Goal: Task Accomplishment & Management: Contribute content

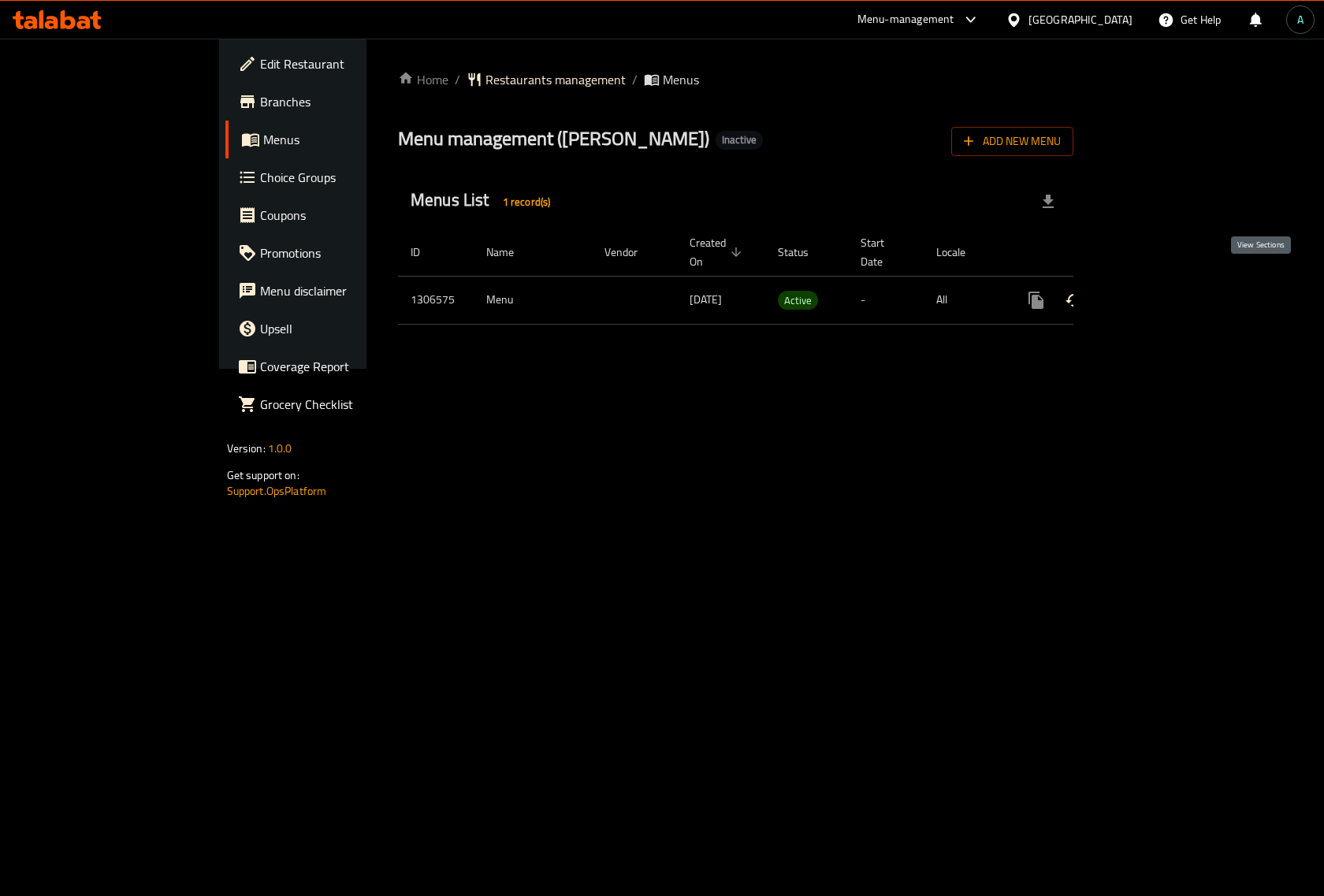
click at [1168, 286] on link "enhanced table" at bounding box center [1150, 300] width 38 height 38
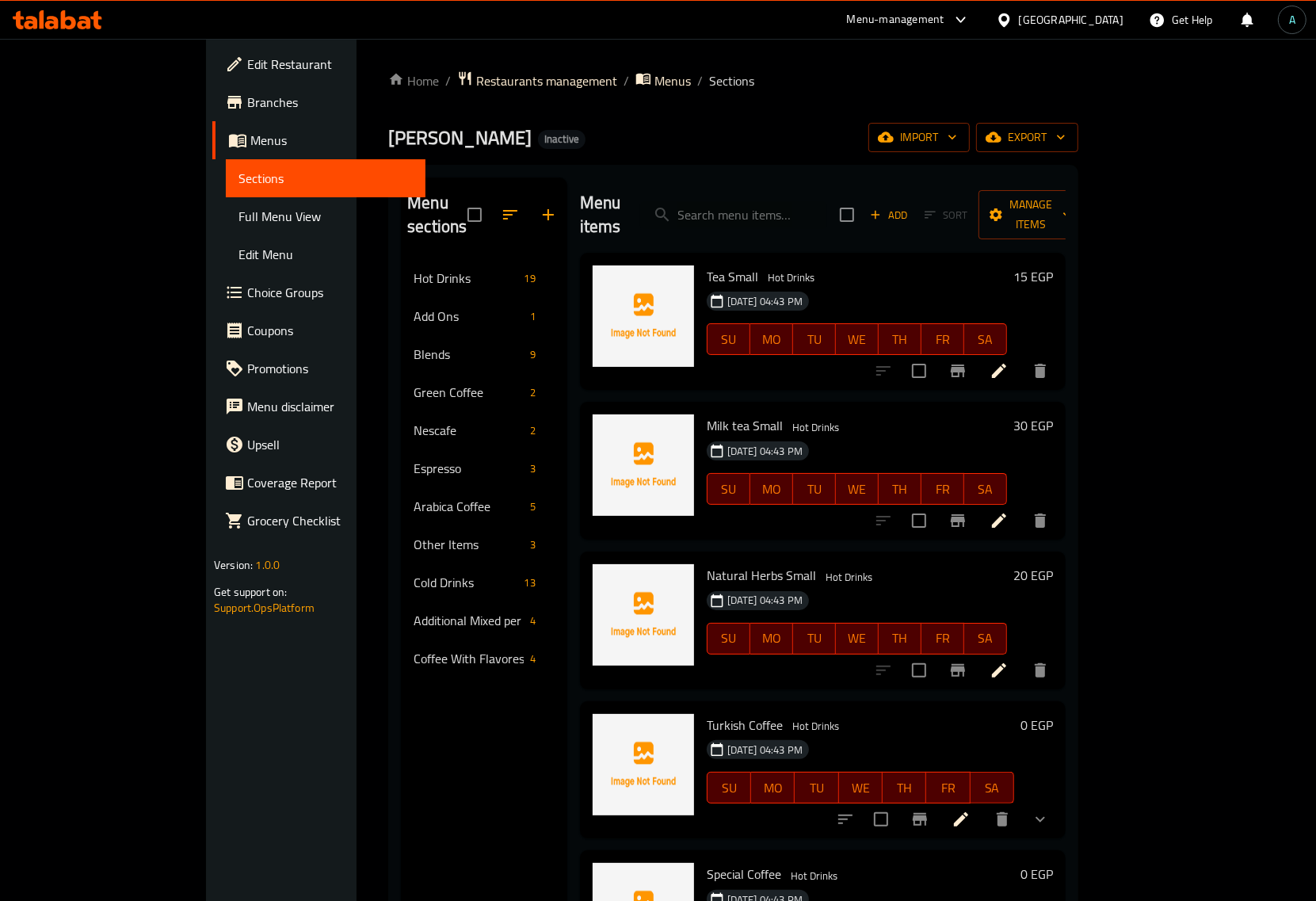
drag, startPoint x: 672, startPoint y: 149, endPoint x: 666, endPoint y: 158, distance: 10.8
click at [672, 149] on div "Omar Coffe Inactive import export" at bounding box center [734, 137] width 691 height 29
click at [226, 202] on link "Full Menu View" at bounding box center [325, 216] width 200 height 38
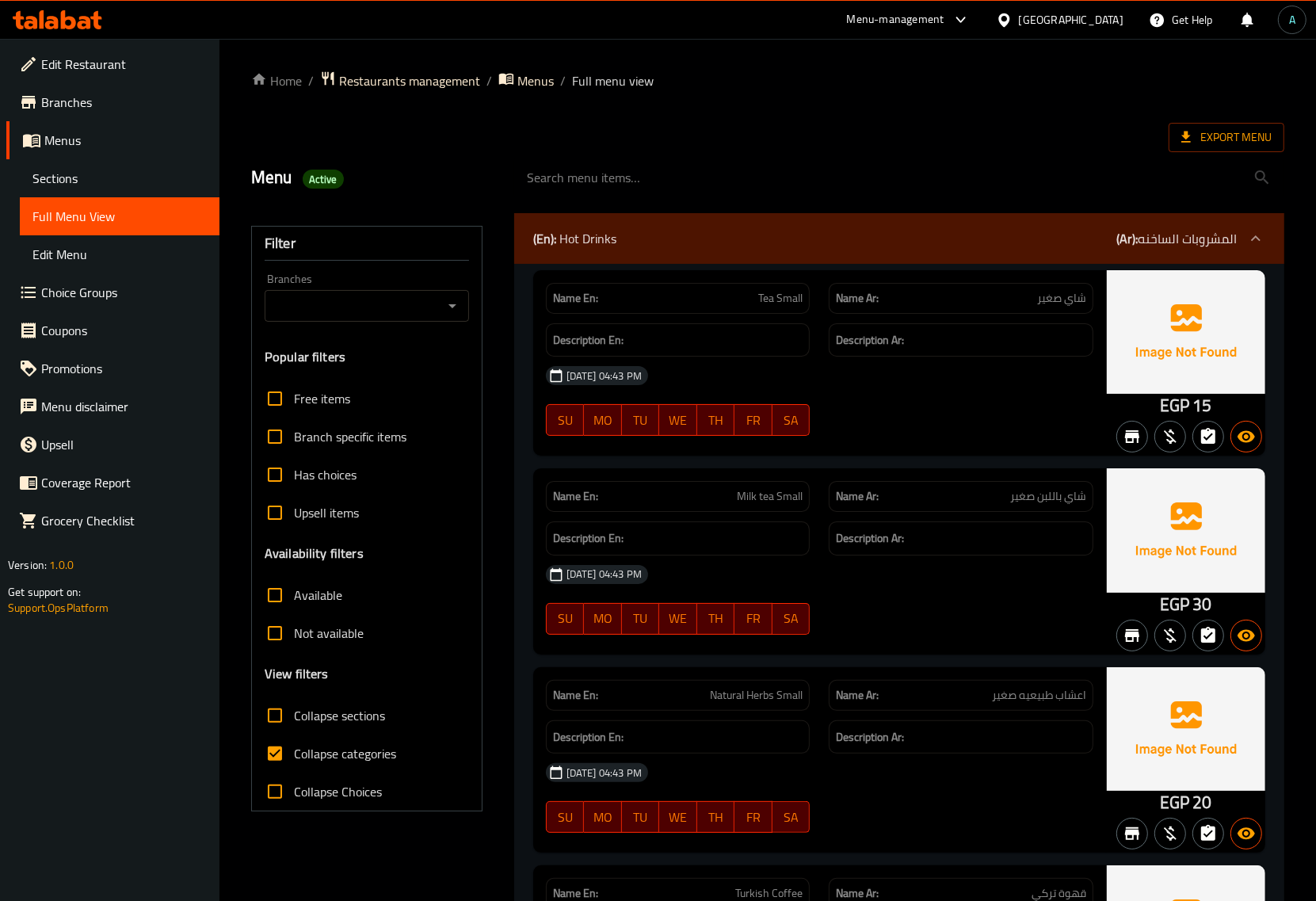
click at [304, 753] on span "Collapse categories" at bounding box center [344, 753] width 102 height 19
click at [294, 753] on input "Collapse categories" at bounding box center [275, 754] width 38 height 38
checkbox input "false"
drag, startPoint x: 1157, startPoint y: 402, endPoint x: 1187, endPoint y: 404, distance: 30.1
click at [1187, 404] on div "EGP 15" at bounding box center [1186, 362] width 158 height 185
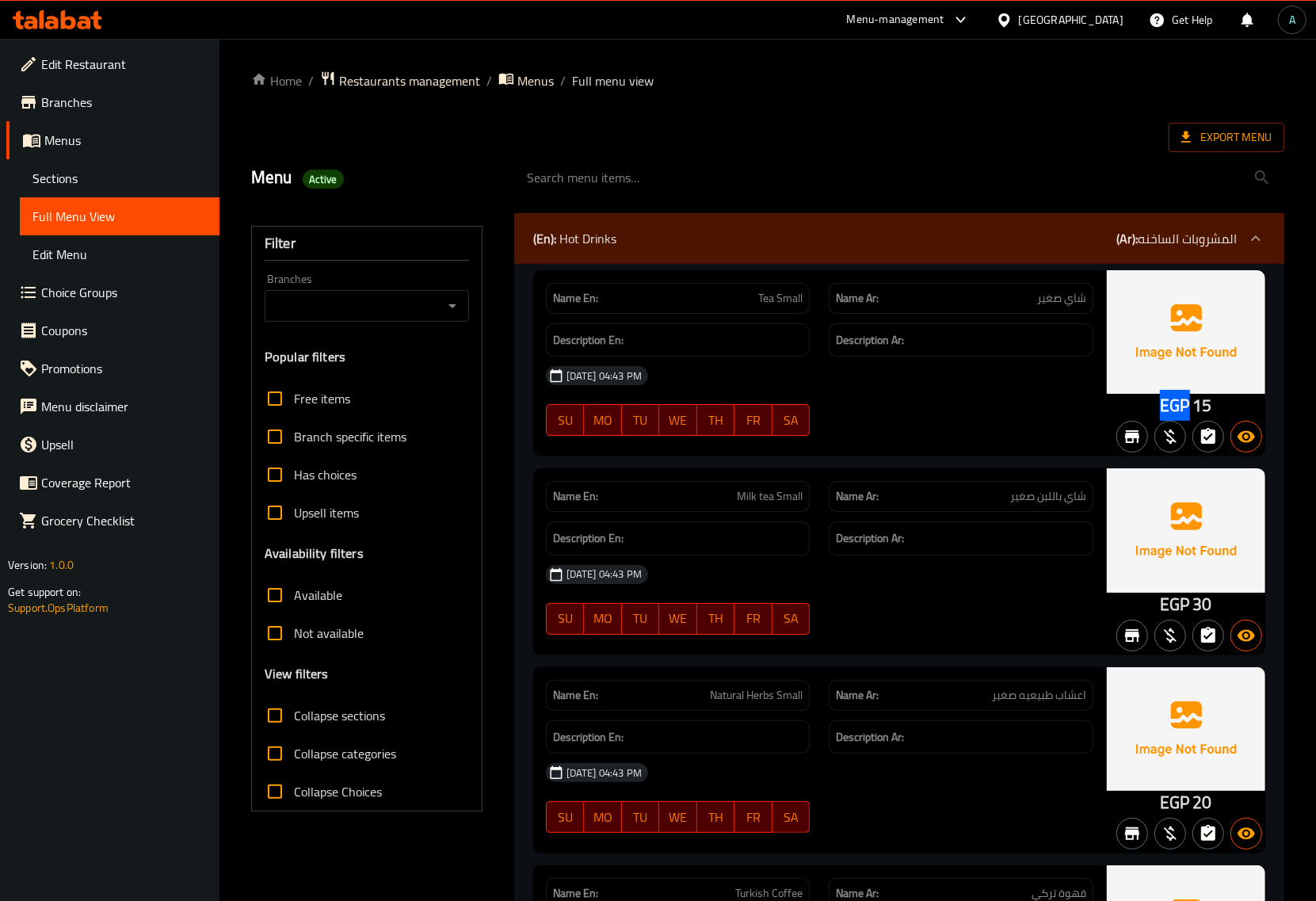
copy span "EGP"
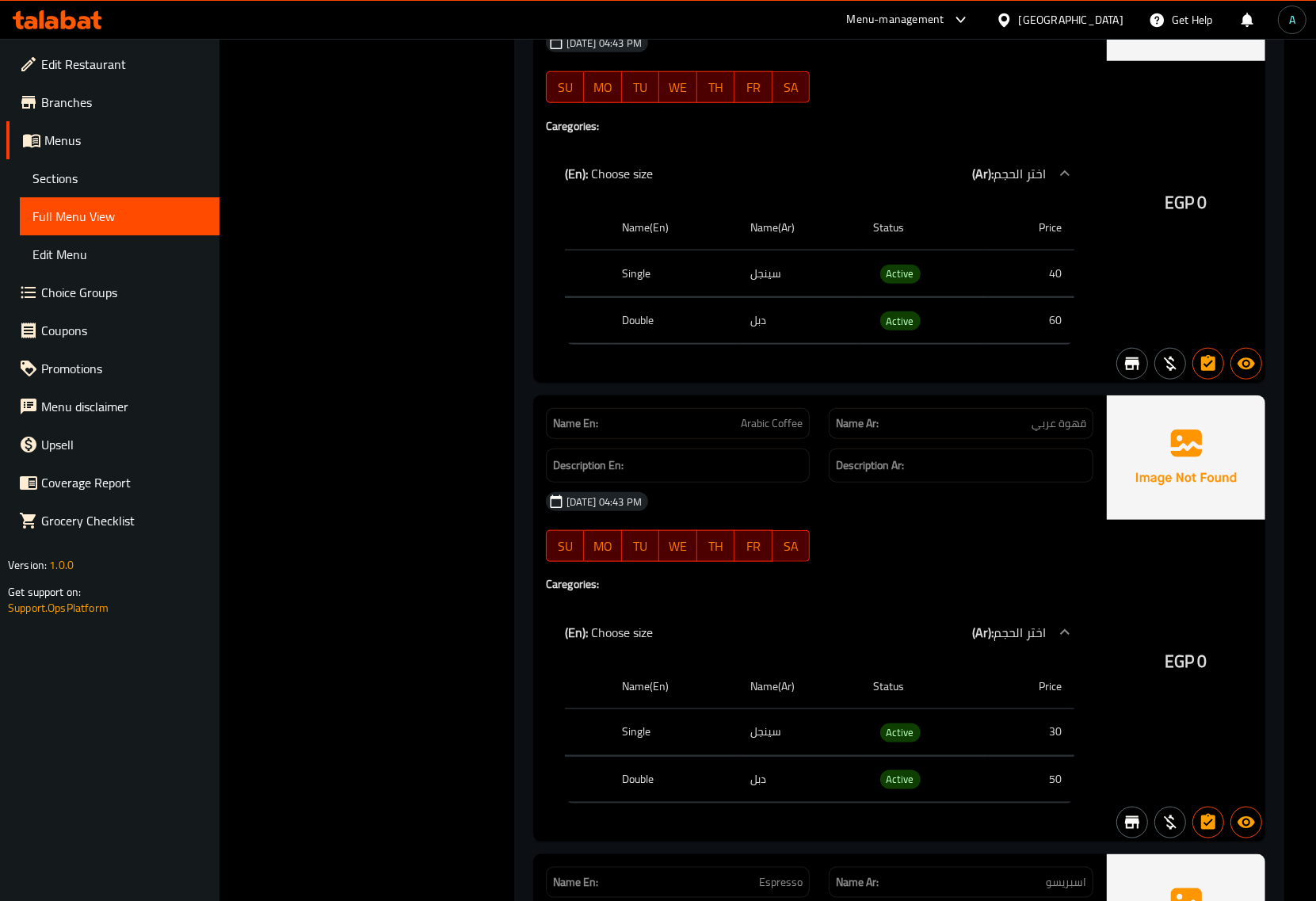
scroll to position [1188, 0]
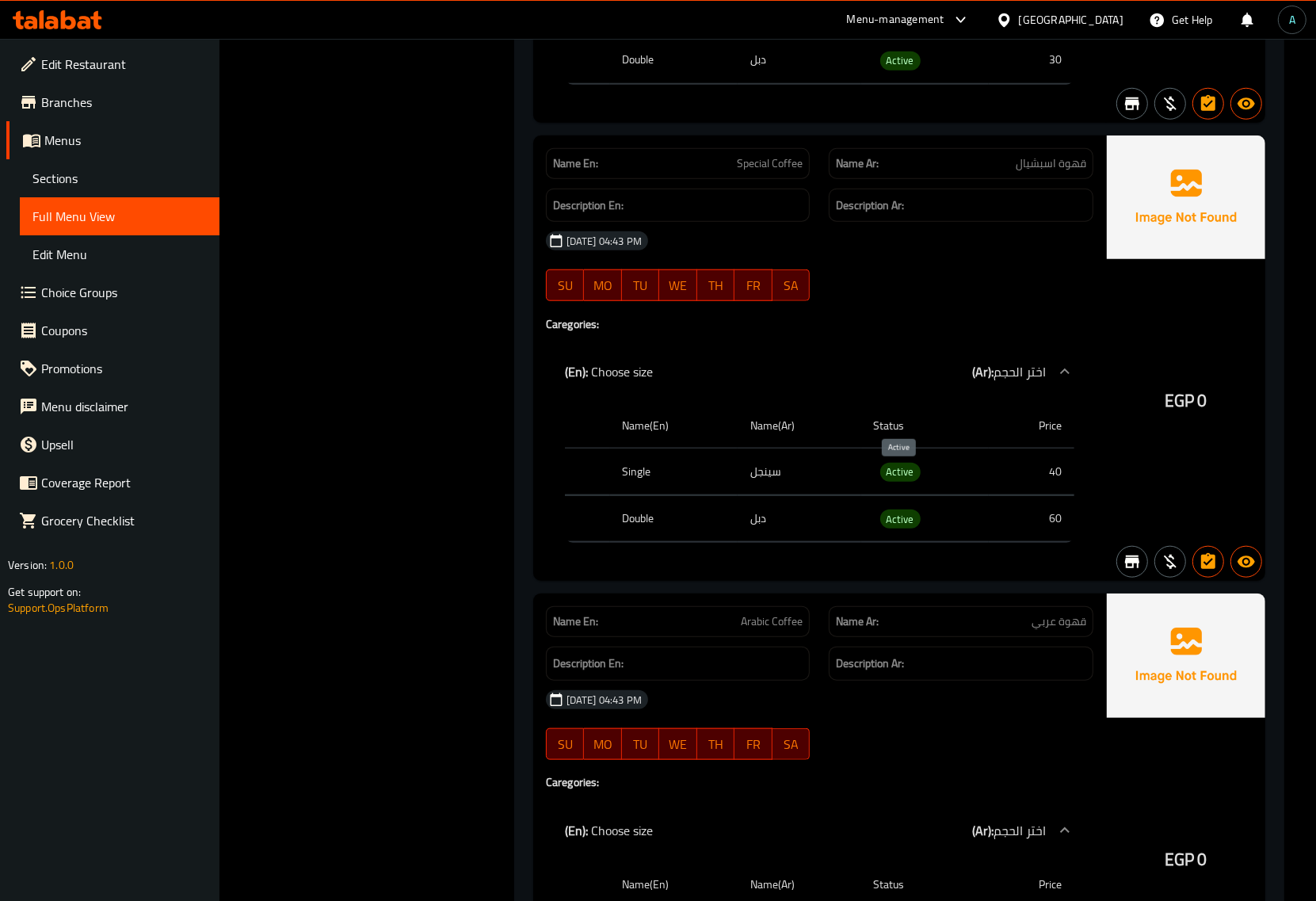
click at [904, 475] on span "Active" at bounding box center [900, 472] width 41 height 18
copy span "Active"
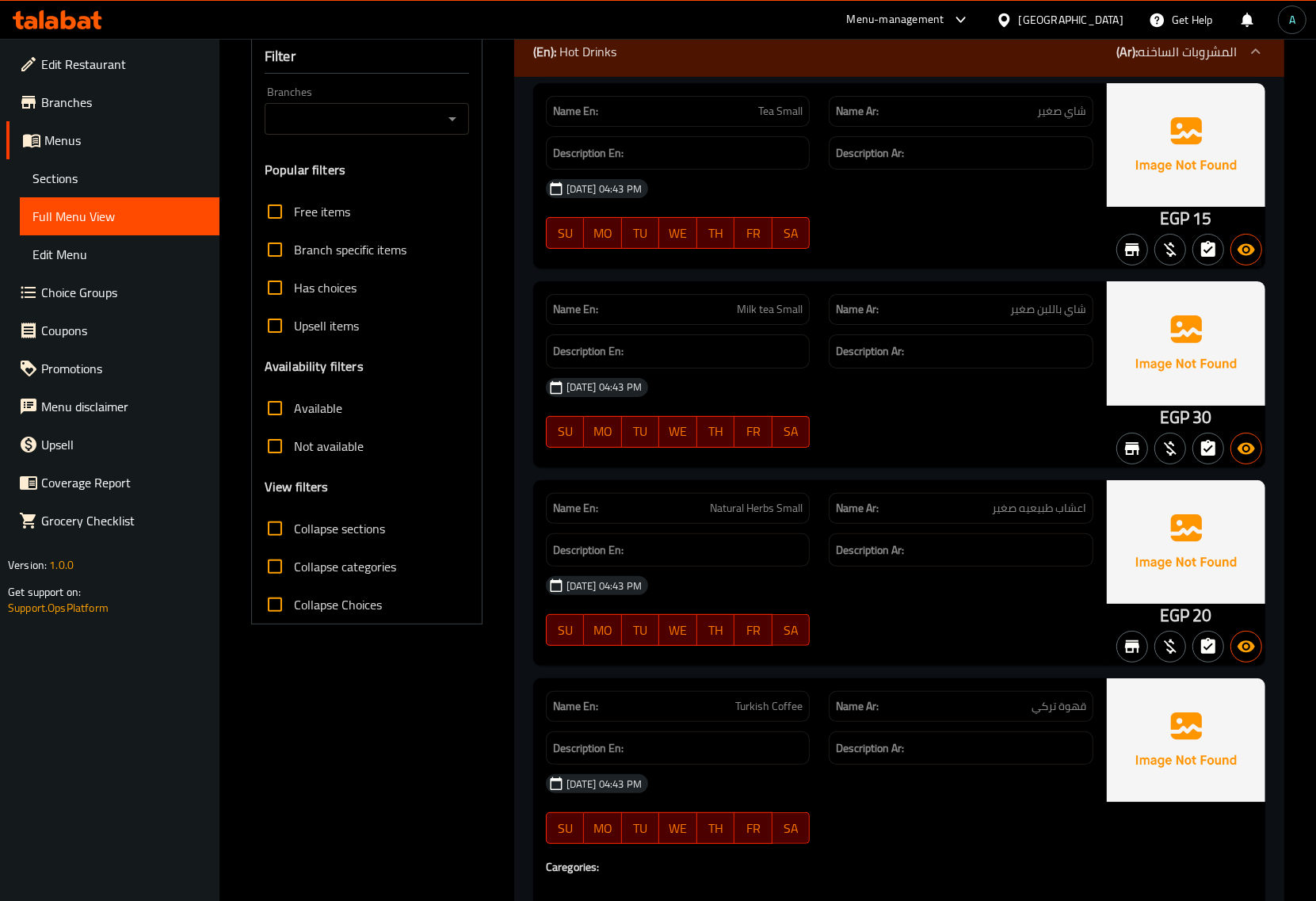
scroll to position [0, 0]
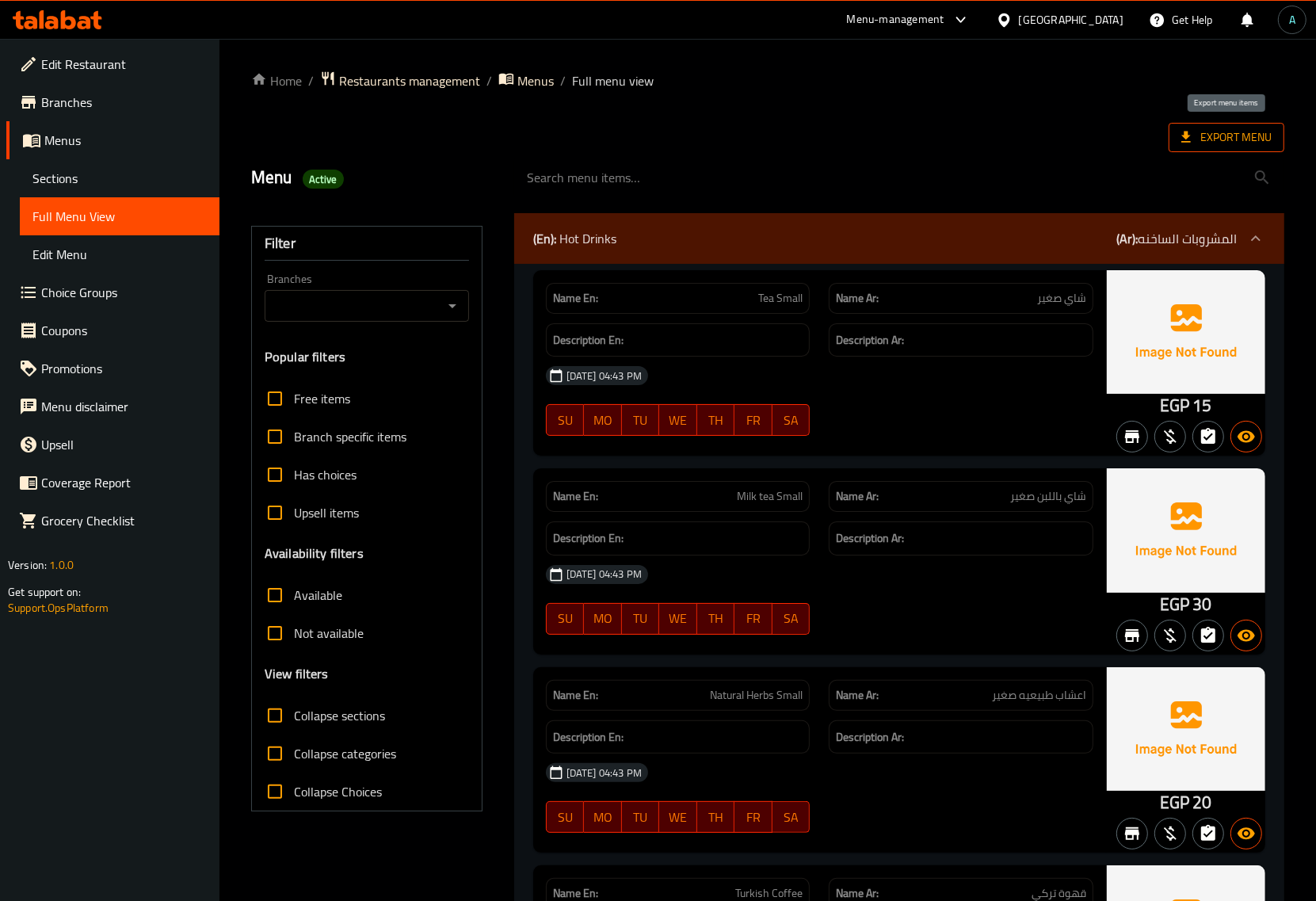
click at [1242, 132] on span "Export Menu" at bounding box center [1227, 137] width 90 height 20
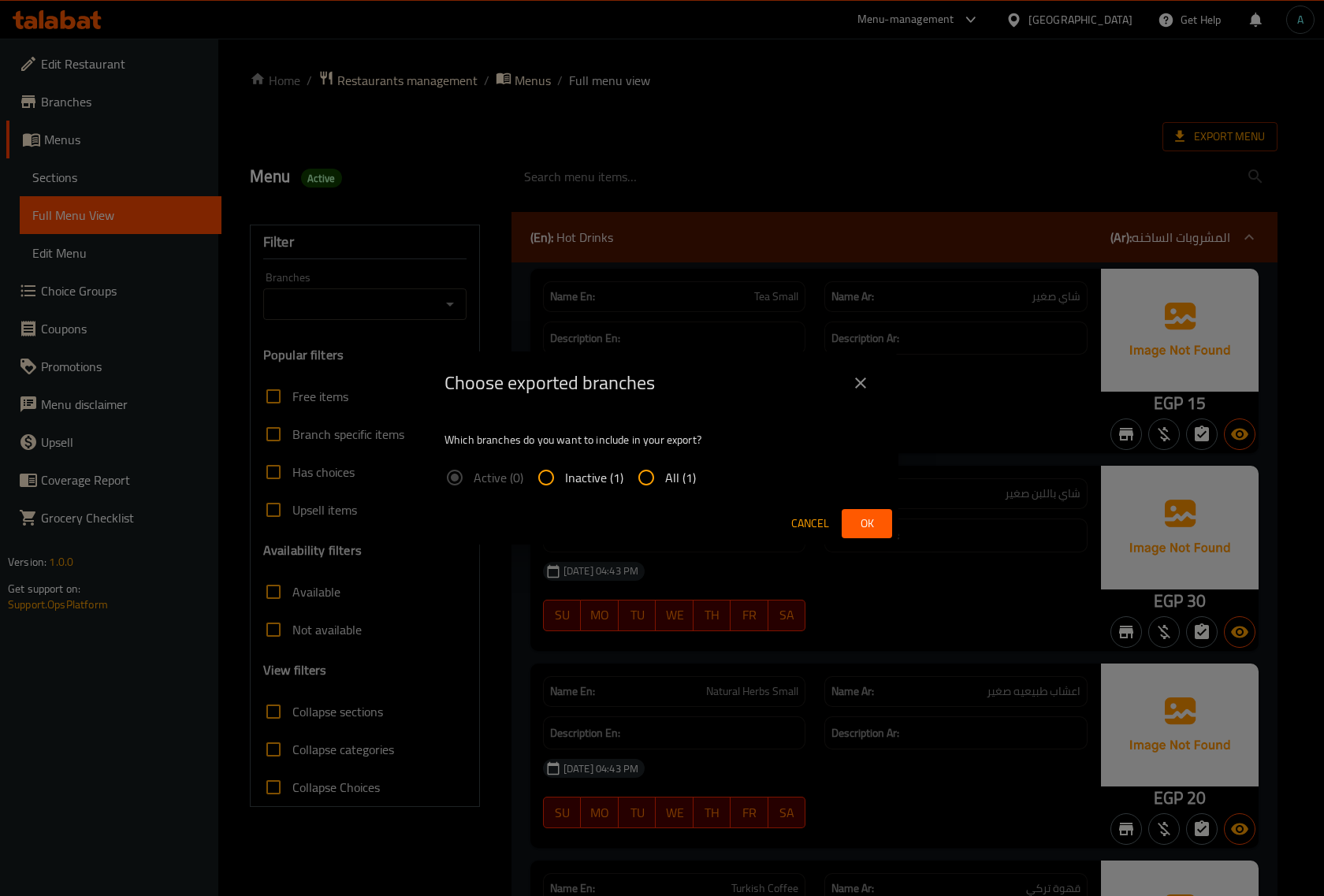
click at [671, 482] on span "All (1)" at bounding box center [680, 477] width 31 height 19
click at [665, 482] on input "All (1)" at bounding box center [646, 477] width 38 height 38
radio input "true"
click at [849, 519] on button "Ok" at bounding box center [866, 523] width 50 height 29
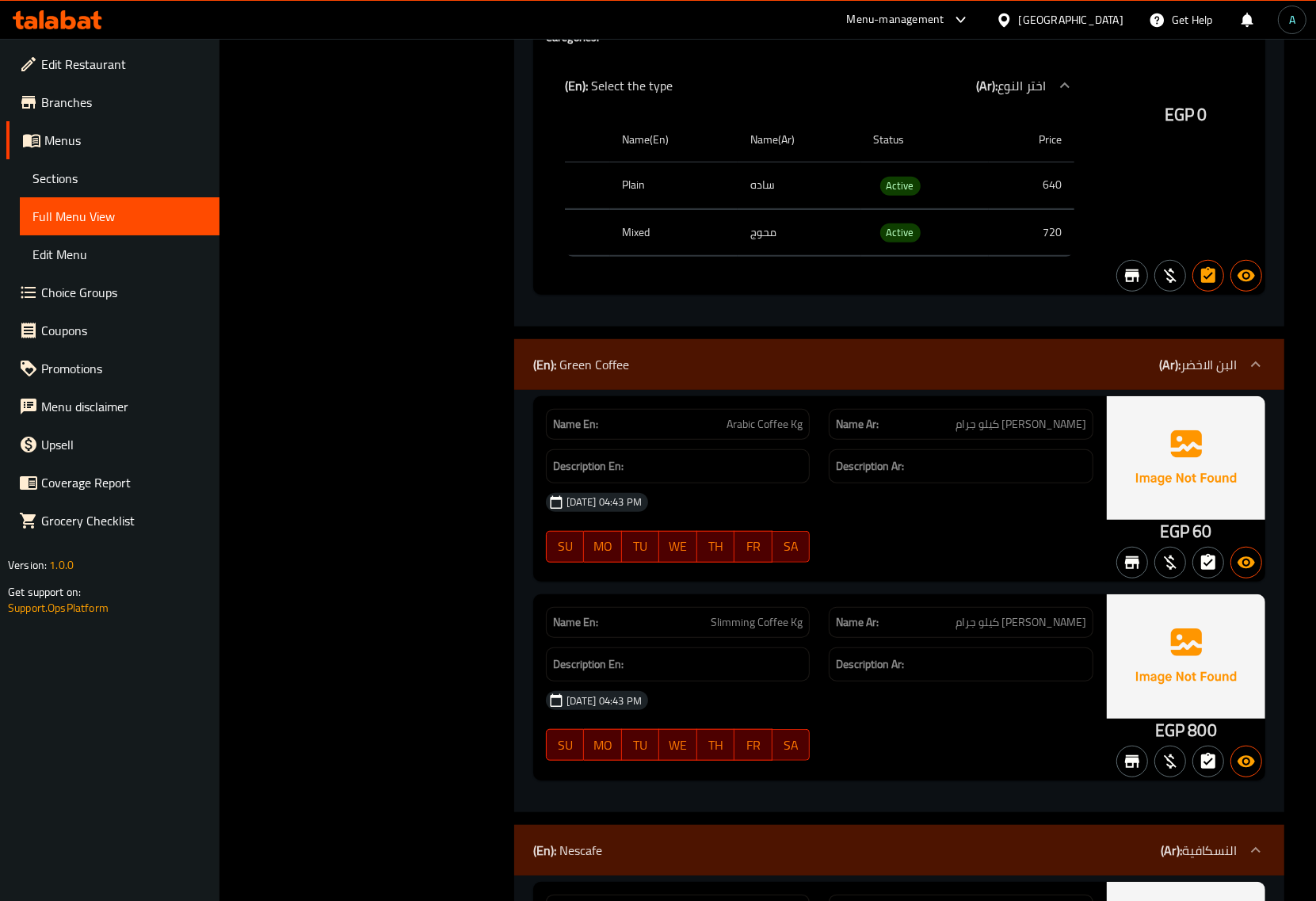
scroll to position [11490, 0]
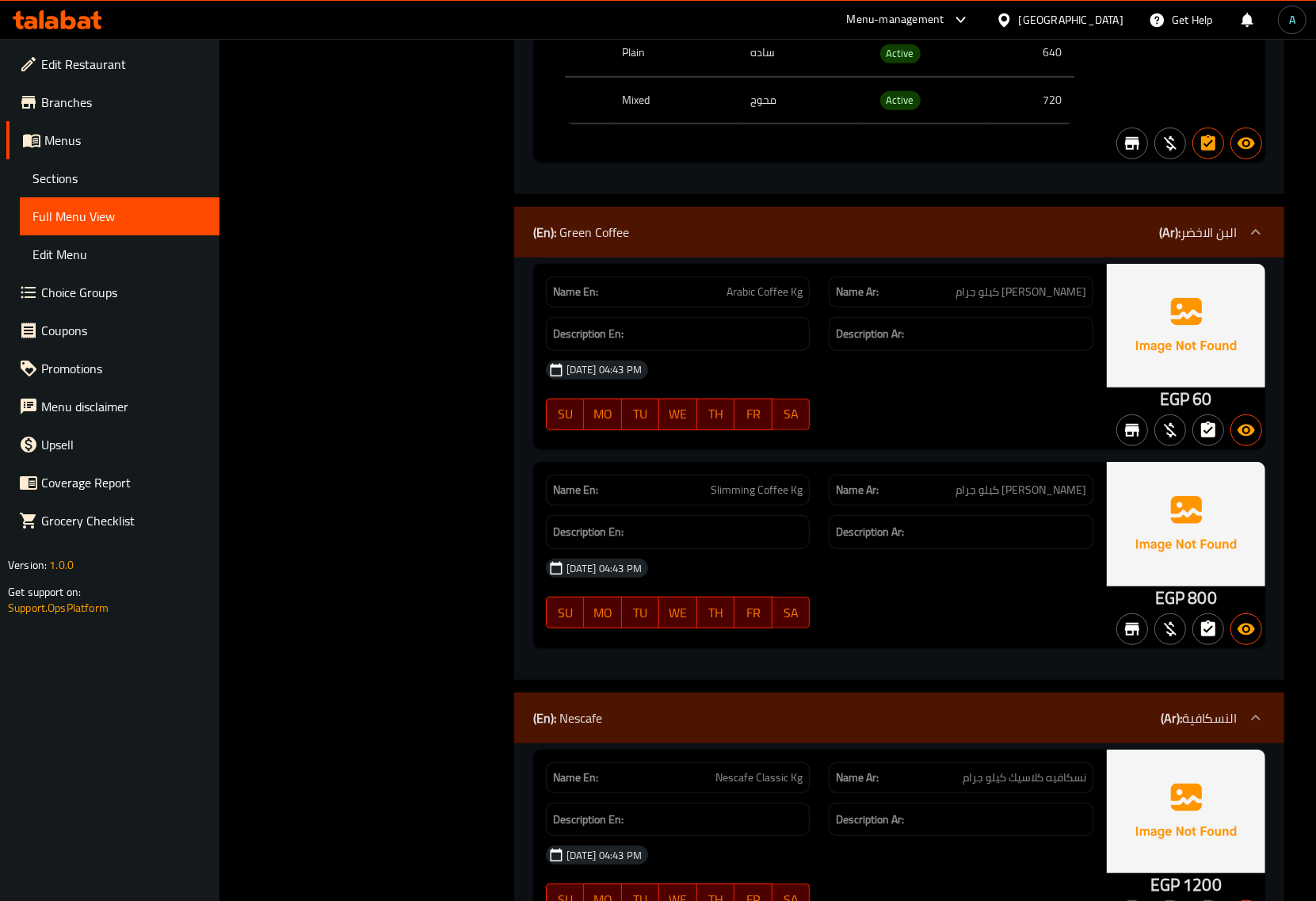
copy span "Arabic Coffee Kg"
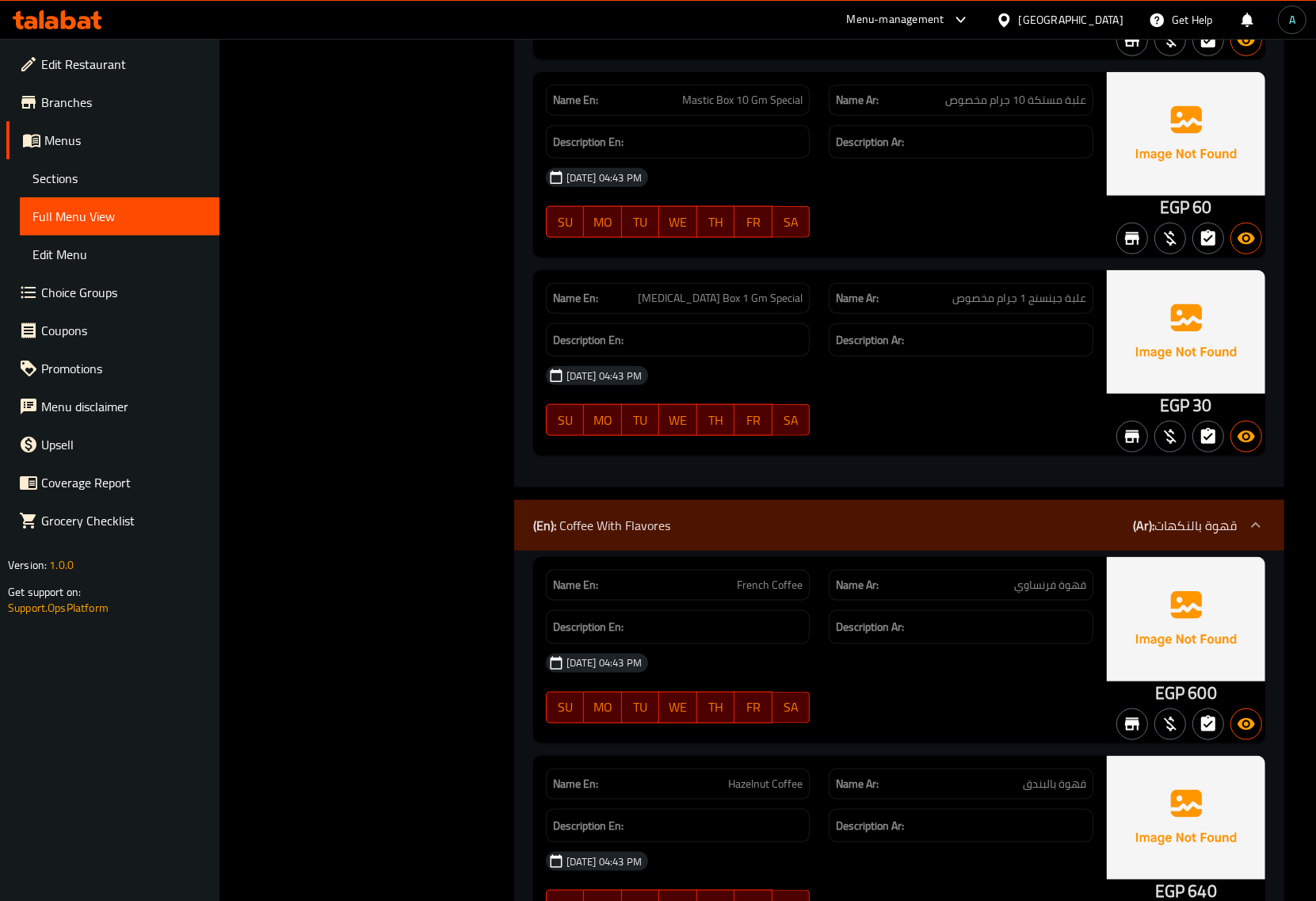
scroll to position [22655, 0]
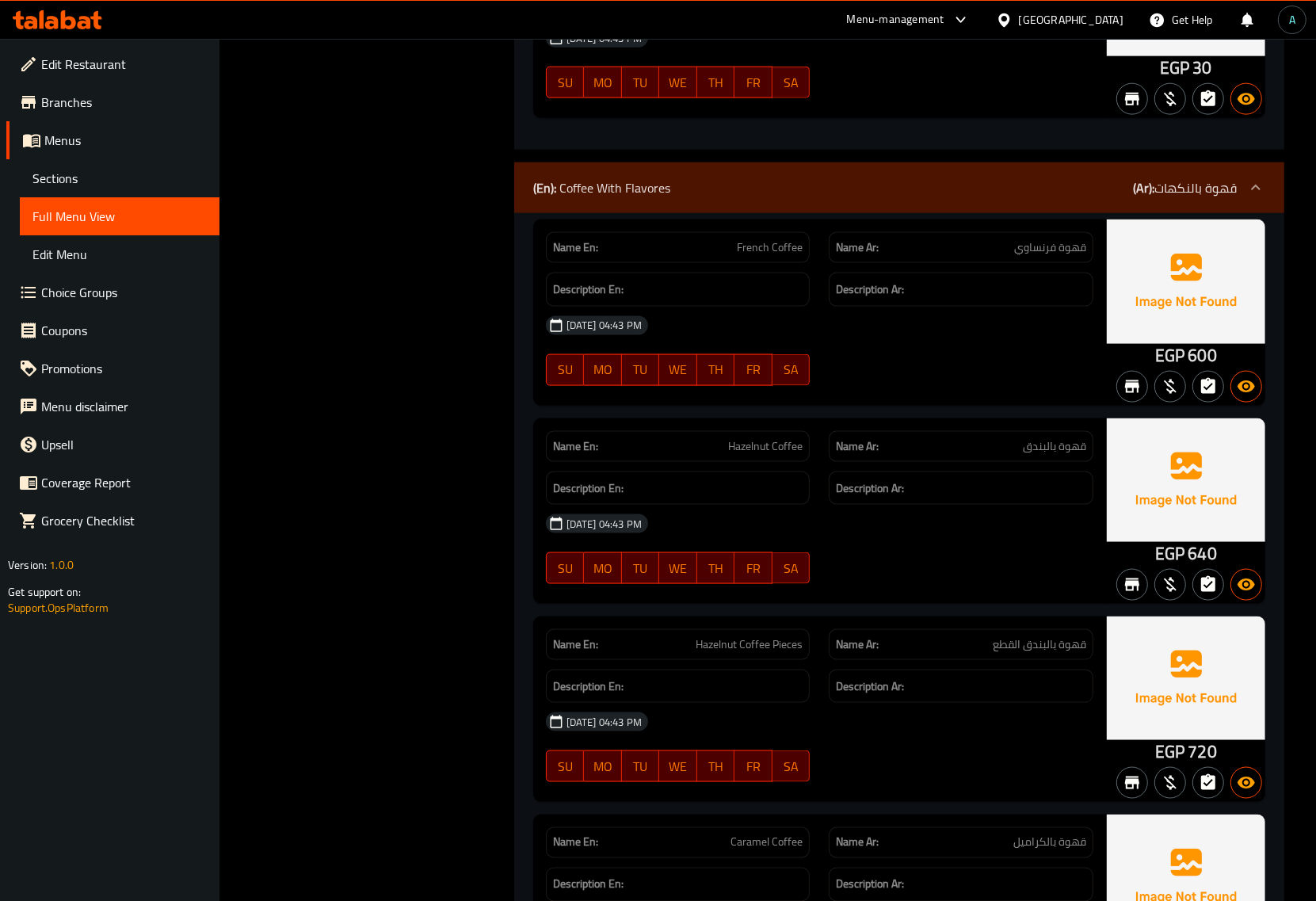
scroll to position [23150, 0]
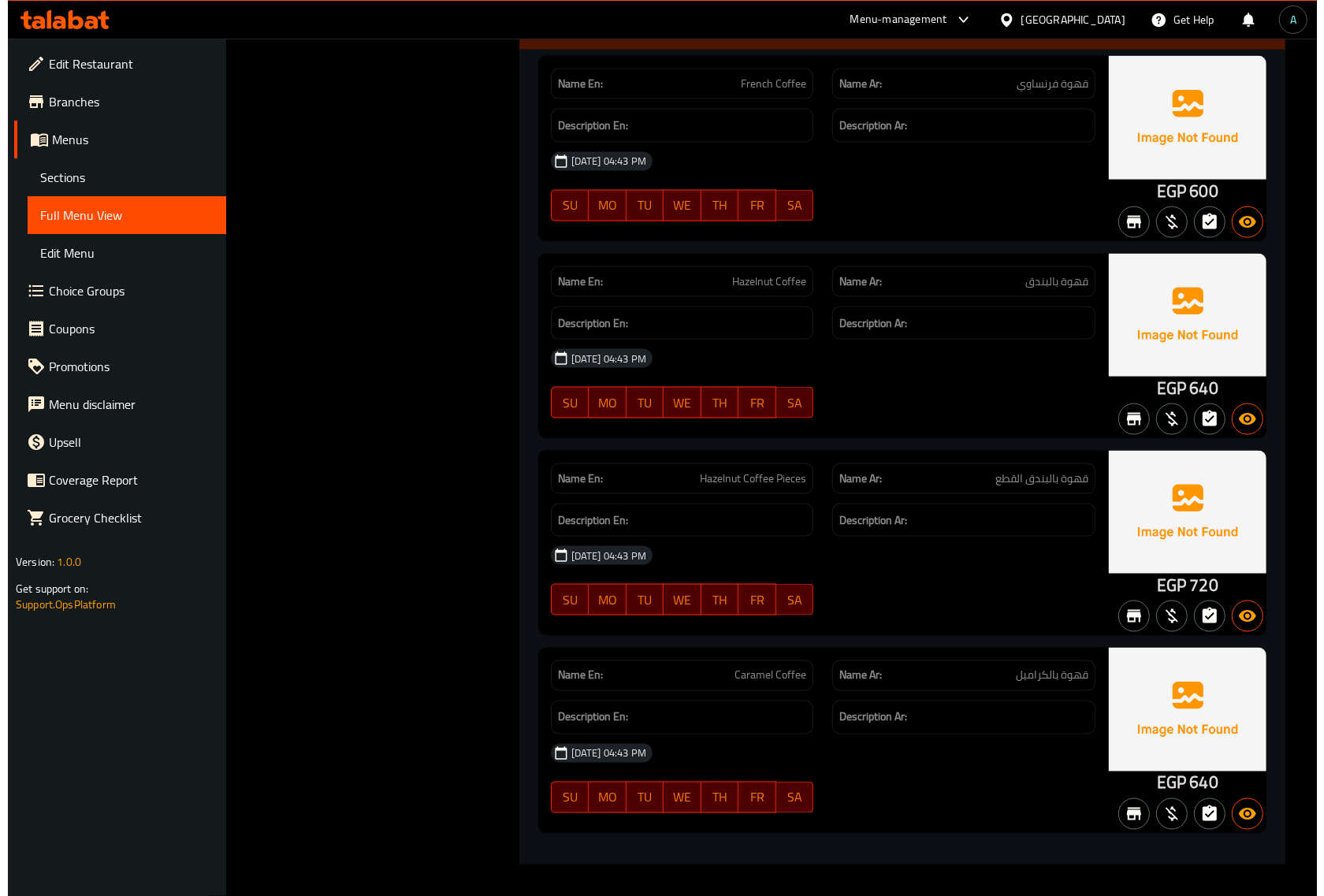
scroll to position [0, 0]
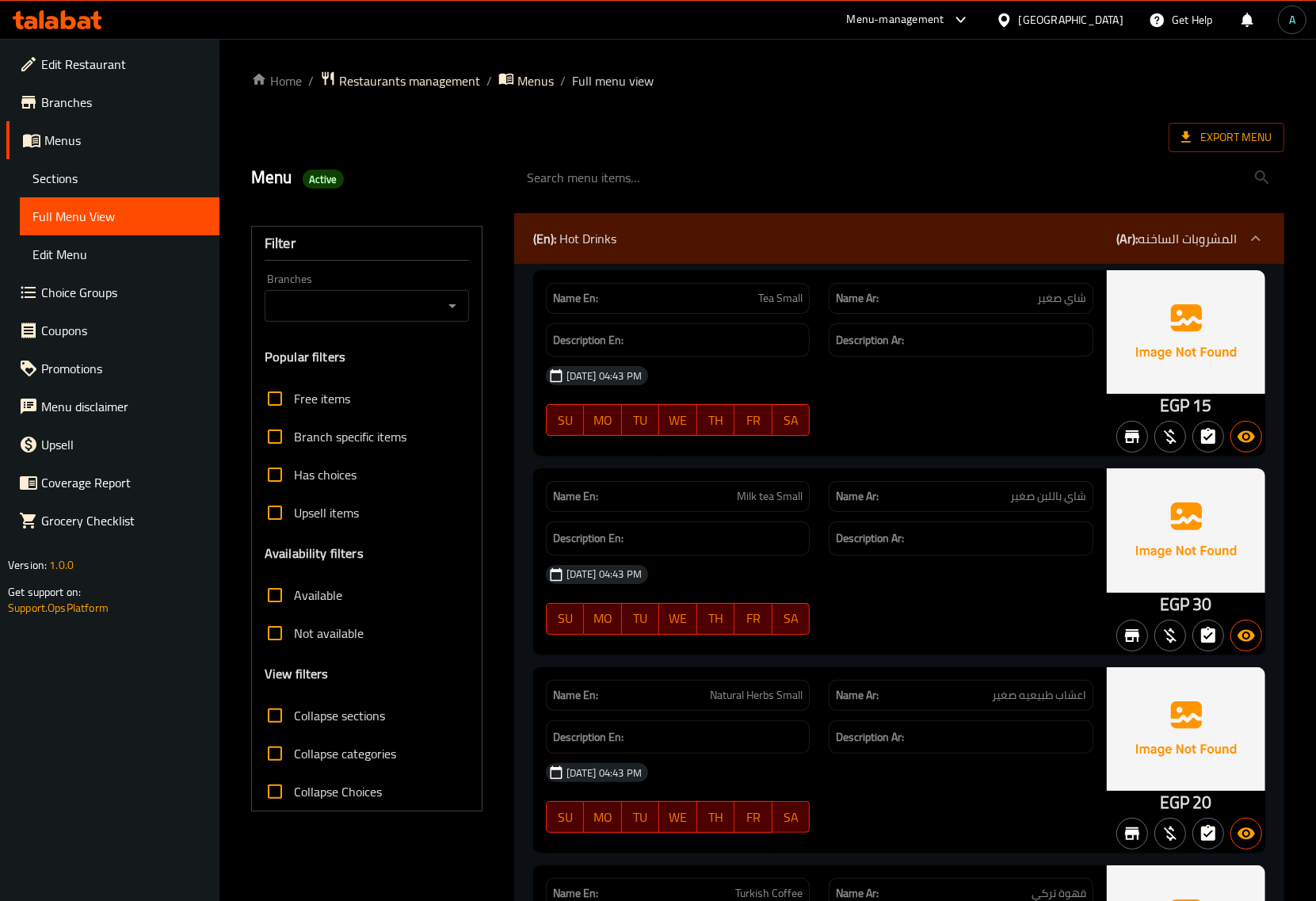
click at [766, 125] on div "Export Menu" at bounding box center [767, 137] width 1033 height 29
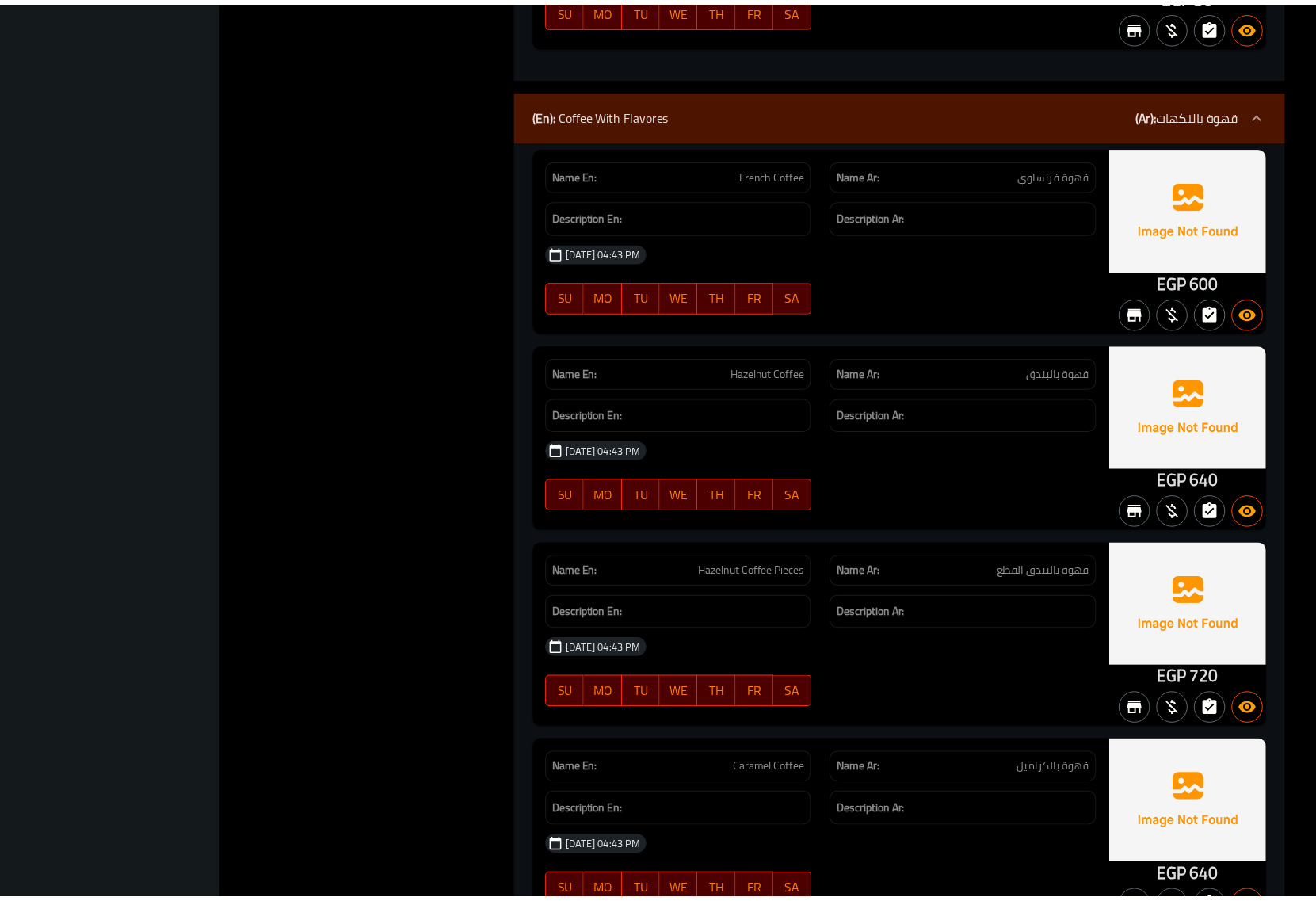
scroll to position [23150, 0]
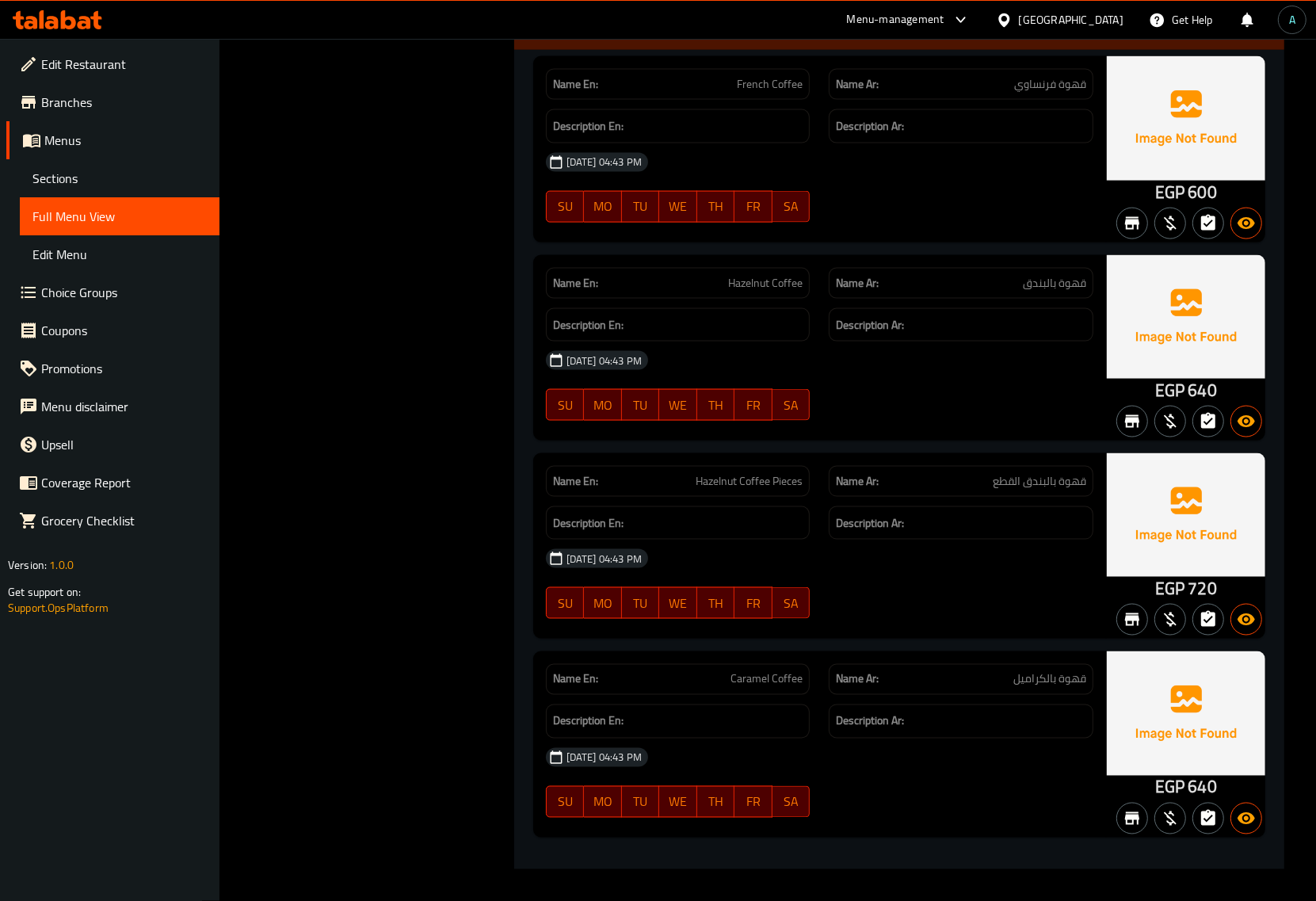
click at [80, 24] on icon at bounding box center [84, 23] width 14 height 14
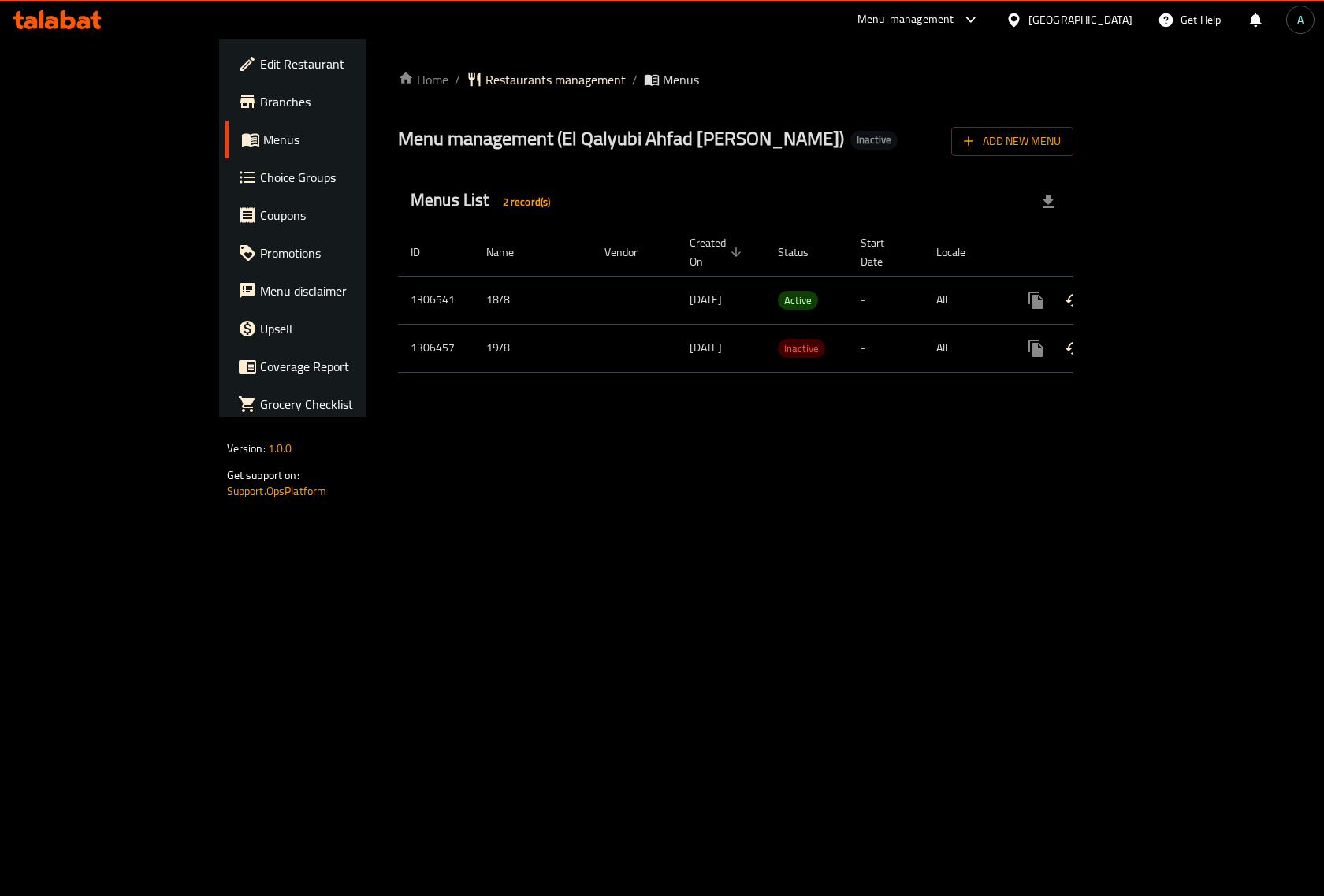
click at [1160, 291] on icon "enhanced table" at bounding box center [1150, 300] width 19 height 19
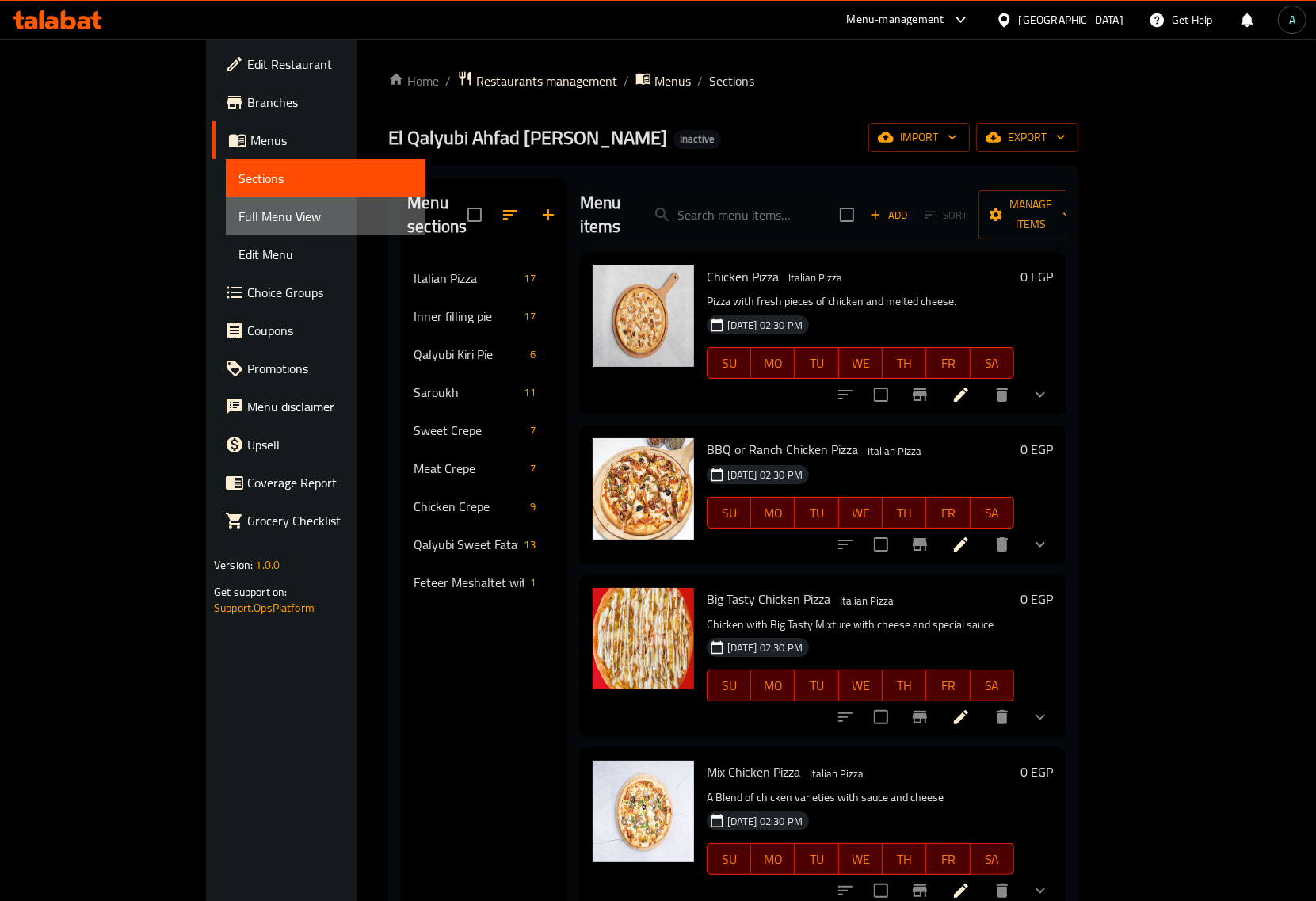
drag, startPoint x: 173, startPoint y: 222, endPoint x: 232, endPoint y: 266, distance: 73.6
click at [239, 222] on span "Full Menu View" at bounding box center [325, 216] width 174 height 19
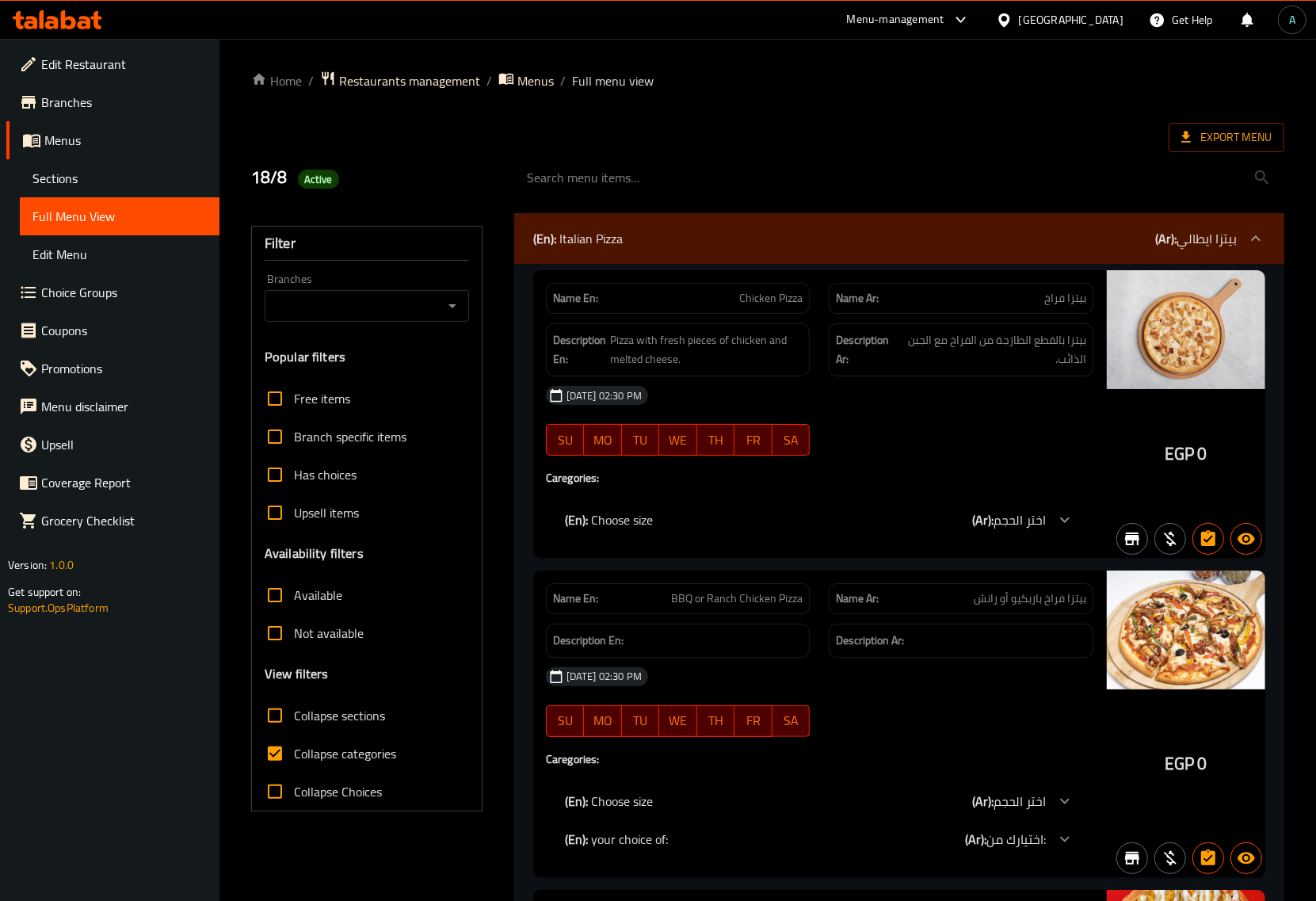
click at [741, 239] on div "(En): Italian Pizza (Ar): بيتزا ايطالي" at bounding box center [885, 238] width 704 height 19
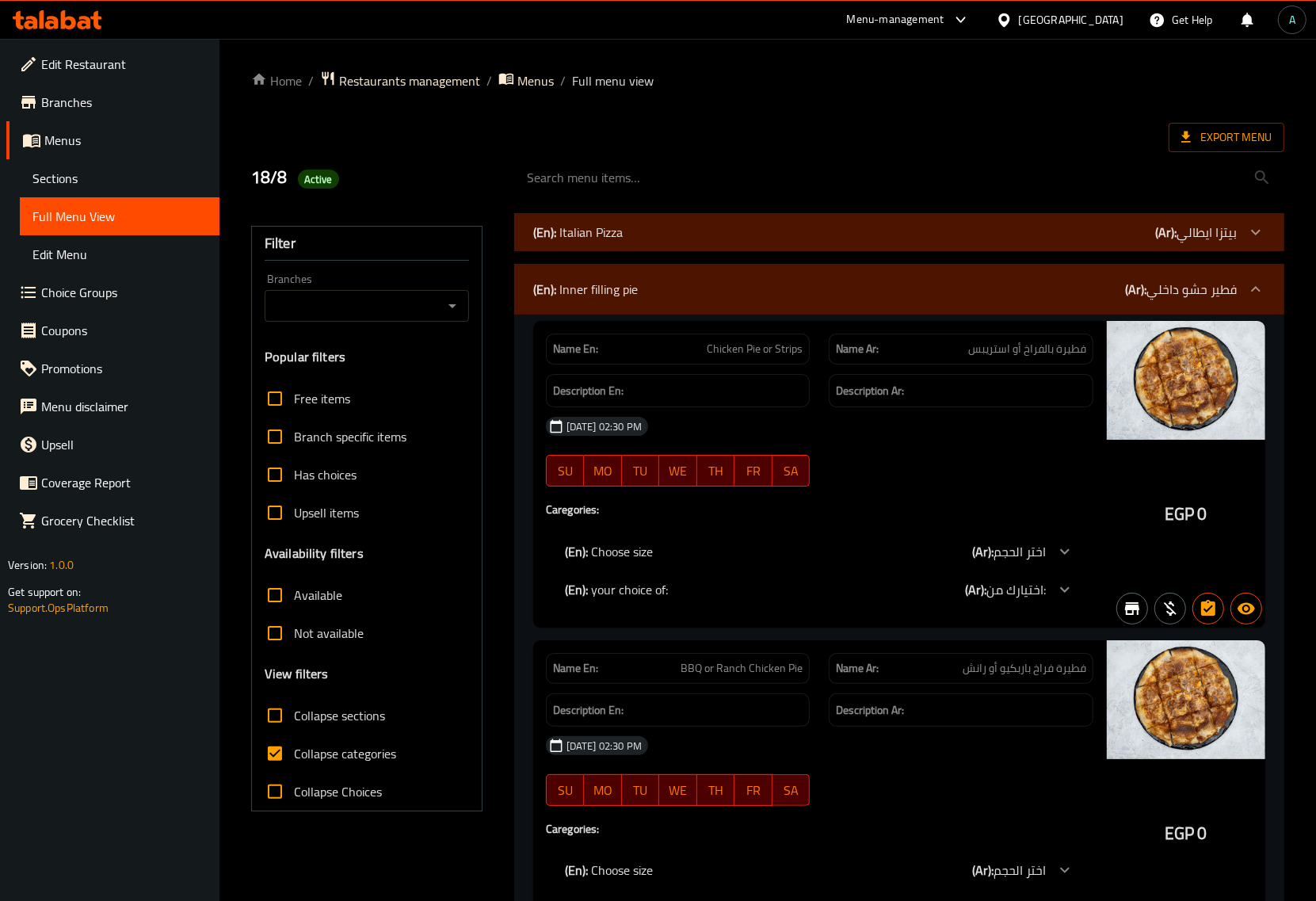
click at [761, 310] on div "(En): Inner filling pie (Ar): فطير حشو داخلي" at bounding box center [899, 289] width 770 height 51
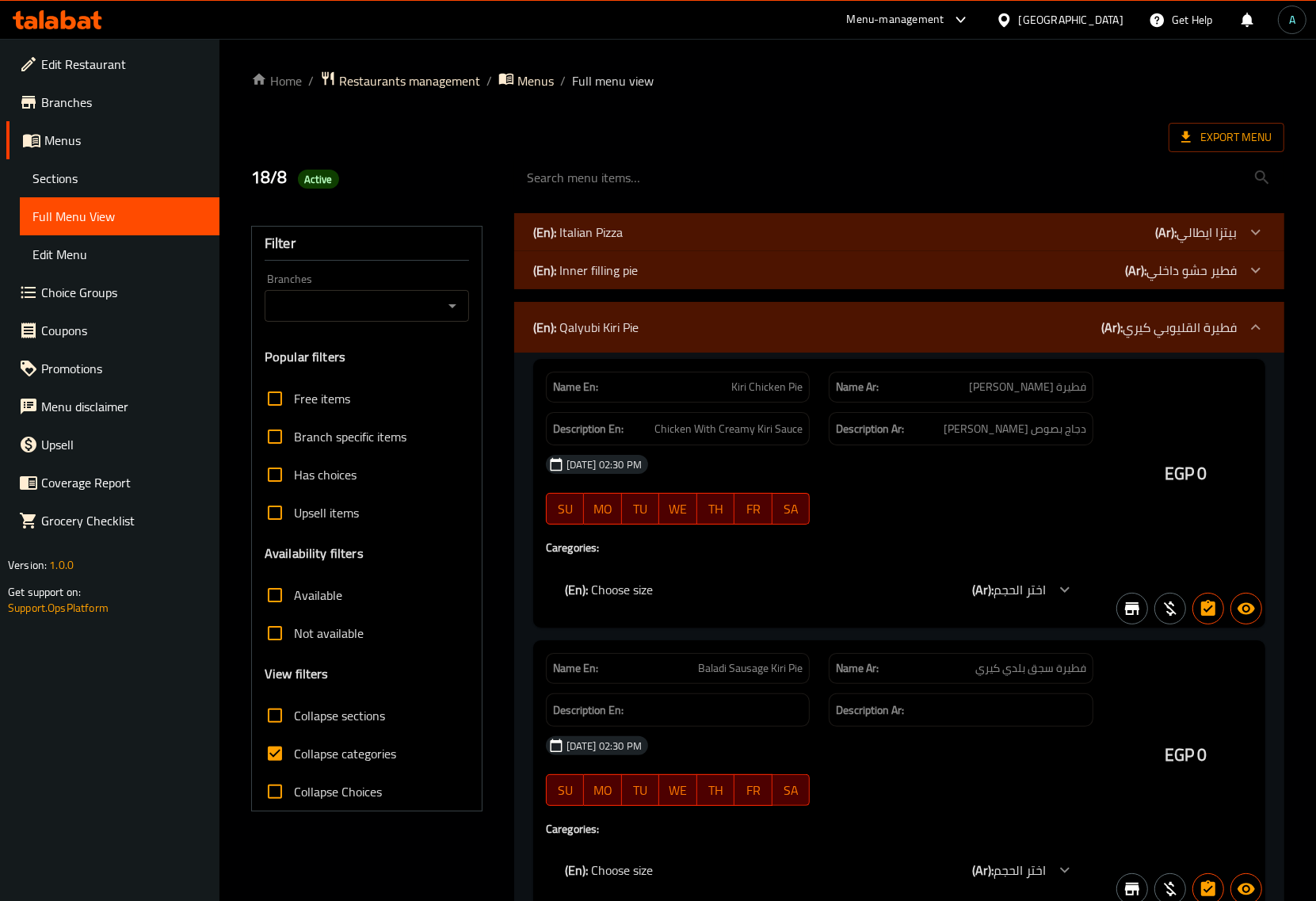
click at [755, 294] on span "Chicken Pie or Strips" at bounding box center [771, 286] width 63 height 16
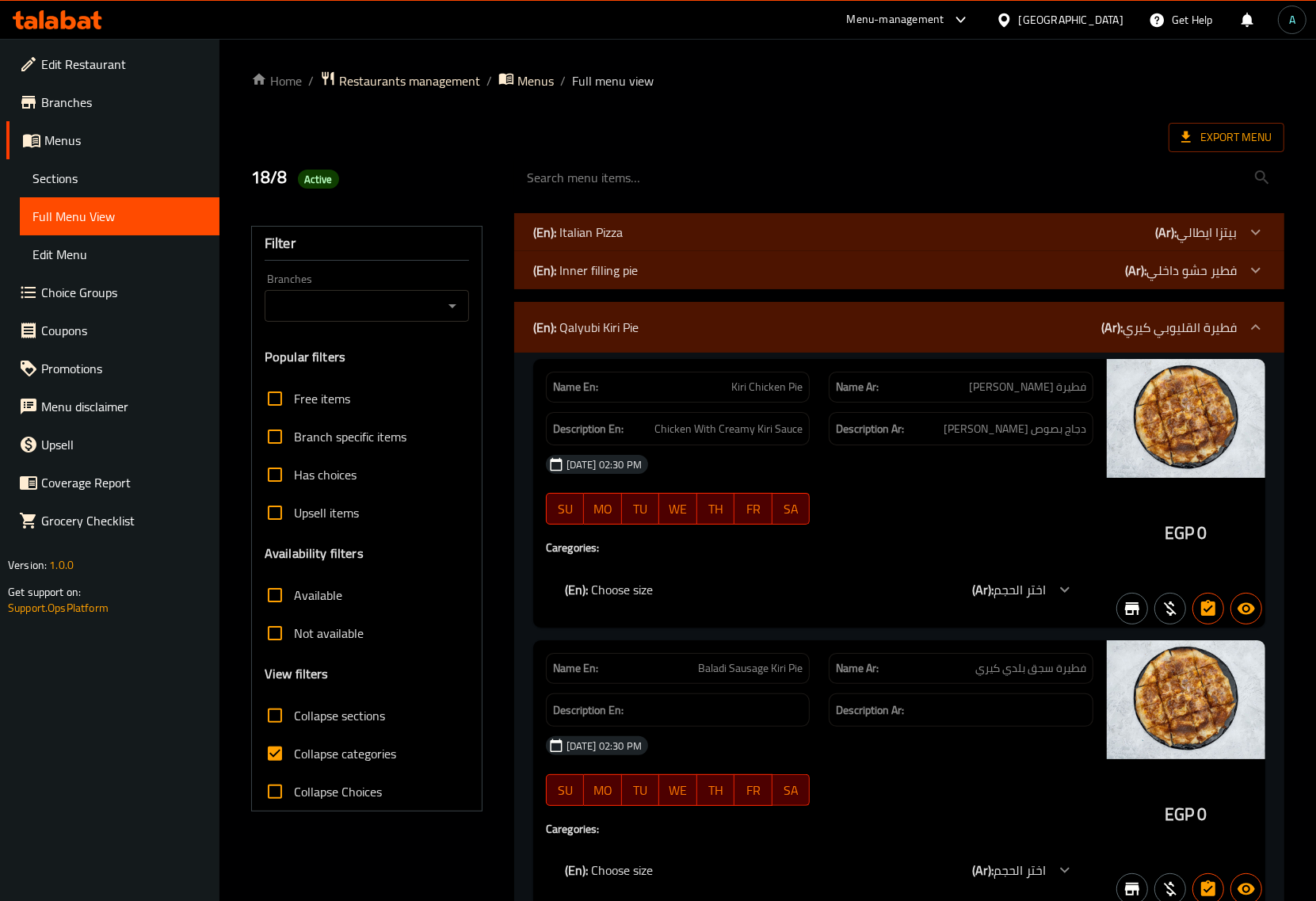
click at [755, 321] on div "(En): Qalyubi Kiri Pie (Ar): فطيرة القليوبي كيري" at bounding box center [885, 327] width 704 height 19
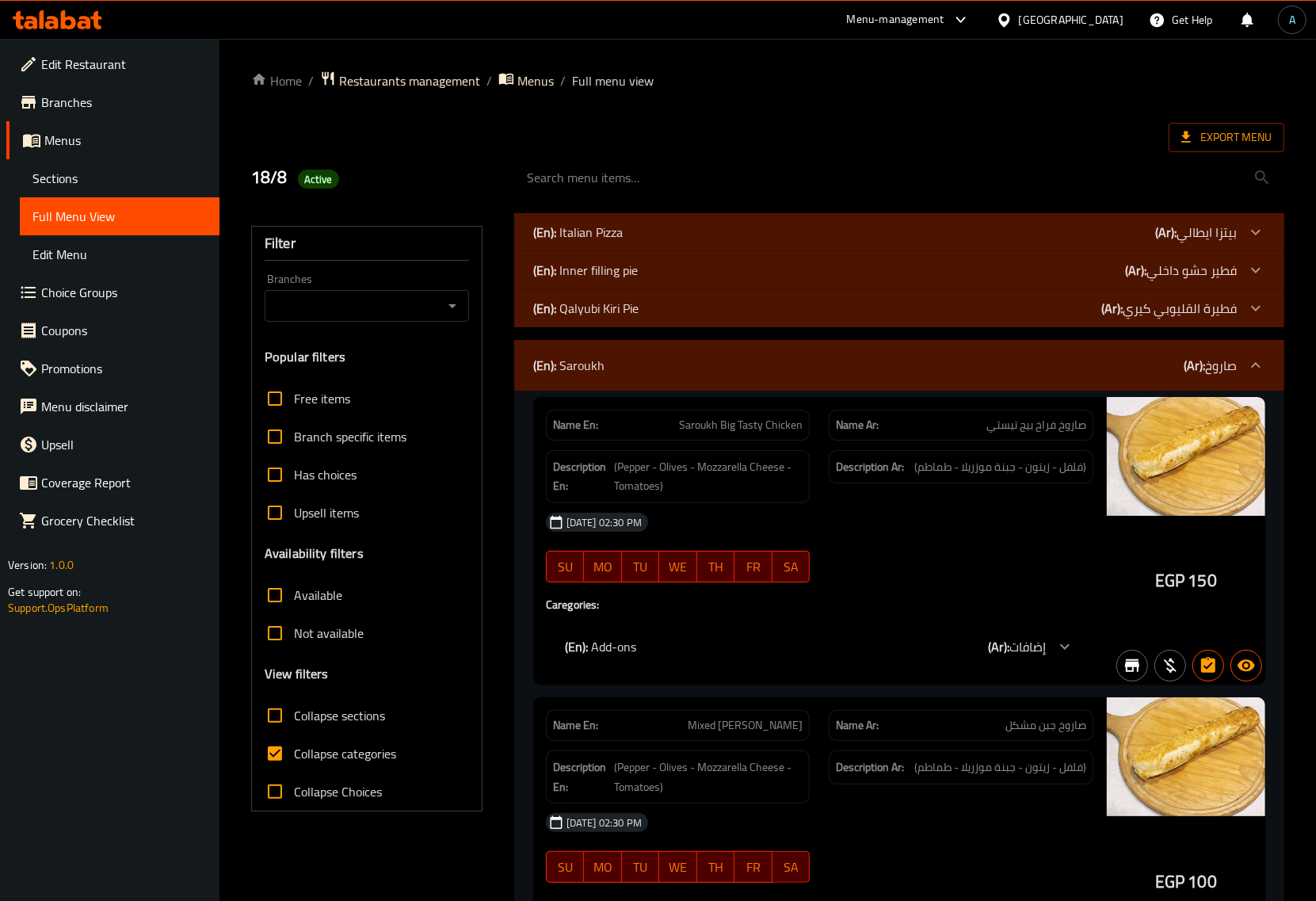
click at [759, 358] on div "(En): [PERSON_NAME] (Ar): صاروخ" at bounding box center [885, 365] width 704 height 19
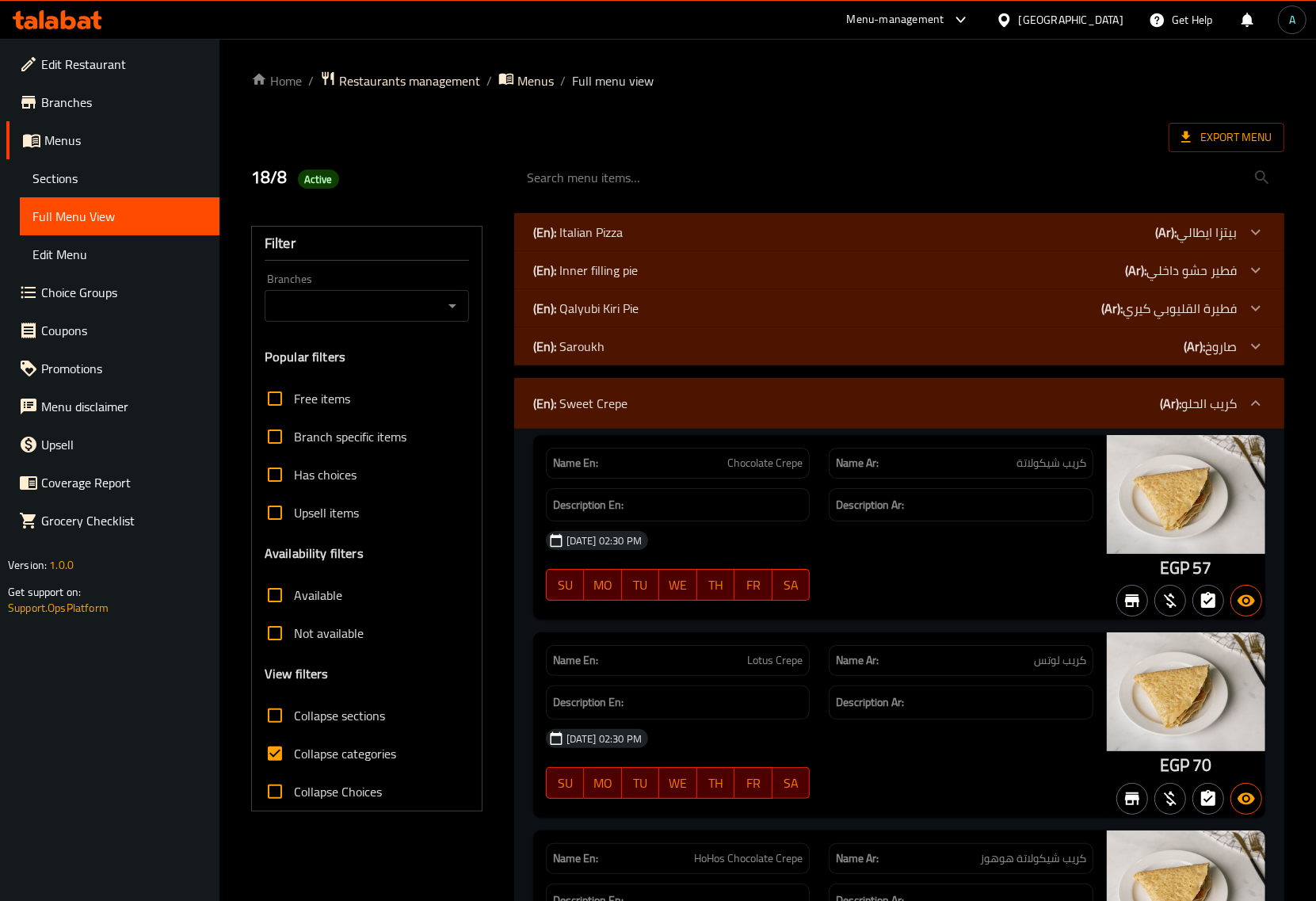
click at [750, 409] on div "(En): Sweet Crepe (Ar): كريب الحلو" at bounding box center [885, 403] width 704 height 19
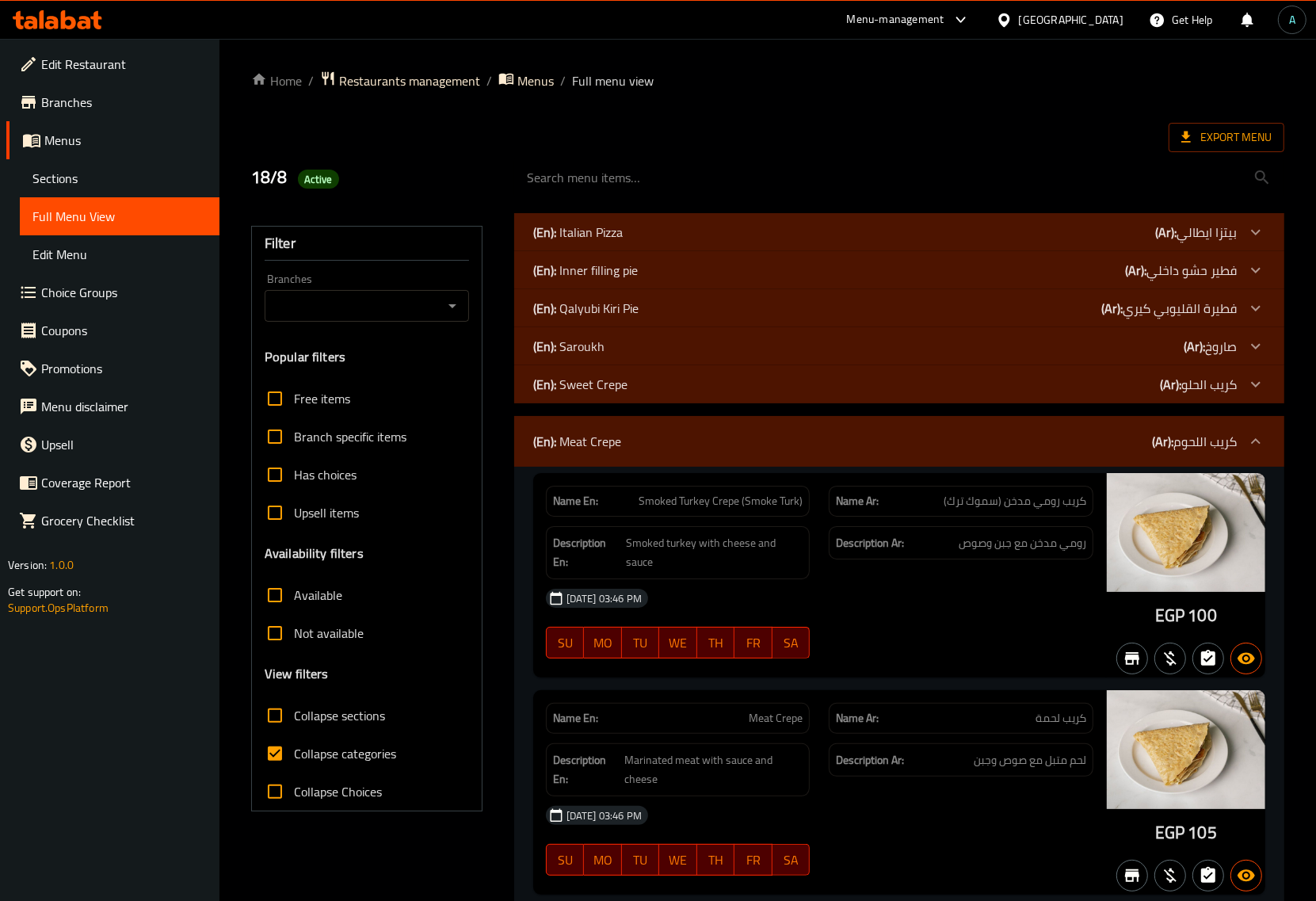
click at [312, 754] on span "Collapse categories" at bounding box center [344, 753] width 102 height 19
click at [294, 754] on input "Collapse categories" at bounding box center [275, 754] width 38 height 38
checkbox input "false"
drag, startPoint x: 1155, startPoint y: 618, endPoint x: 1183, endPoint y: 620, distance: 28.1
click at [1183, 619] on div "EGP 100" at bounding box center [1186, 575] width 158 height 204
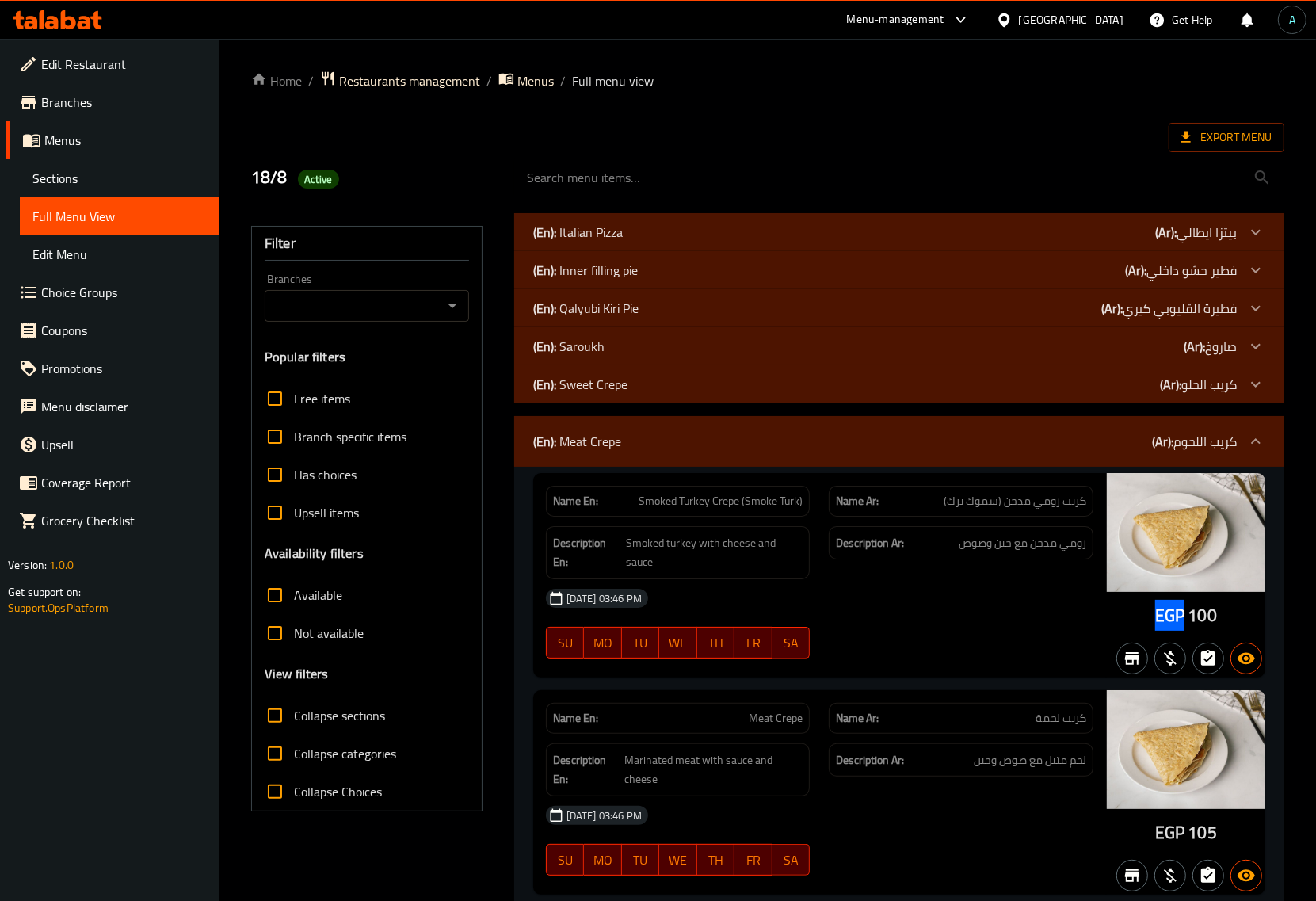
copy span "EGP"
click at [314, 181] on span "Active" at bounding box center [319, 179] width 42 height 15
copy span "Active"
click at [729, 508] on span "Smoked Turkey Crepe (Smoke Turk)" at bounding box center [721, 501] width 164 height 16
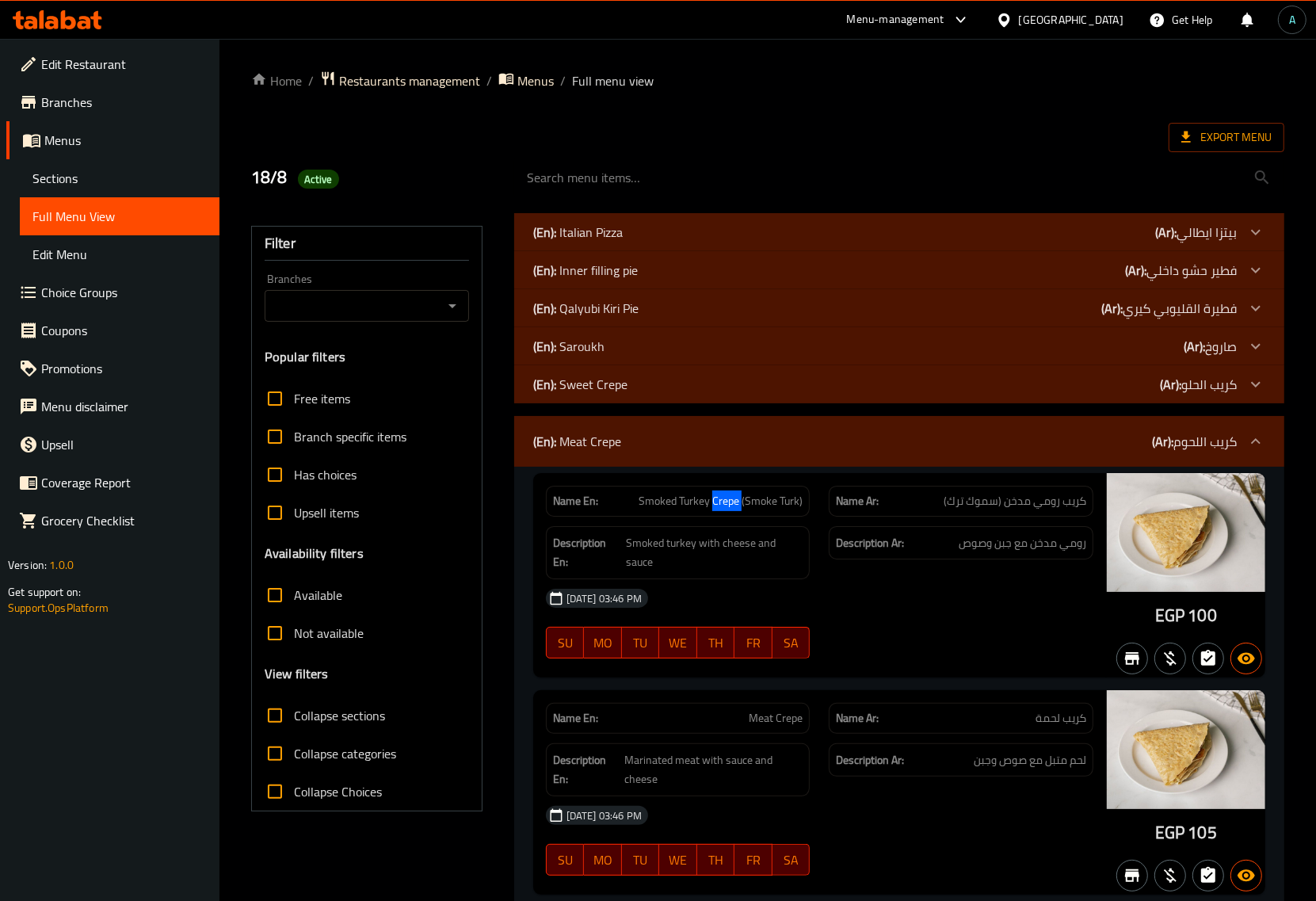
click at [729, 508] on span "Smoked Turkey Crepe (Smoke Turk)" at bounding box center [721, 501] width 164 height 16
copy span "Smoked Turkey Crepe (Smoke Turk)"
click at [1248, 141] on span "Export Menu" at bounding box center [1227, 137] width 90 height 20
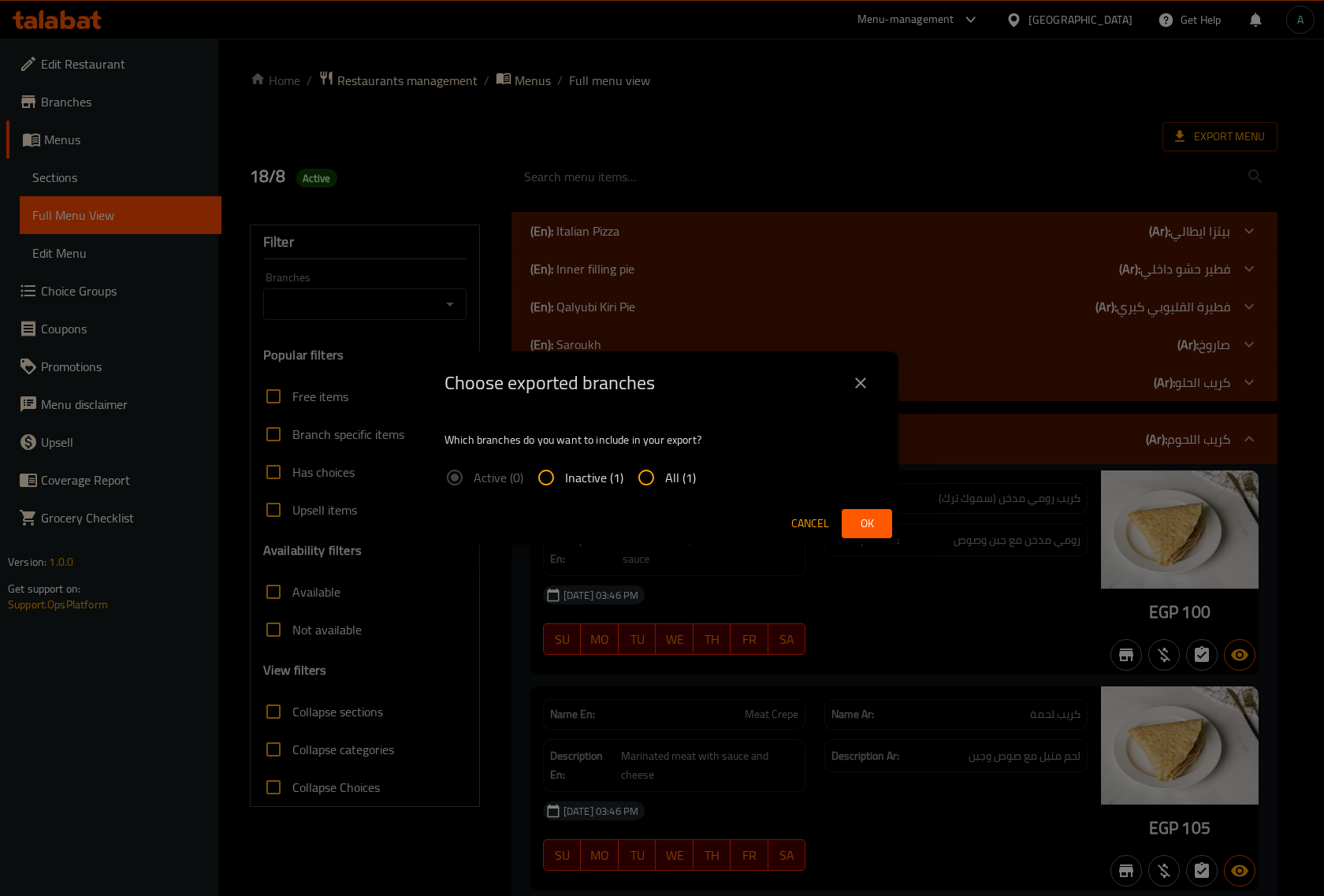
click at [655, 471] on input "All (1)" at bounding box center [646, 477] width 38 height 38
radio input "true"
click at [871, 521] on span "Ok" at bounding box center [867, 524] width 25 height 20
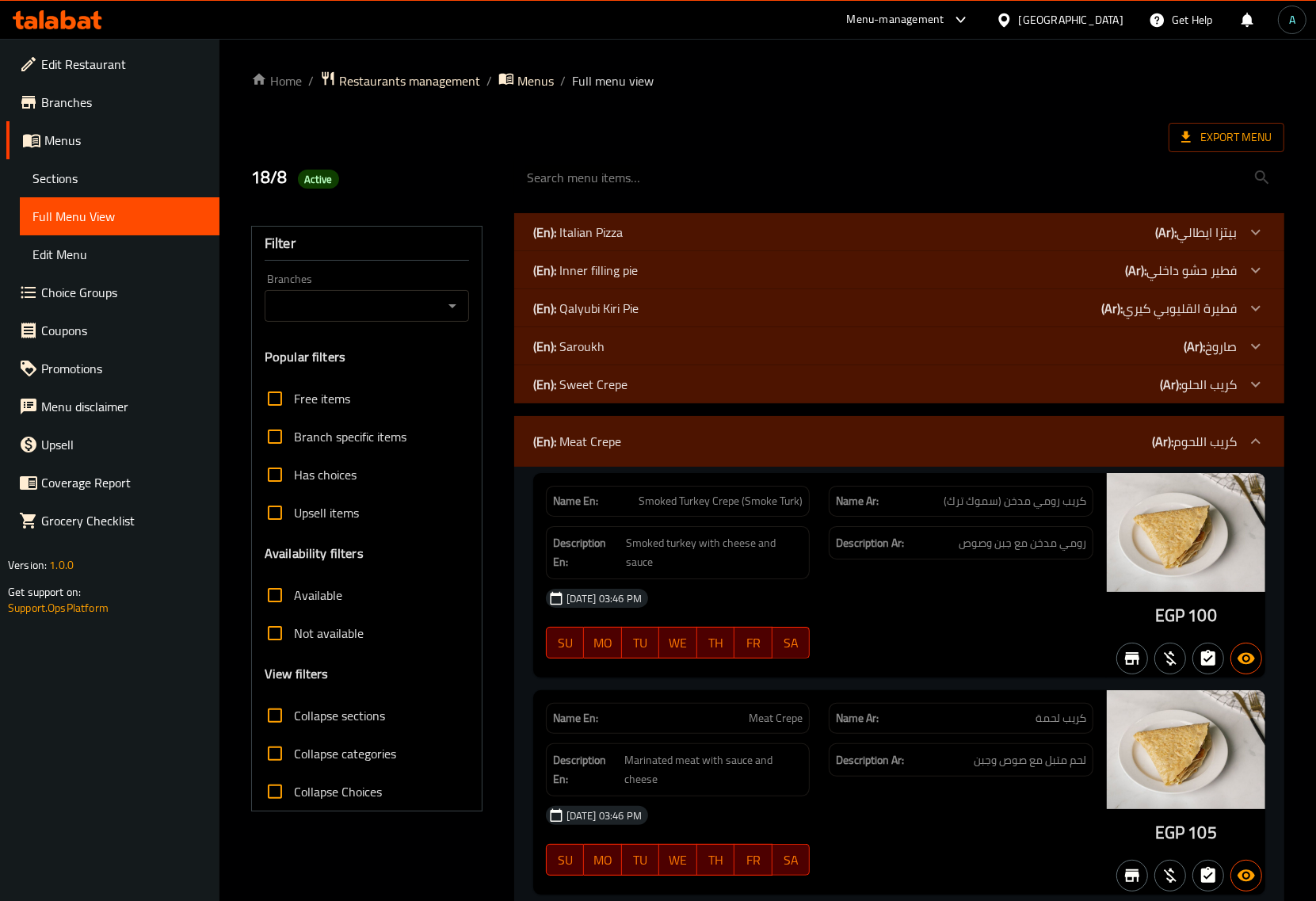
drag, startPoint x: 1070, startPoint y: 89, endPoint x: 1024, endPoint y: 95, distance: 46.4
click at [1070, 89] on ol "Home / Restaurants management / Menus / Full menu view" at bounding box center [767, 80] width 1033 height 21
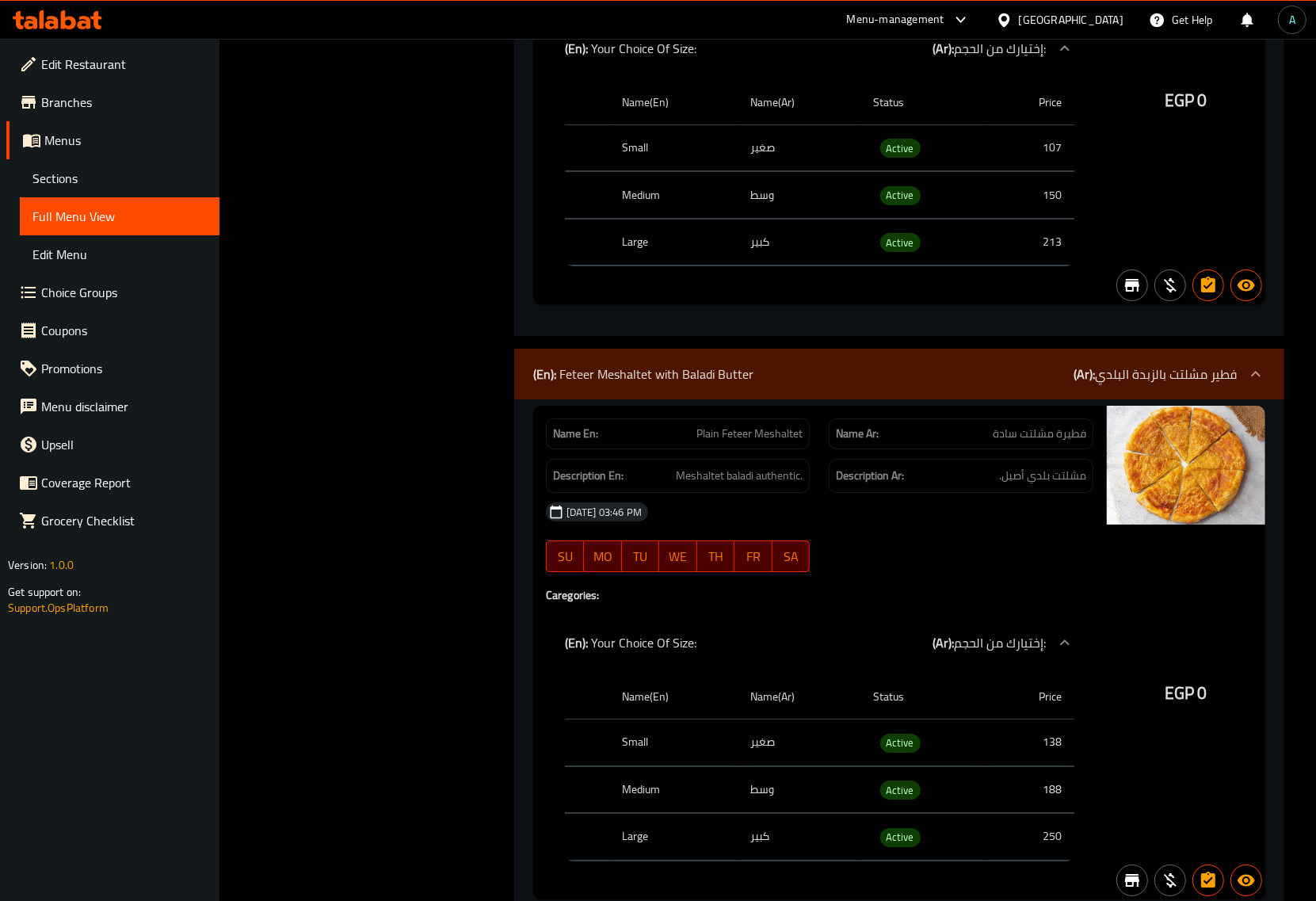
scroll to position [10364, 0]
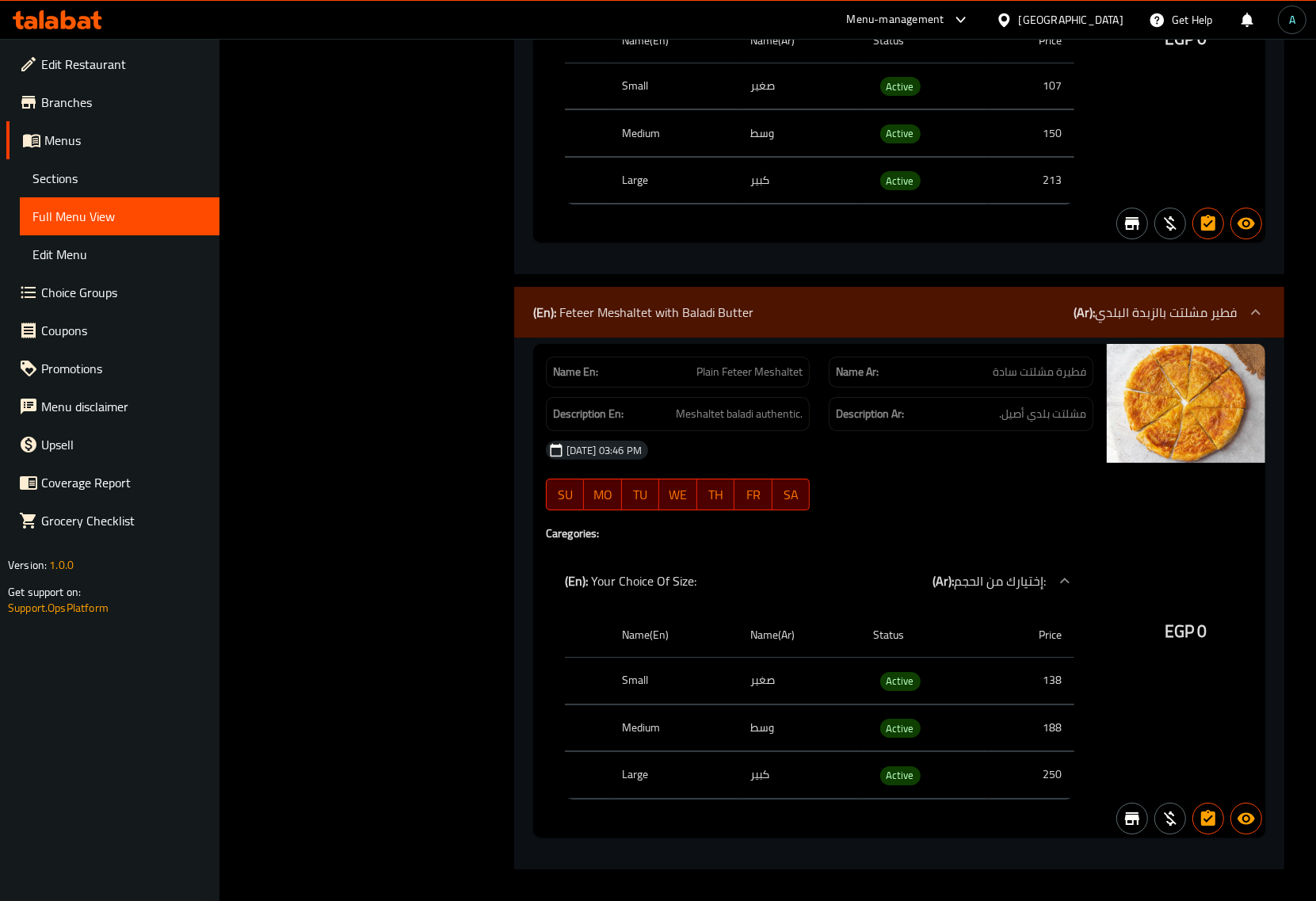
click at [105, 188] on link "Sections" at bounding box center [119, 178] width 200 height 38
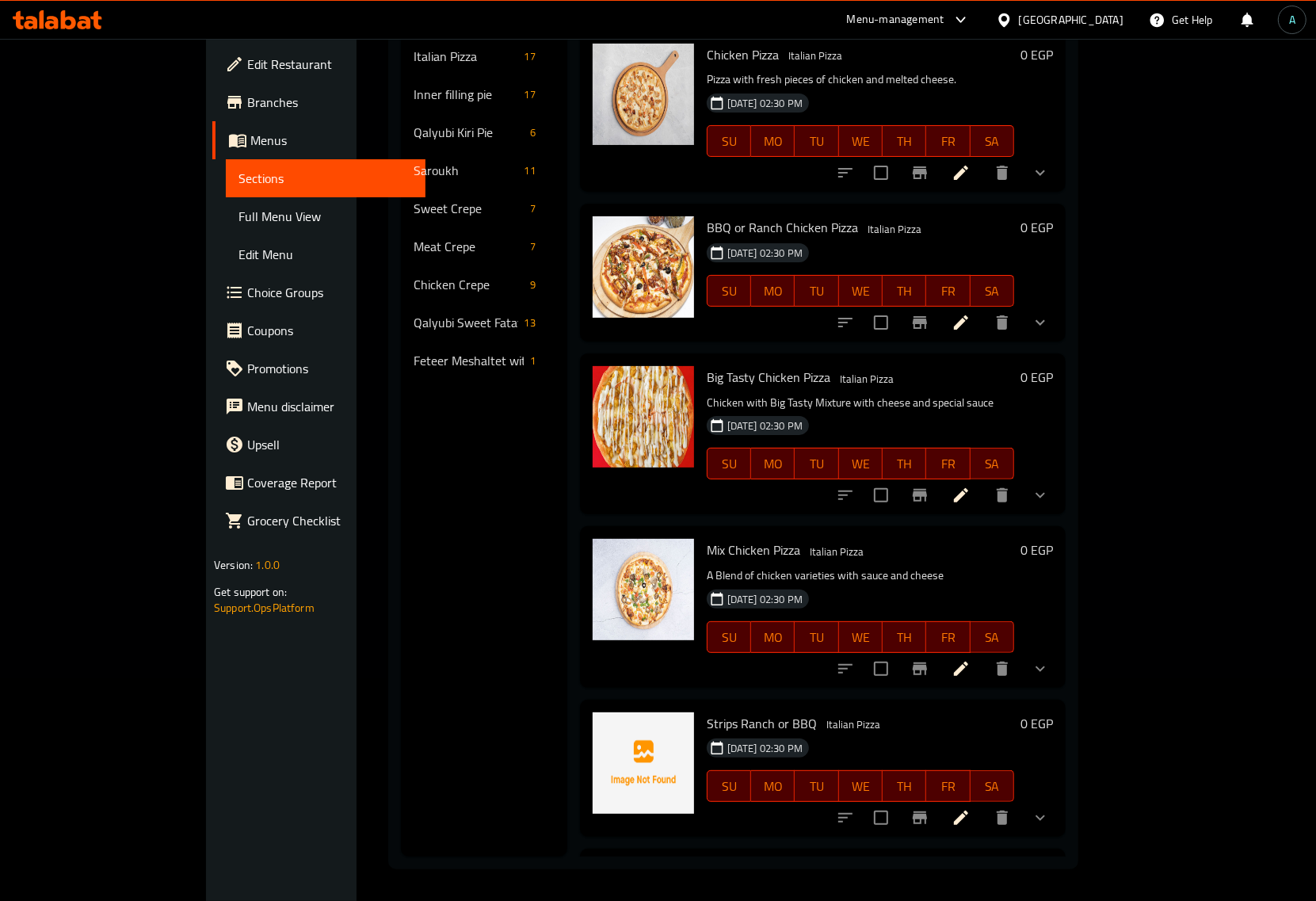
scroll to position [222, 0]
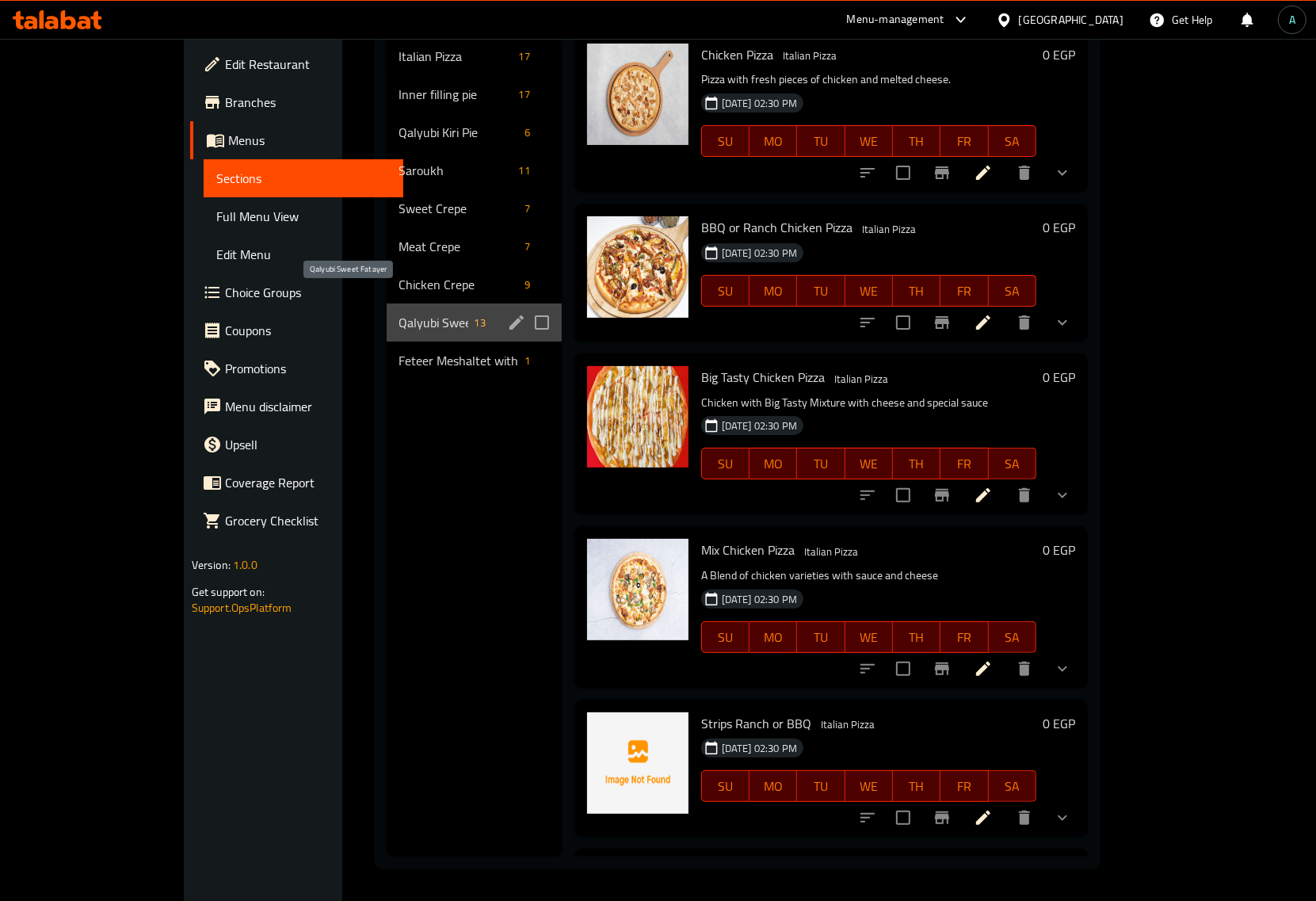
click at [400, 313] on span "Qalyubi Sweet Fatayer" at bounding box center [434, 322] width 69 height 19
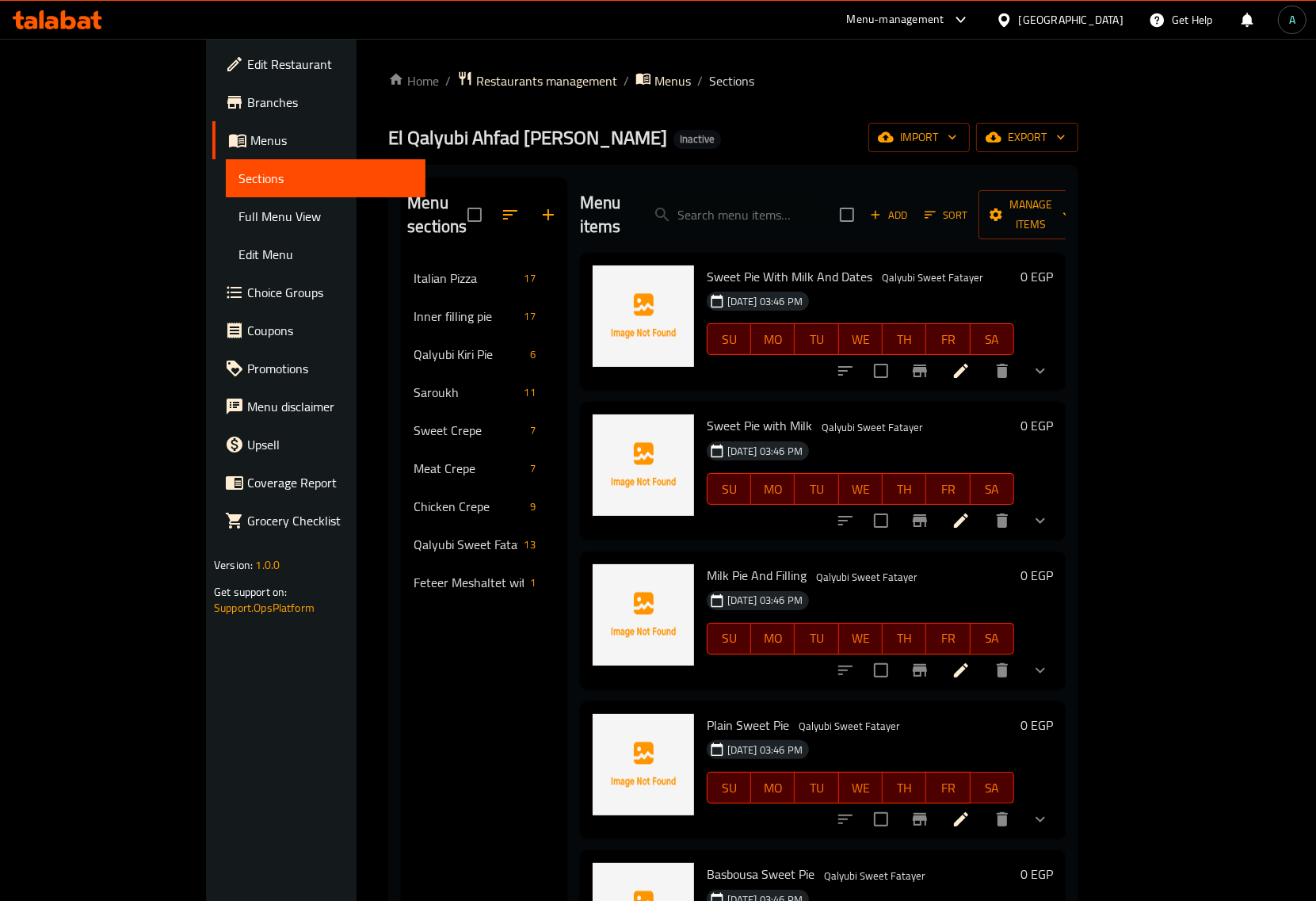
click at [911, 206] on span "Add" at bounding box center [888, 215] width 42 height 18
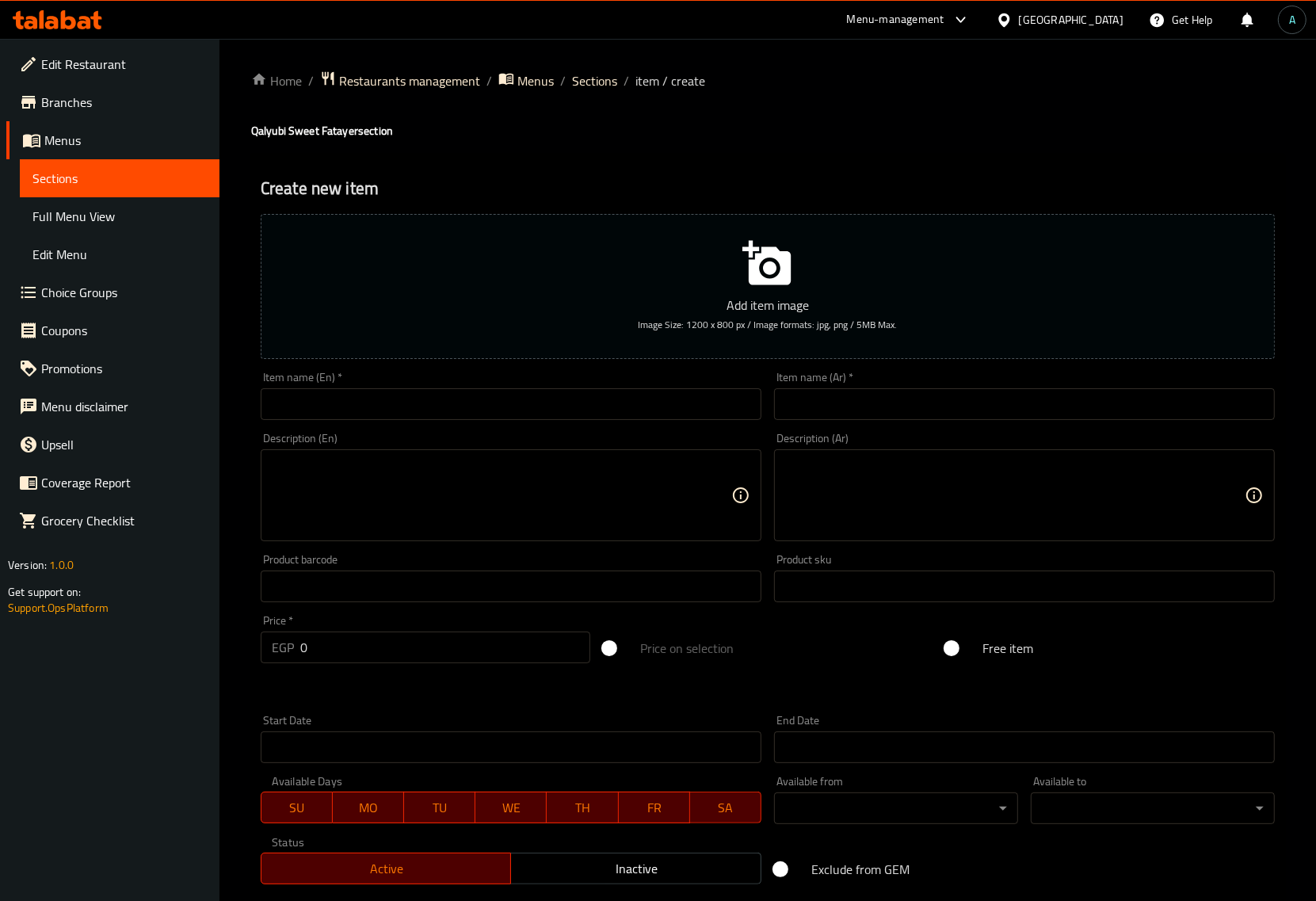
click at [884, 390] on input "text" at bounding box center [1025, 404] width 501 height 32
paste input "فطيرة بسبوسة كاستر حشو"
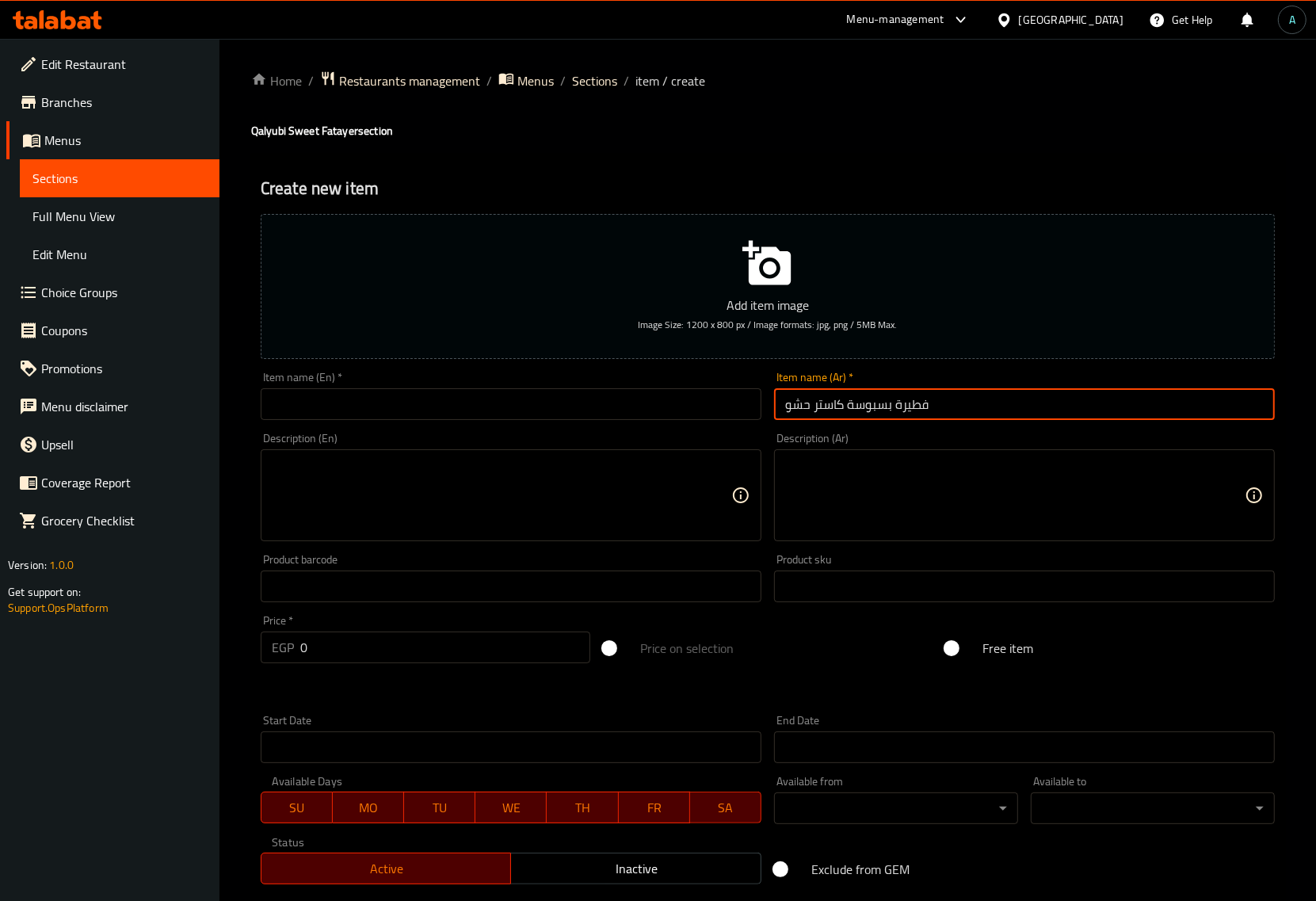
type input "فطيرة بسبوسة كاستر حشو"
click at [521, 398] on input "text" at bounding box center [511, 404] width 501 height 32
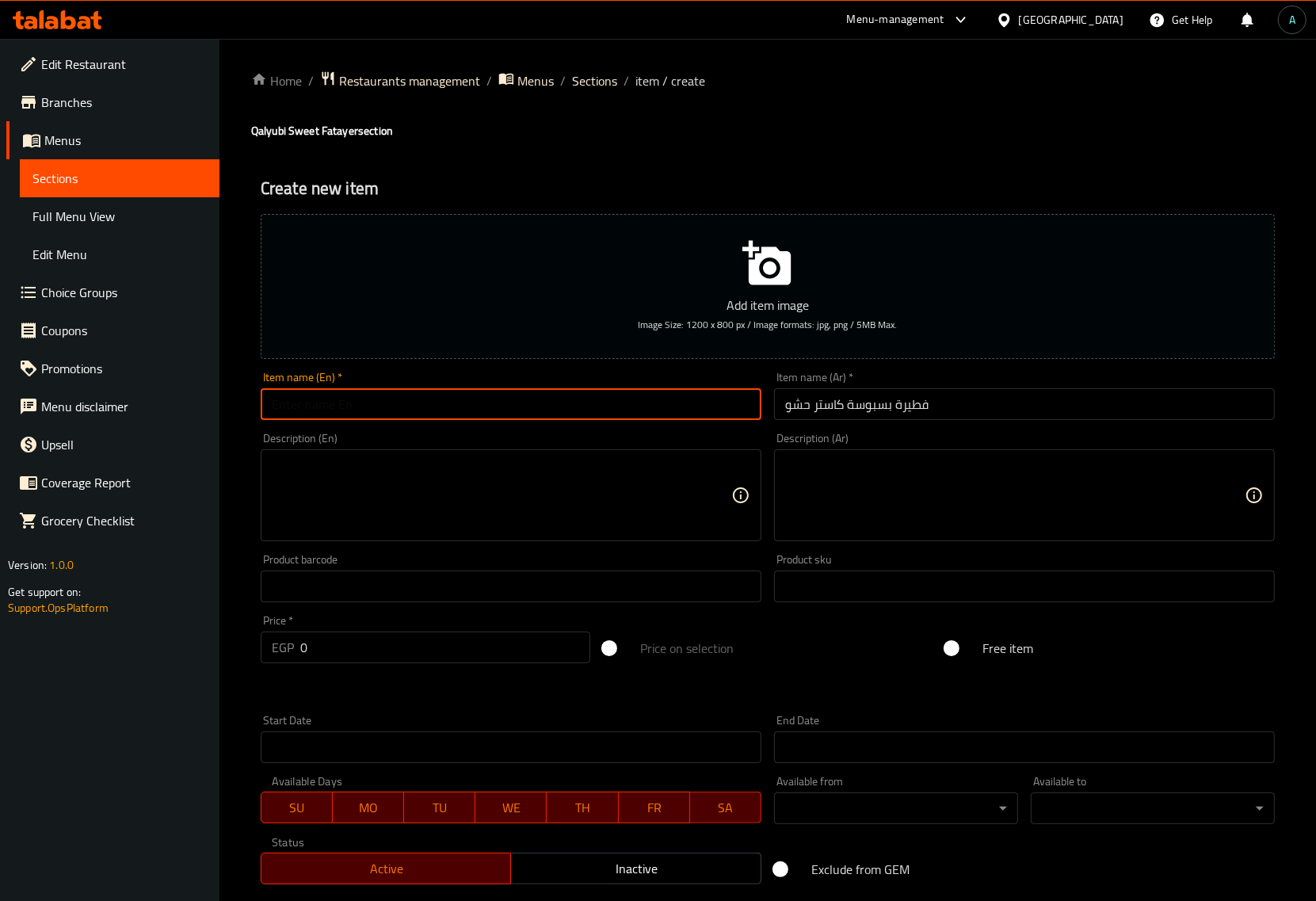
paste input "Basbousa pie with custard filling"
type input "Basbousa pie with custard filling"
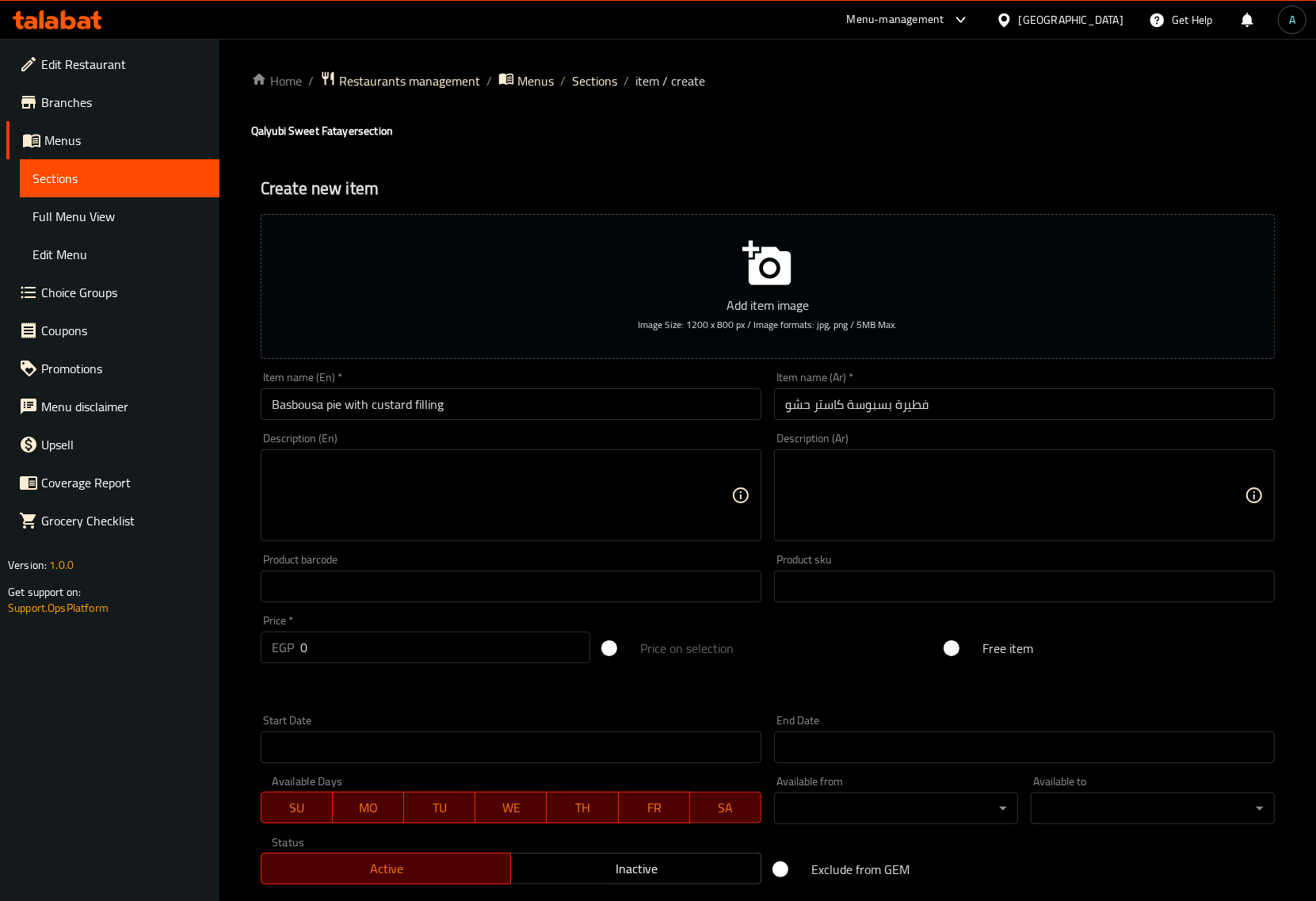
click at [560, 171] on div "Create new item Add item image Image Size: 1200 x 800 px / Image formats: jpg, …" at bounding box center [767, 615] width 1033 height 923
click at [658, 158] on div "Create new item Add item image Image Size: 1200 x 800 px / Image formats: jpg, …" at bounding box center [767, 615] width 1033 height 923
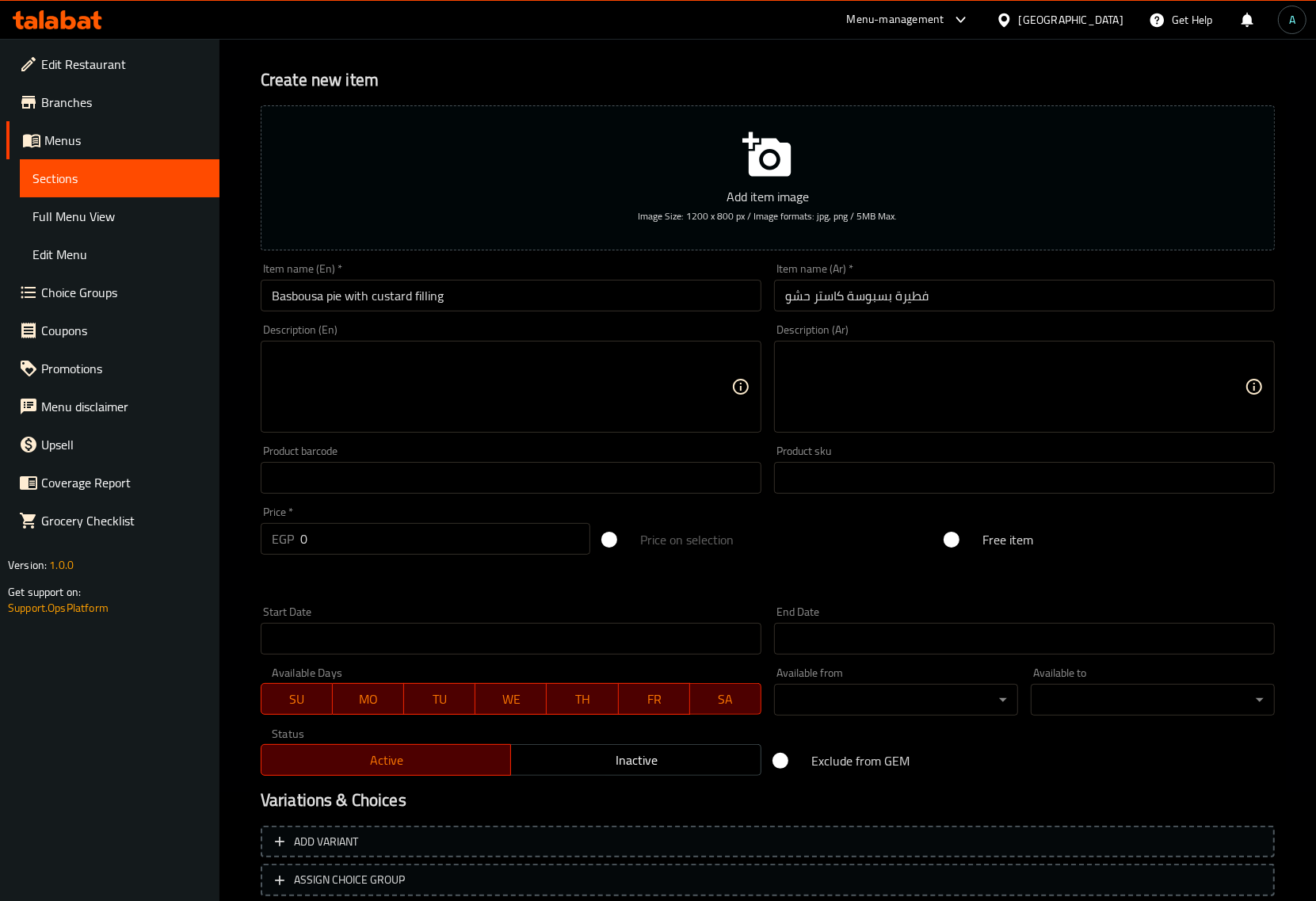
scroll to position [216, 0]
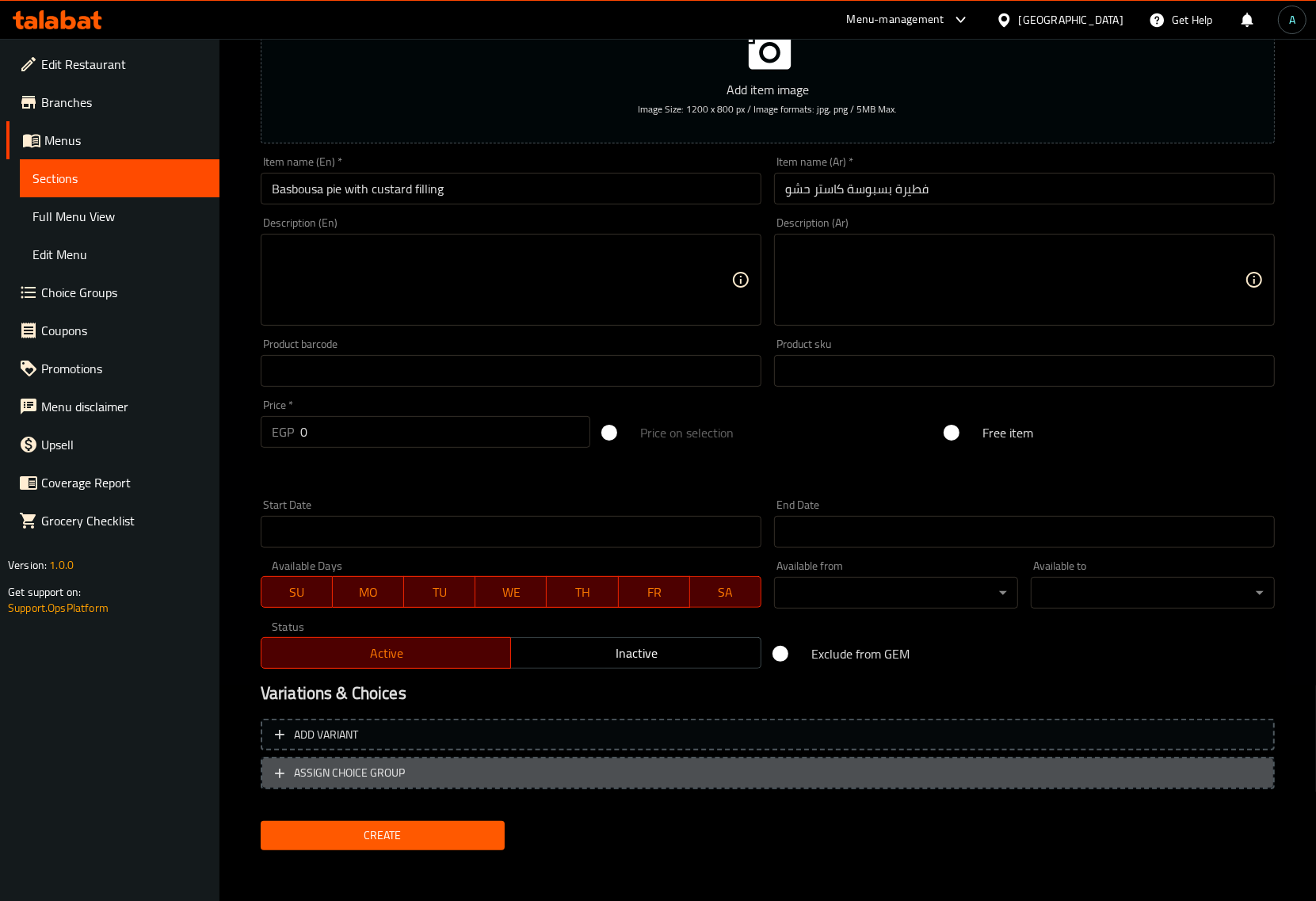
click at [390, 775] on span "ASSIGN CHOICE GROUP" at bounding box center [349, 773] width 111 height 20
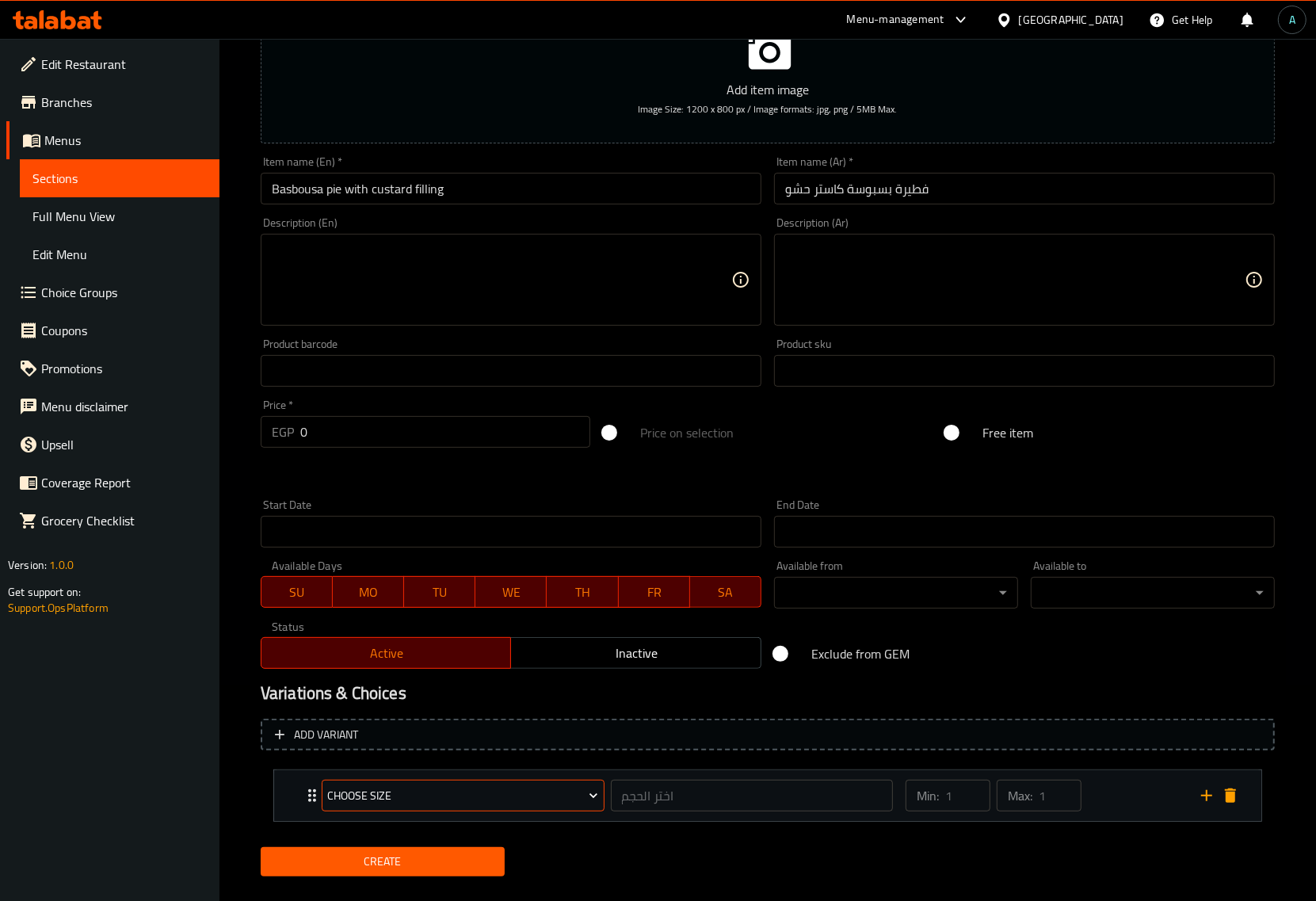
click at [341, 791] on span "Choose size" at bounding box center [463, 796] width 271 height 20
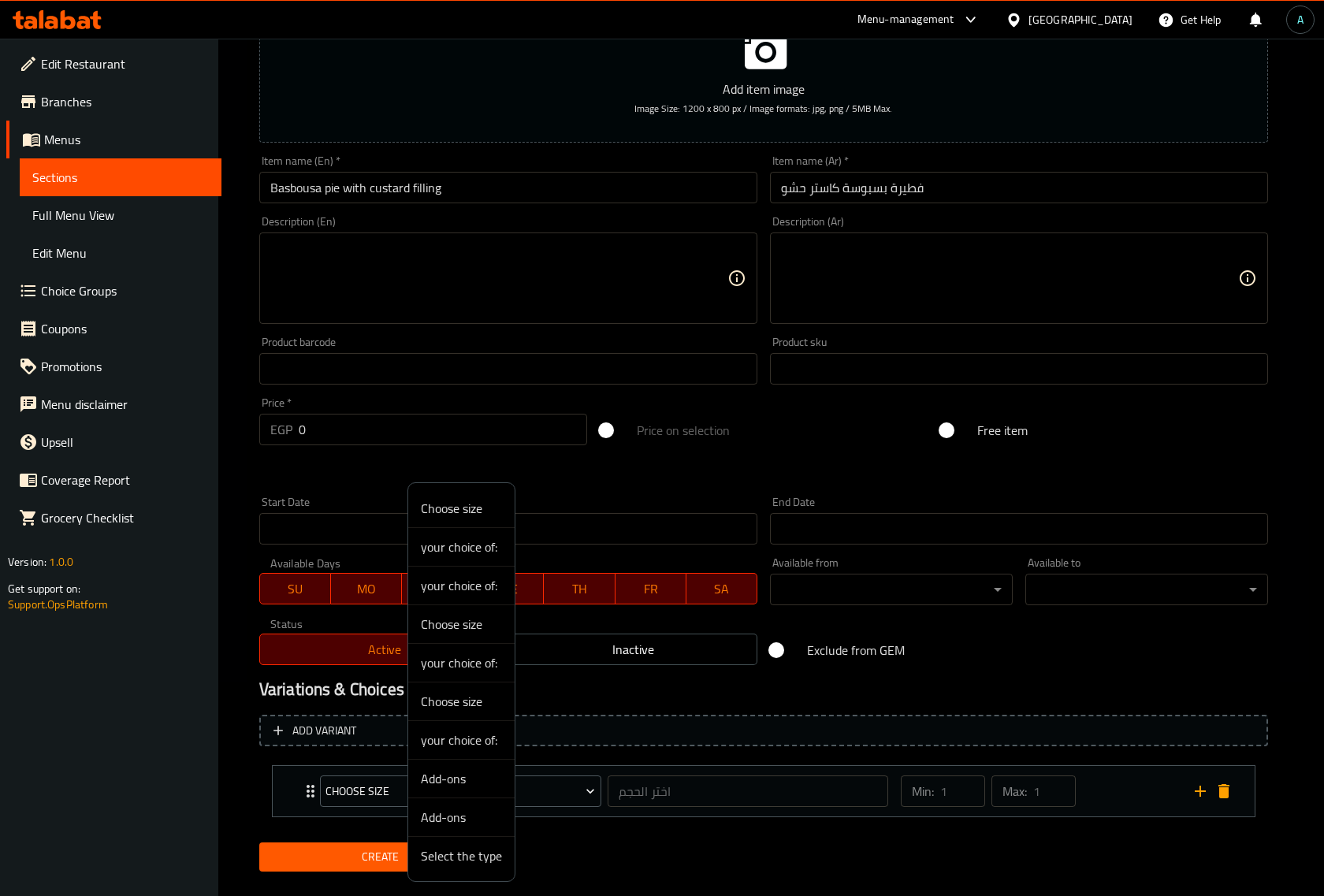
click at [268, 801] on div at bounding box center [662, 448] width 1324 height 896
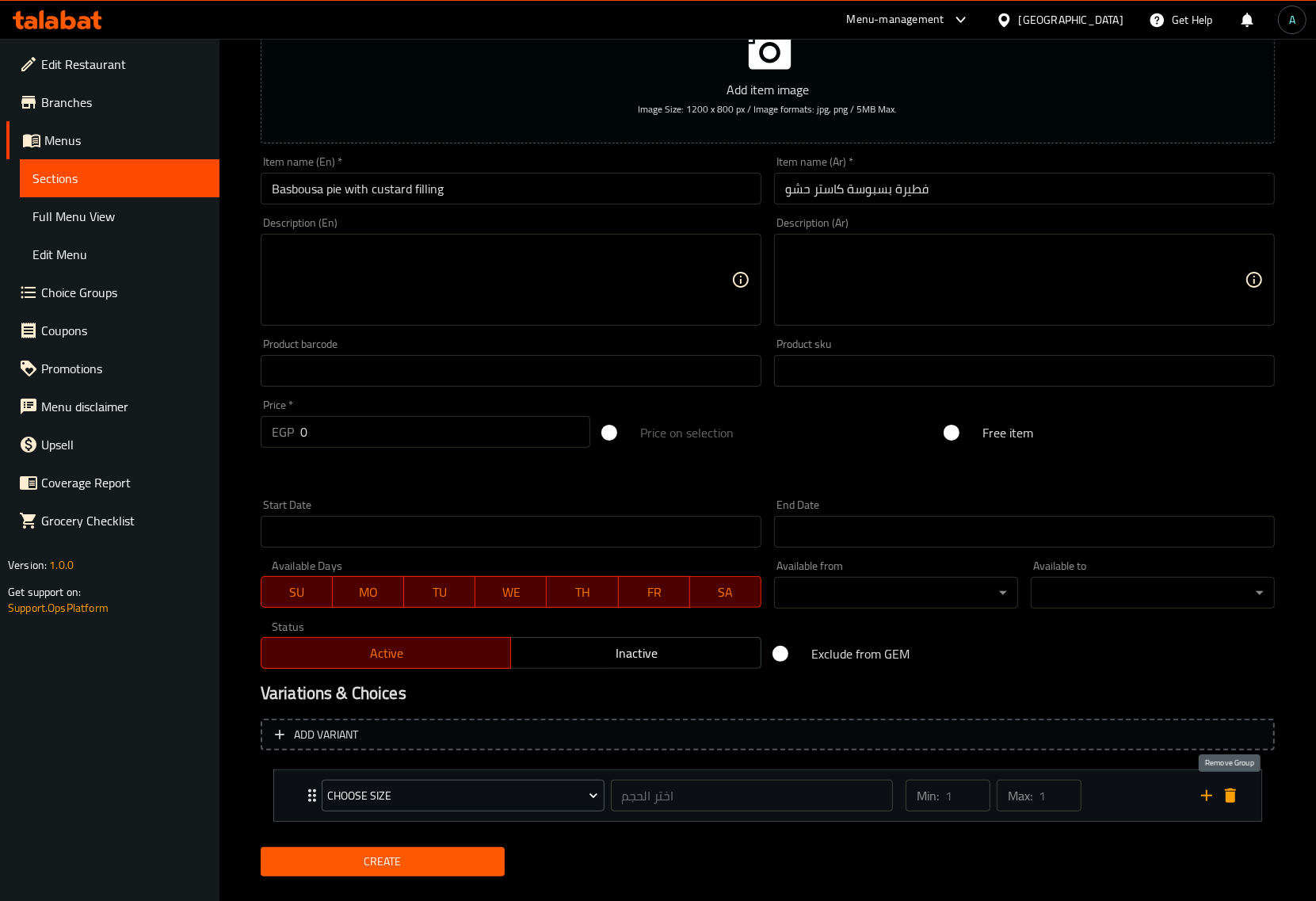
drag, startPoint x: 1226, startPoint y: 797, endPoint x: 865, endPoint y: 796, distance: 361.0
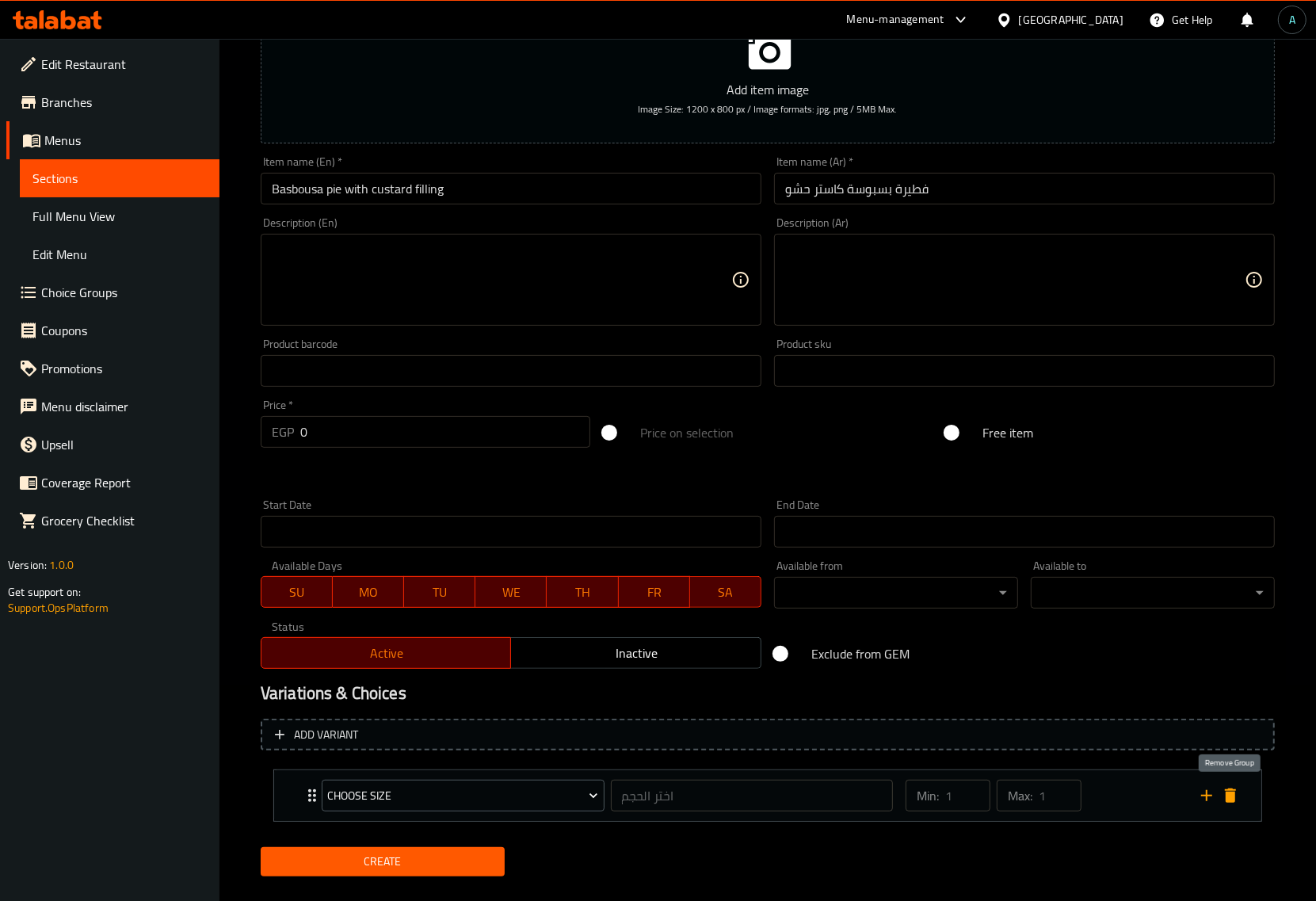
click at [1226, 796] on icon "delete" at bounding box center [1230, 795] width 19 height 19
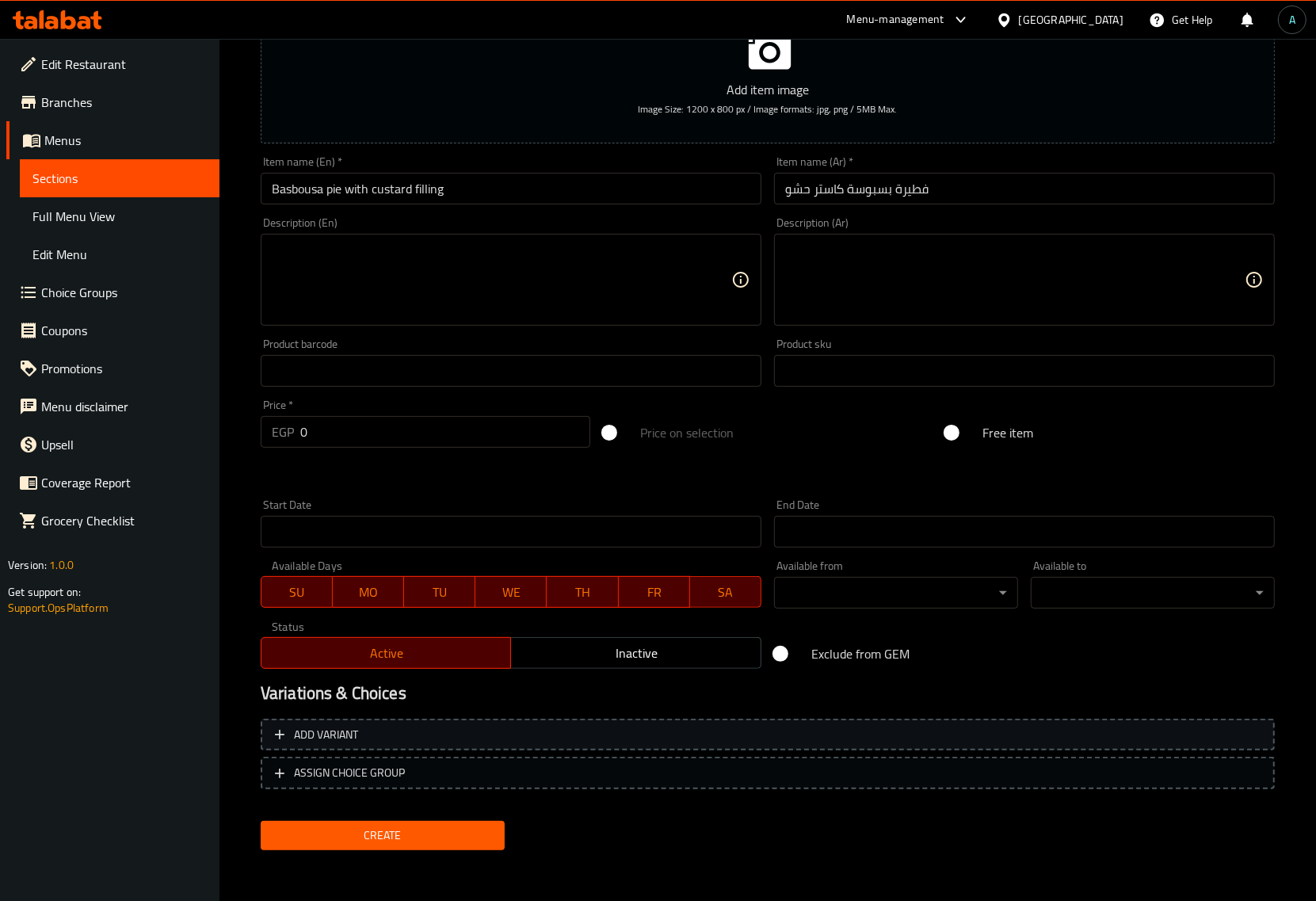
click at [457, 733] on span "Add variant" at bounding box center [767, 735] width 986 height 20
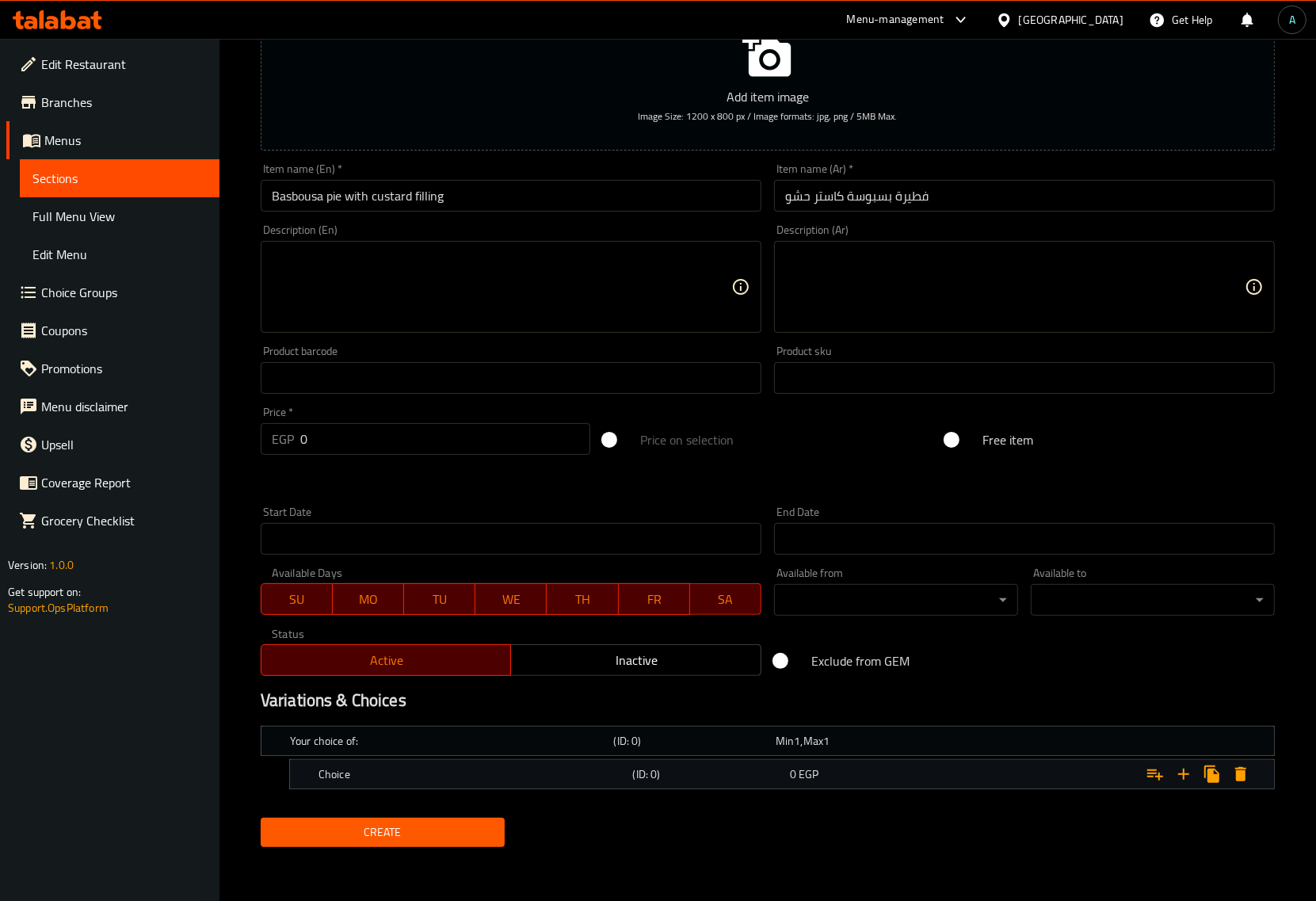
scroll to position [208, 0]
click at [456, 750] on h5 "Choice" at bounding box center [449, 742] width 318 height 16
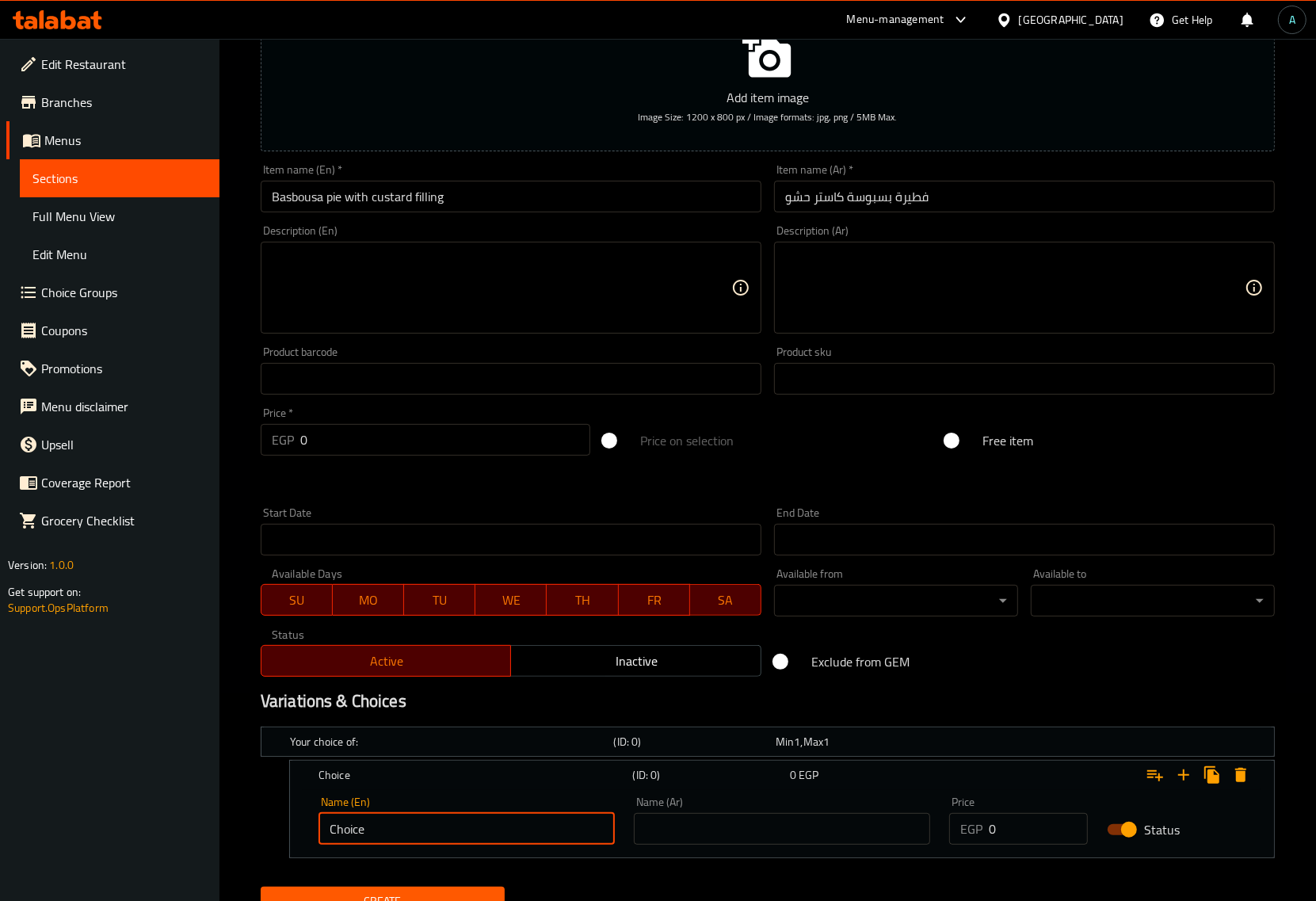
drag, startPoint x: 399, startPoint y: 821, endPoint x: 34, endPoint y: 833, distance: 365.2
click at [34, 833] on div "Edit Restaurant Branches Menus Sections Full Menu View Edit Menu Choice Groups …" at bounding box center [658, 400] width 1316 height 1139
type input "small"
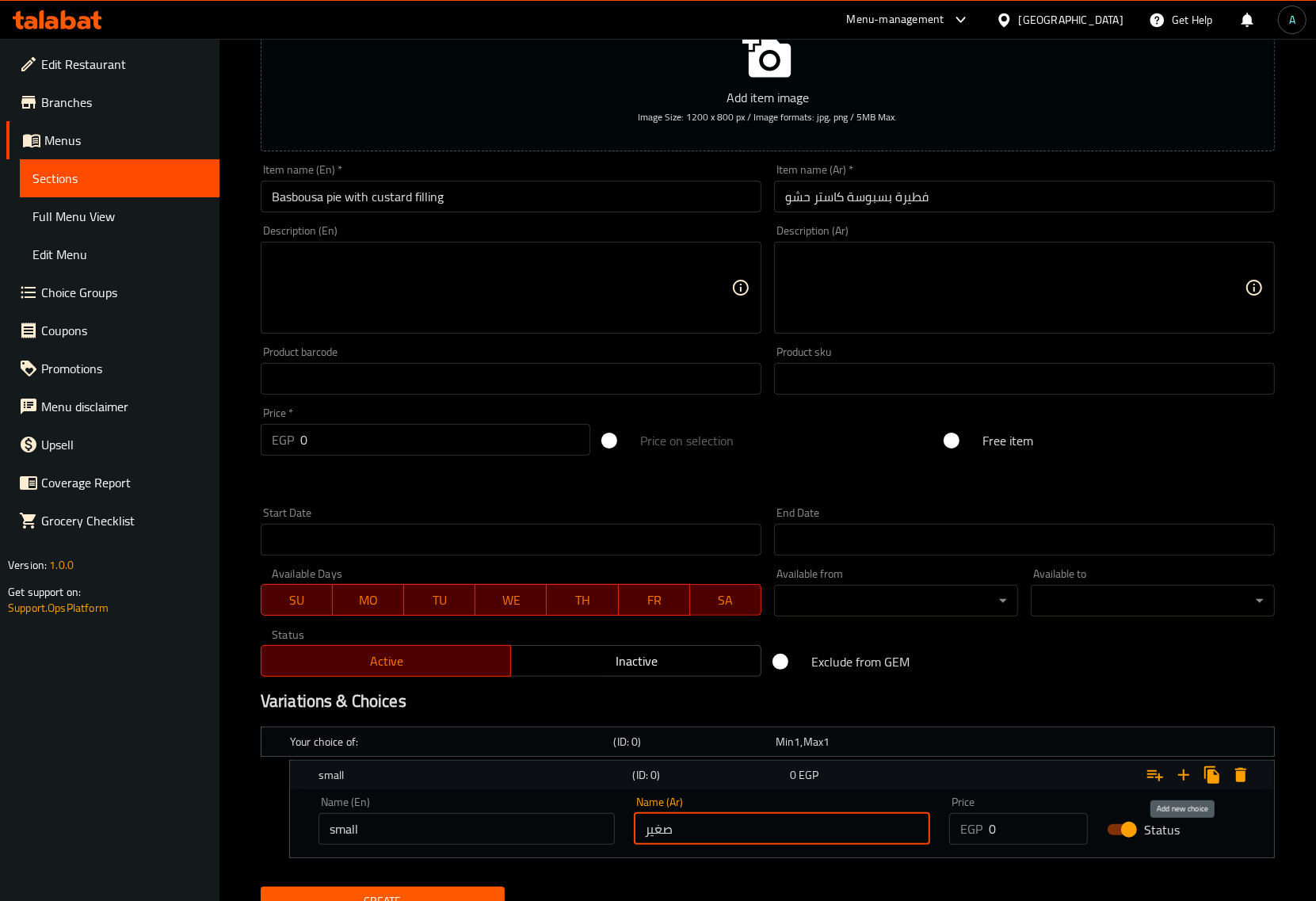
type input "صغير"
click at [1179, 779] on icon "Expand" at bounding box center [1184, 774] width 19 height 19
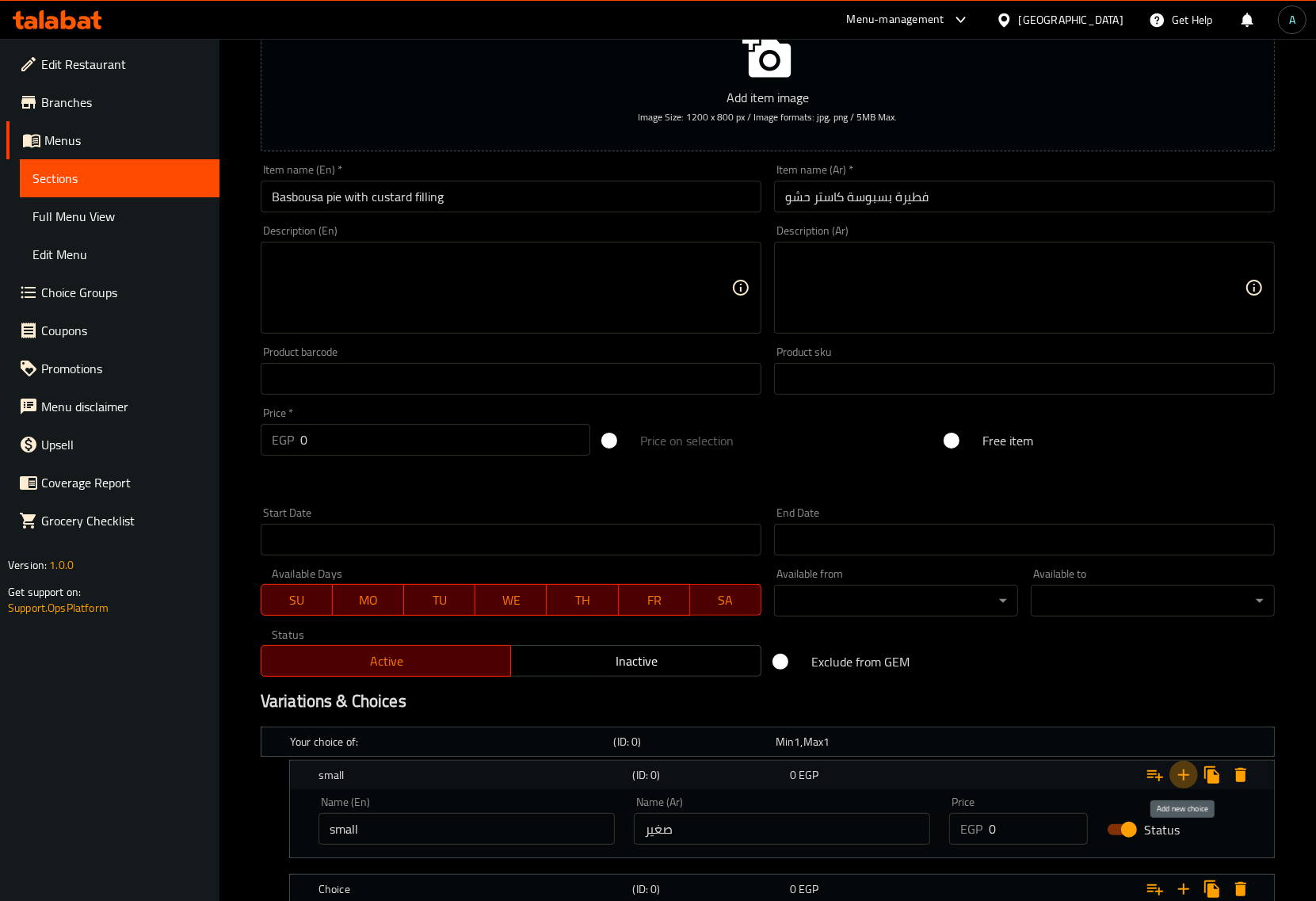
click at [1179, 779] on icon "Expand" at bounding box center [1184, 774] width 19 height 19
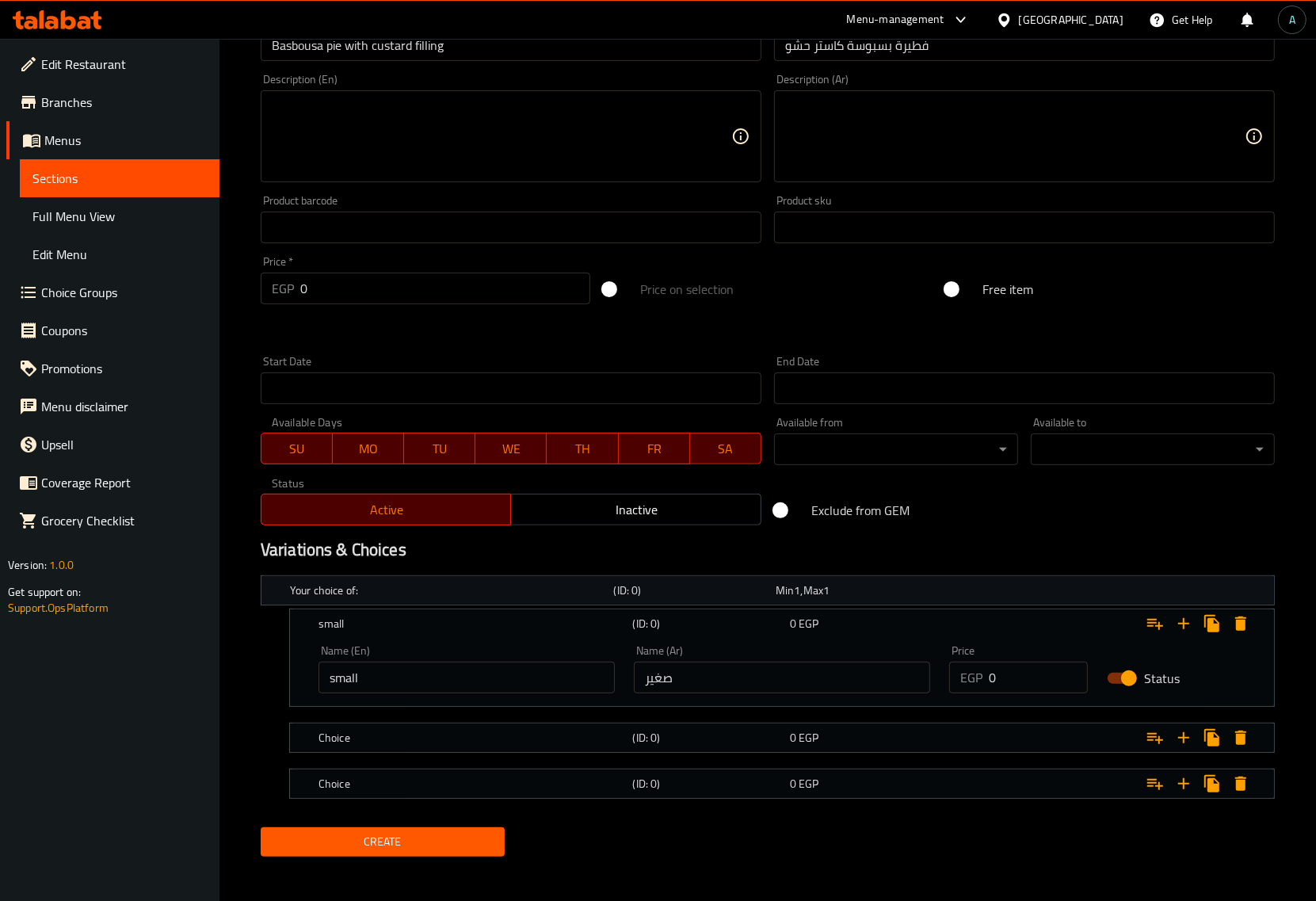
scroll to position [369, 0]
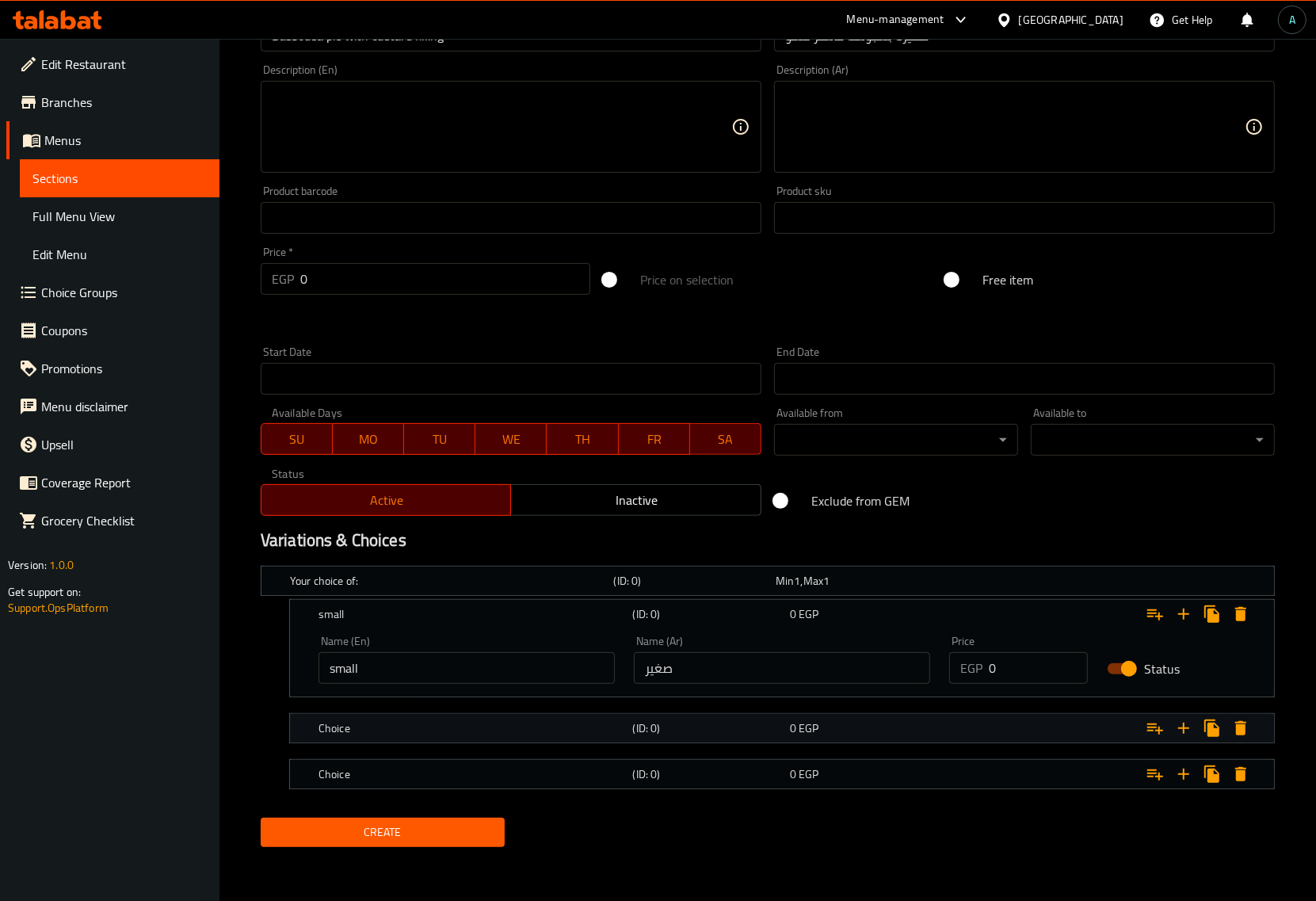
click at [372, 589] on h5 "Choice" at bounding box center [449, 581] width 318 height 16
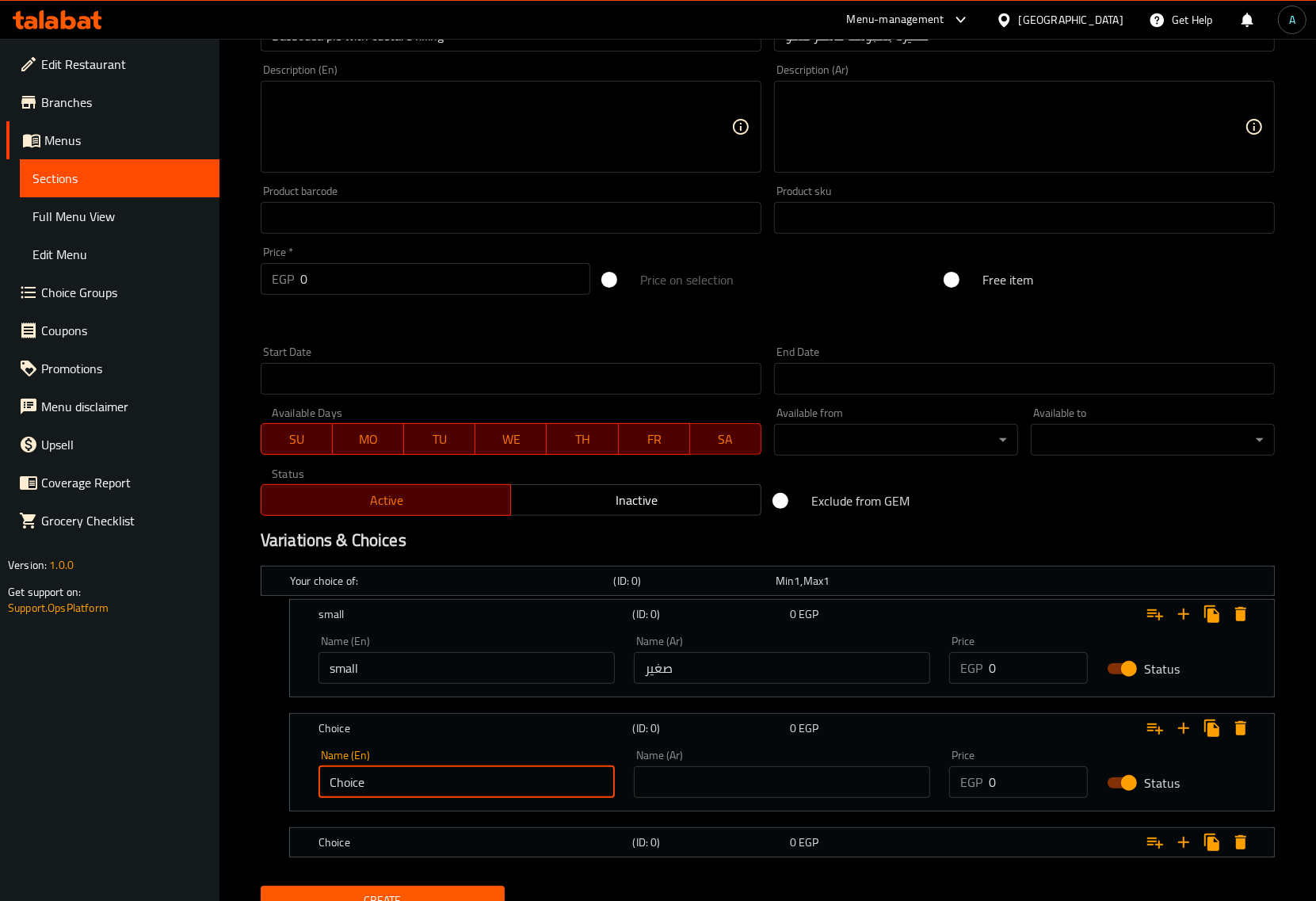
drag, startPoint x: 406, startPoint y: 770, endPoint x: 148, endPoint y: 790, distance: 258.8
click at [148, 790] on div "Edit Restaurant Branches Menus Sections Full Menu View Edit Menu Choice Groups …" at bounding box center [658, 319] width 1316 height 1299
type input "Medium"
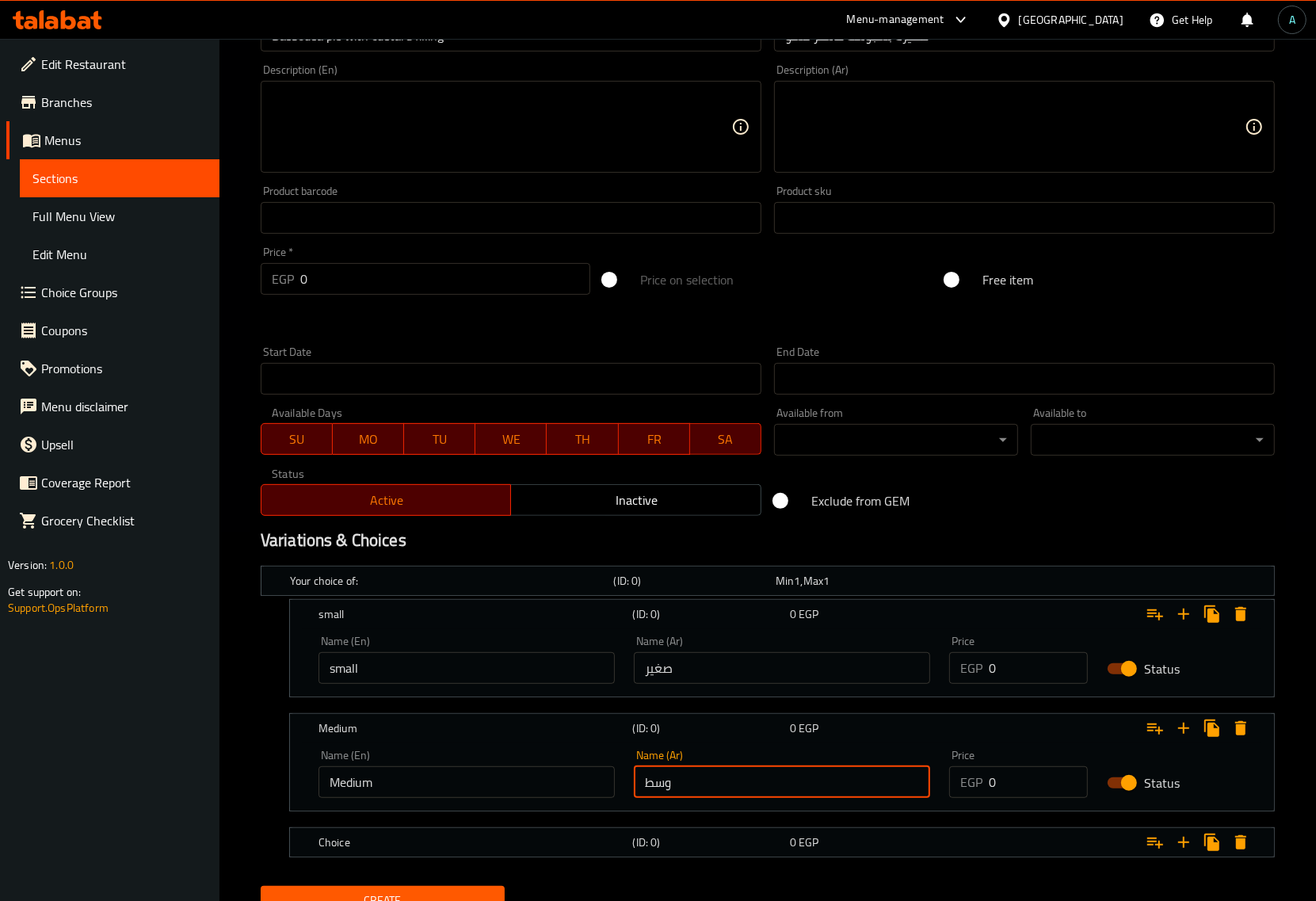
type input "وسط"
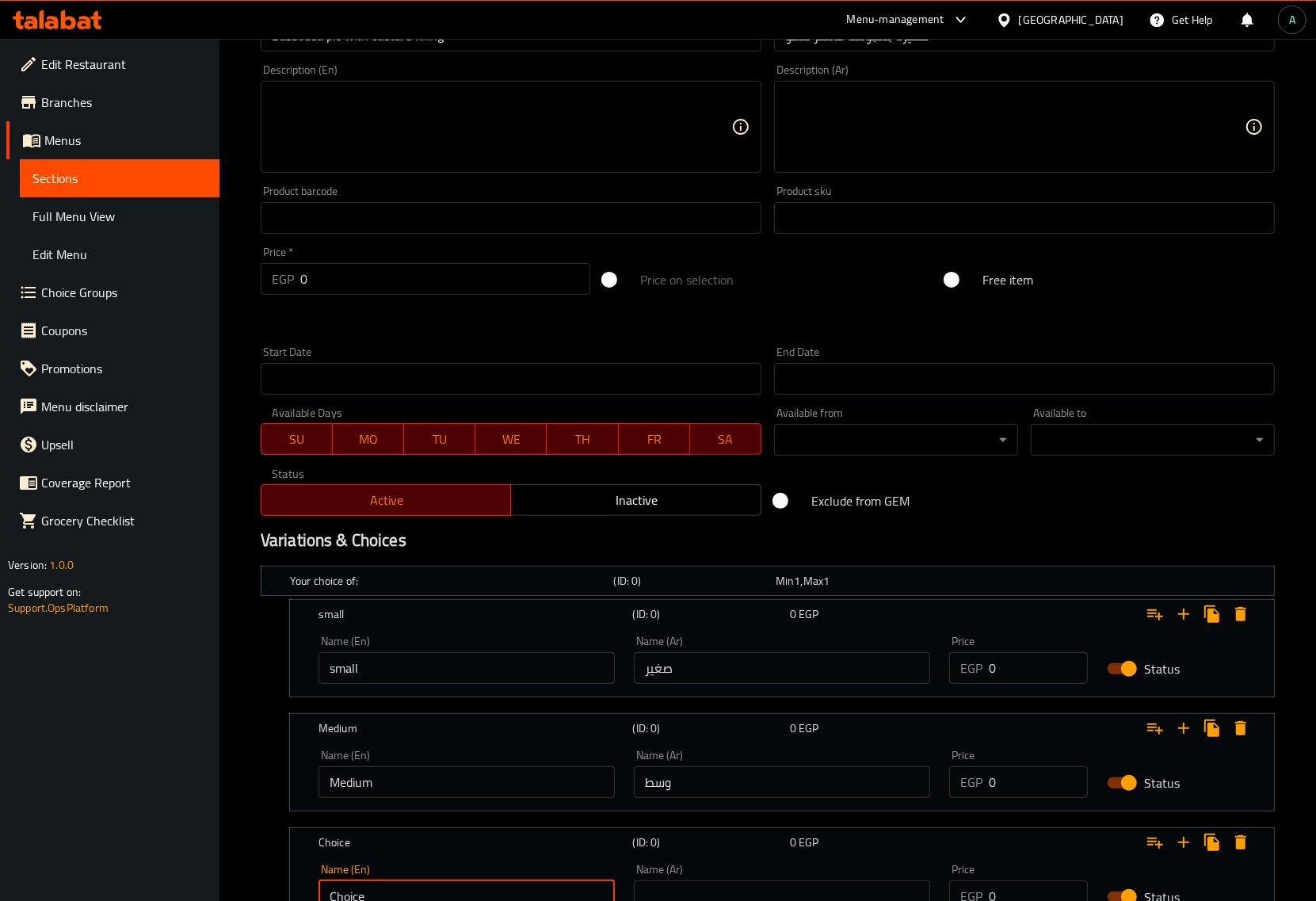
scroll to position [379, 0]
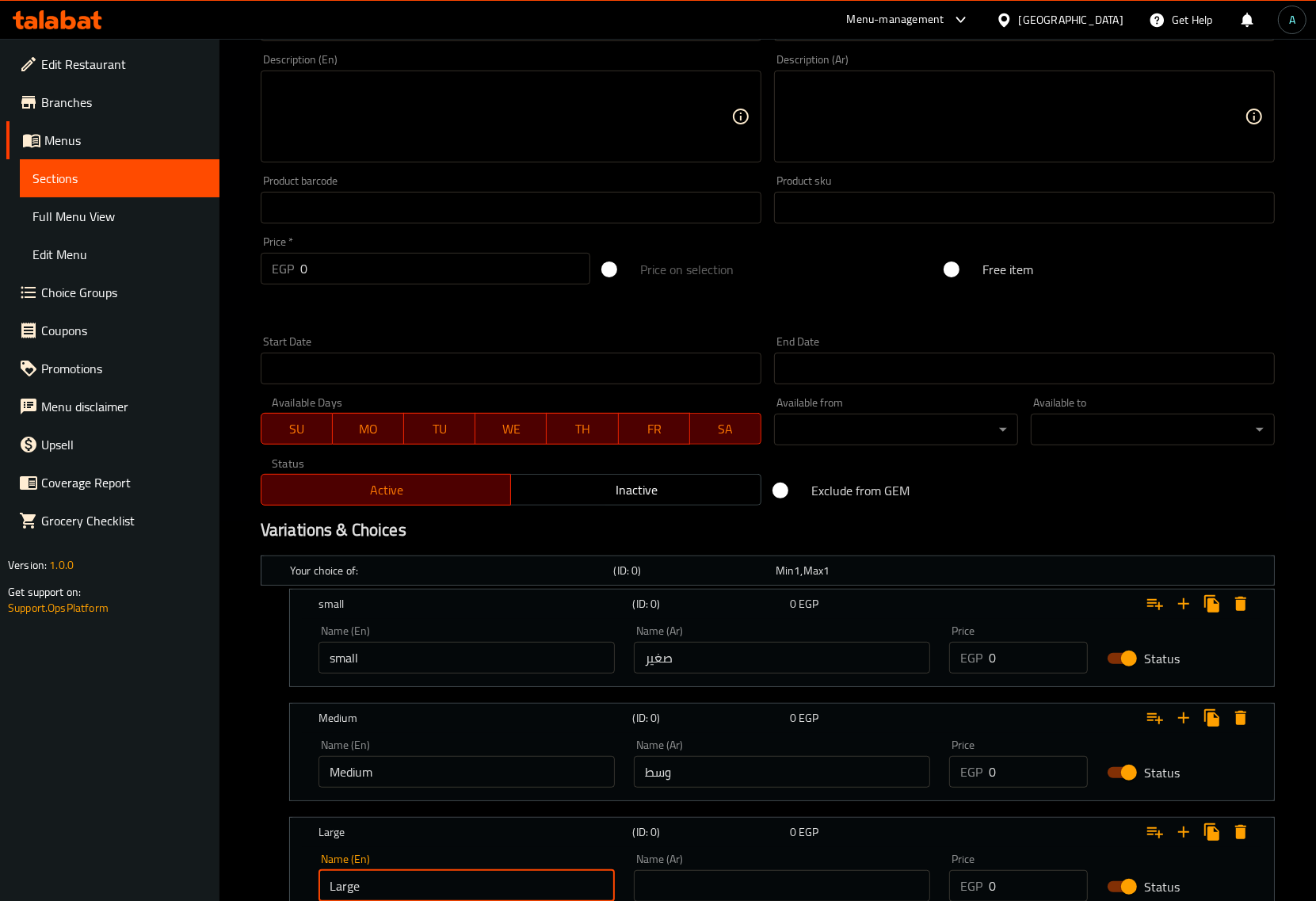
type input "Large"
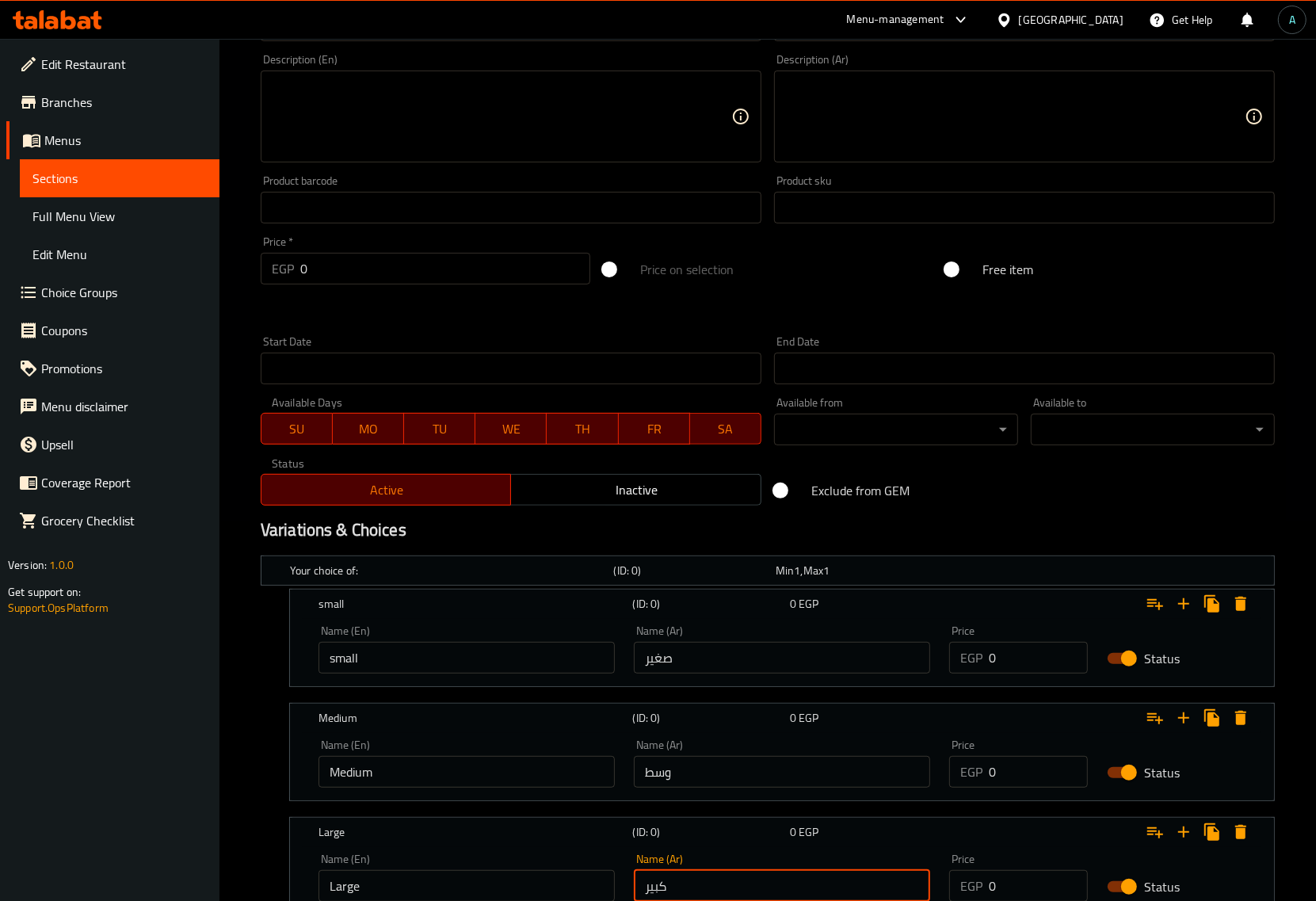
type input "كبير"
drag, startPoint x: 1015, startPoint y: 656, endPoint x: 963, endPoint y: 656, distance: 52.0
click at [963, 656] on div "EGP 0 Price" at bounding box center [1018, 657] width 138 height 32
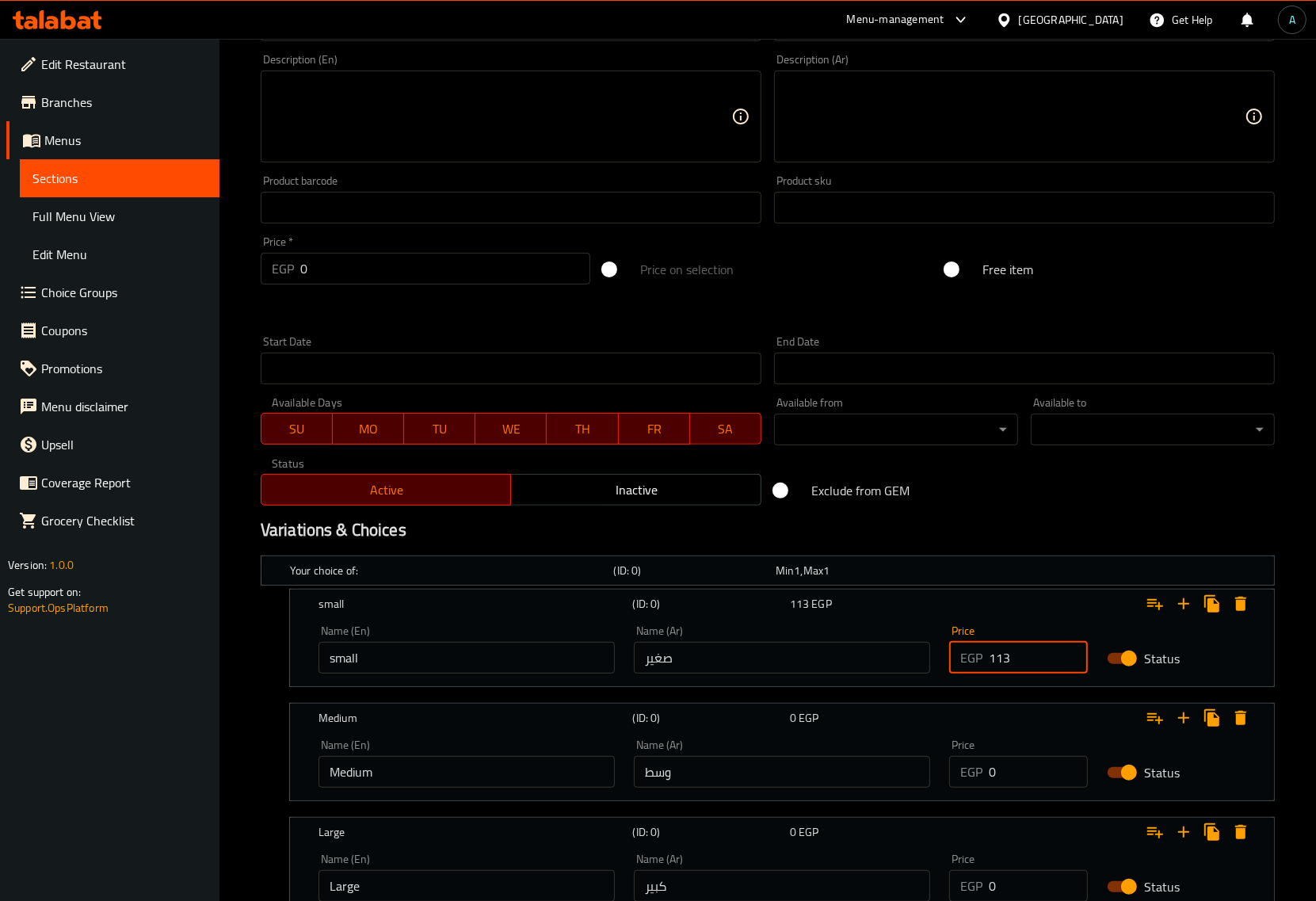
type input "113"
drag, startPoint x: 1013, startPoint y: 763, endPoint x: 865, endPoint y: 766, distance: 148.0
click at [865, 766] on div "Name (En) Medium Name (En) Name (Ar) وسط Name (Ar) Price EGP 0 Price Status" at bounding box center [782, 764] width 946 height 68
type input "150"
drag, startPoint x: 1011, startPoint y: 872, endPoint x: 963, endPoint y: 880, distance: 48.7
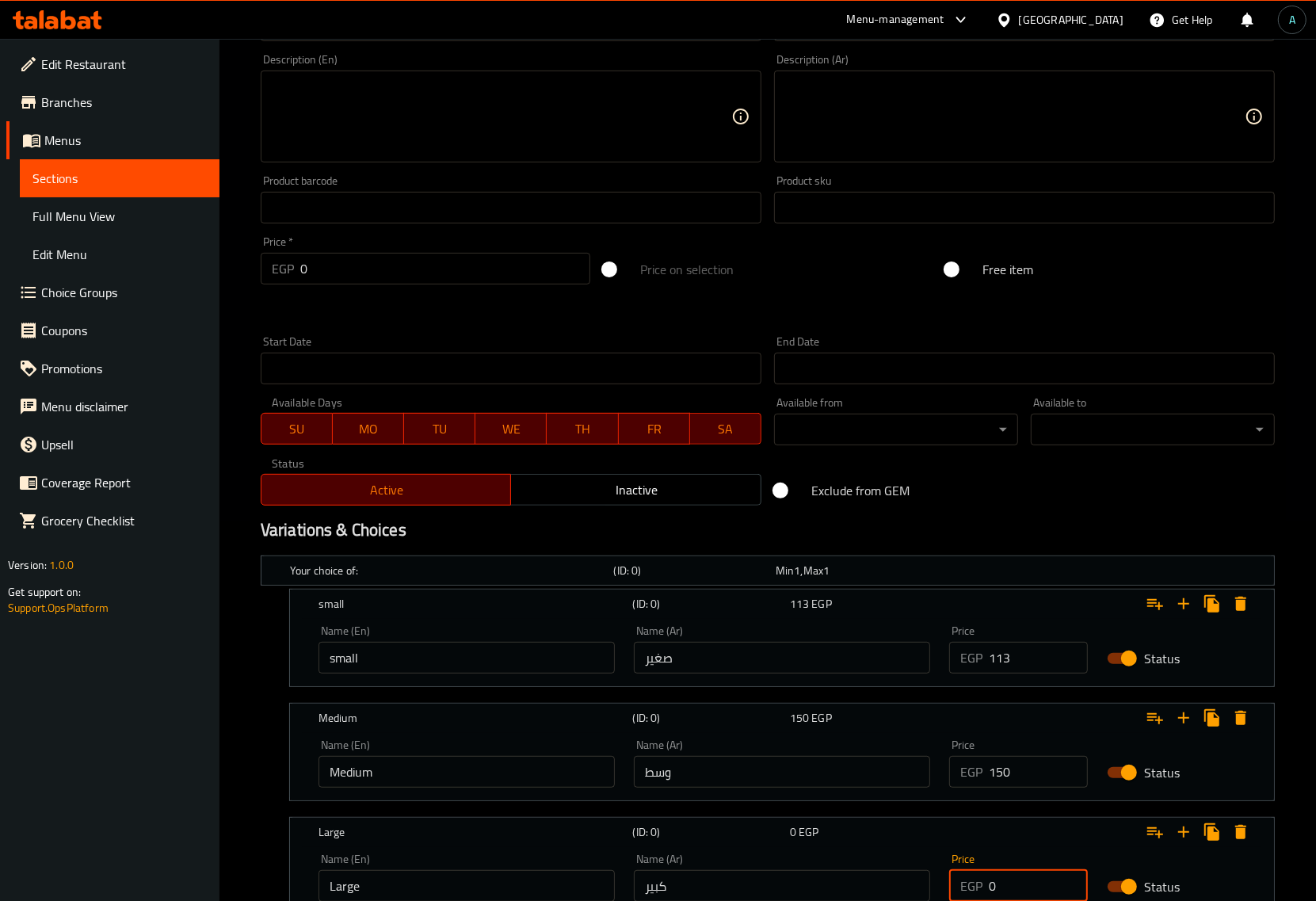
click at [973, 880] on div "EGP 0 Price" at bounding box center [1018, 886] width 138 height 32
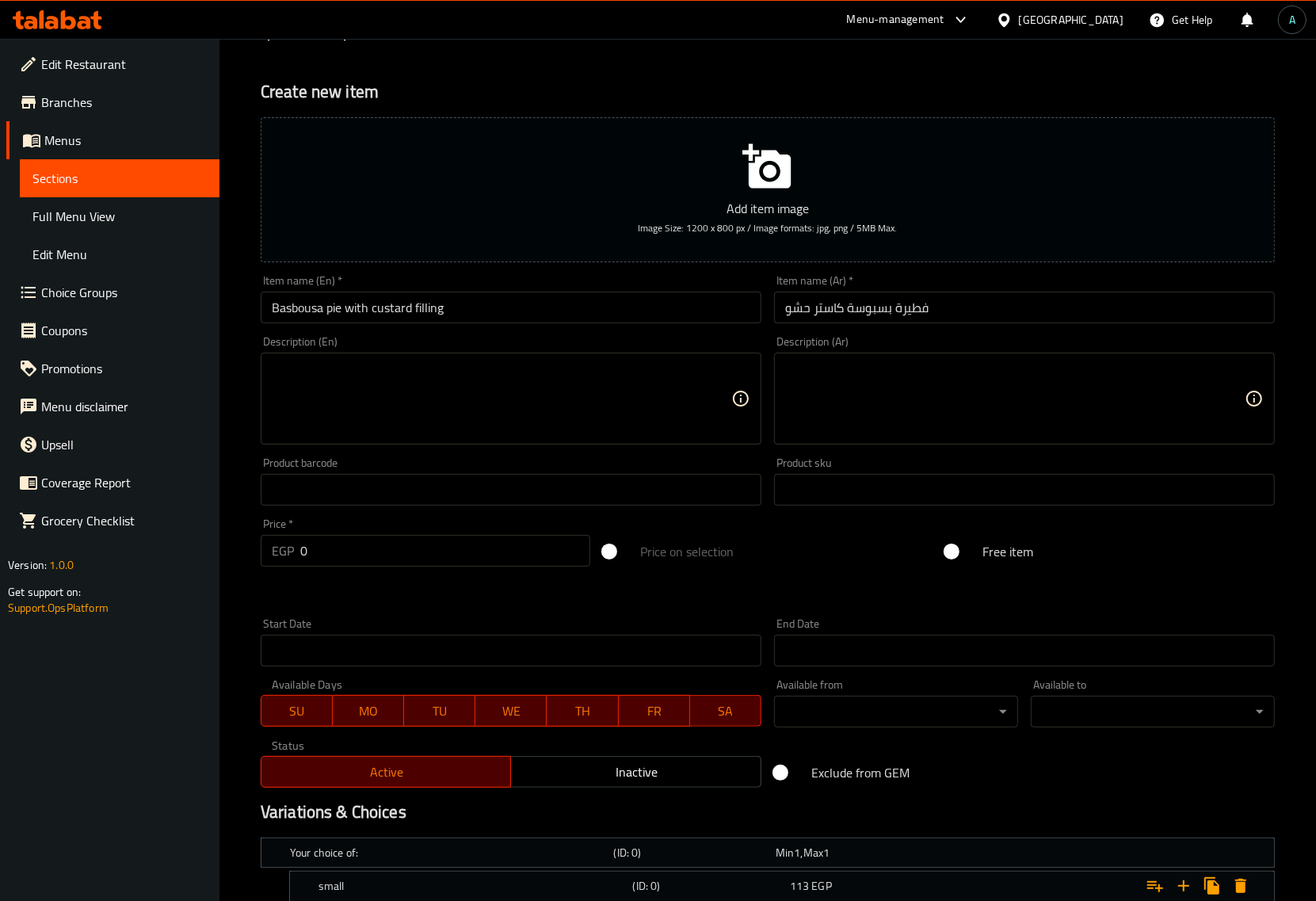
scroll to position [0, 0]
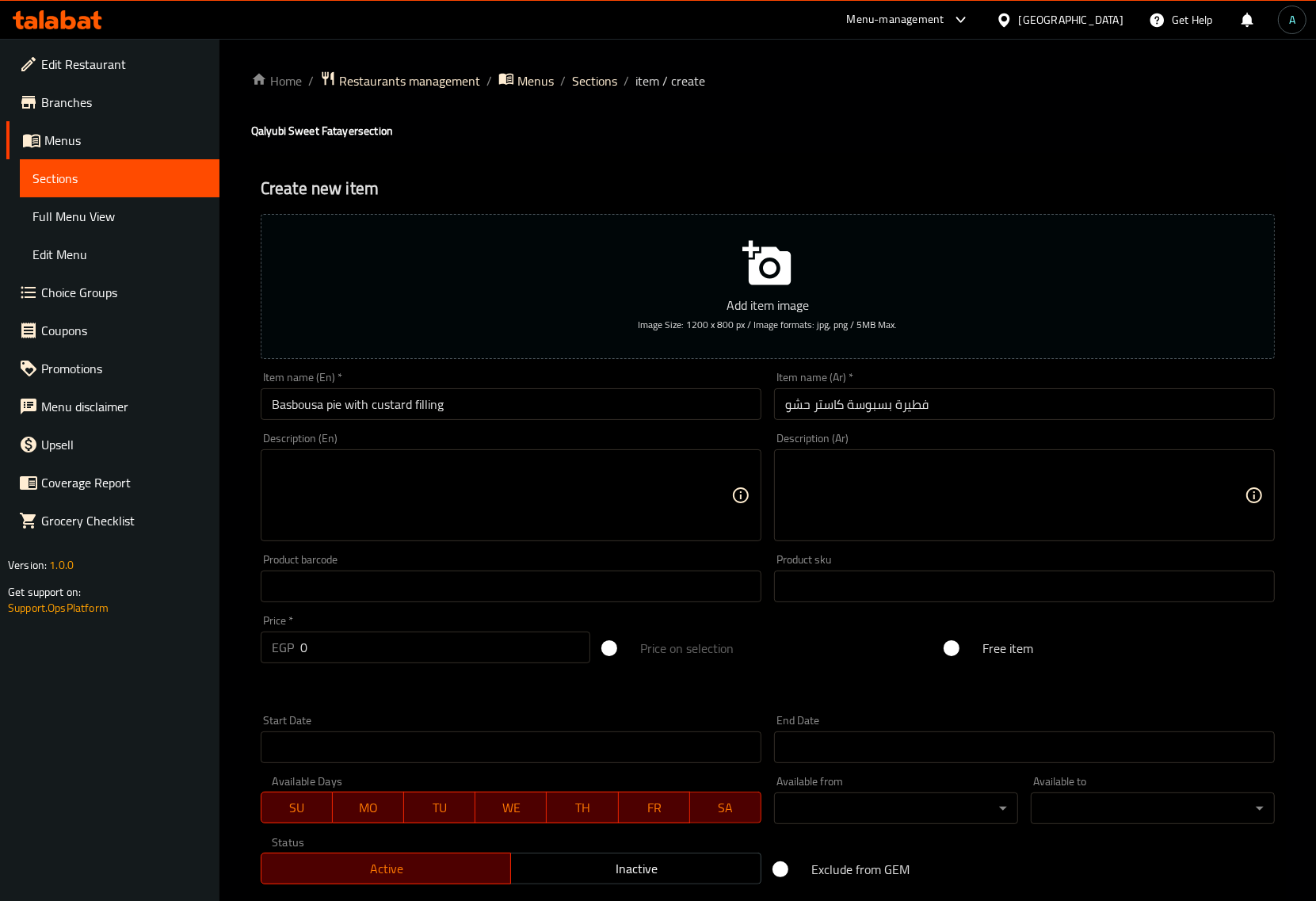
type input "225"
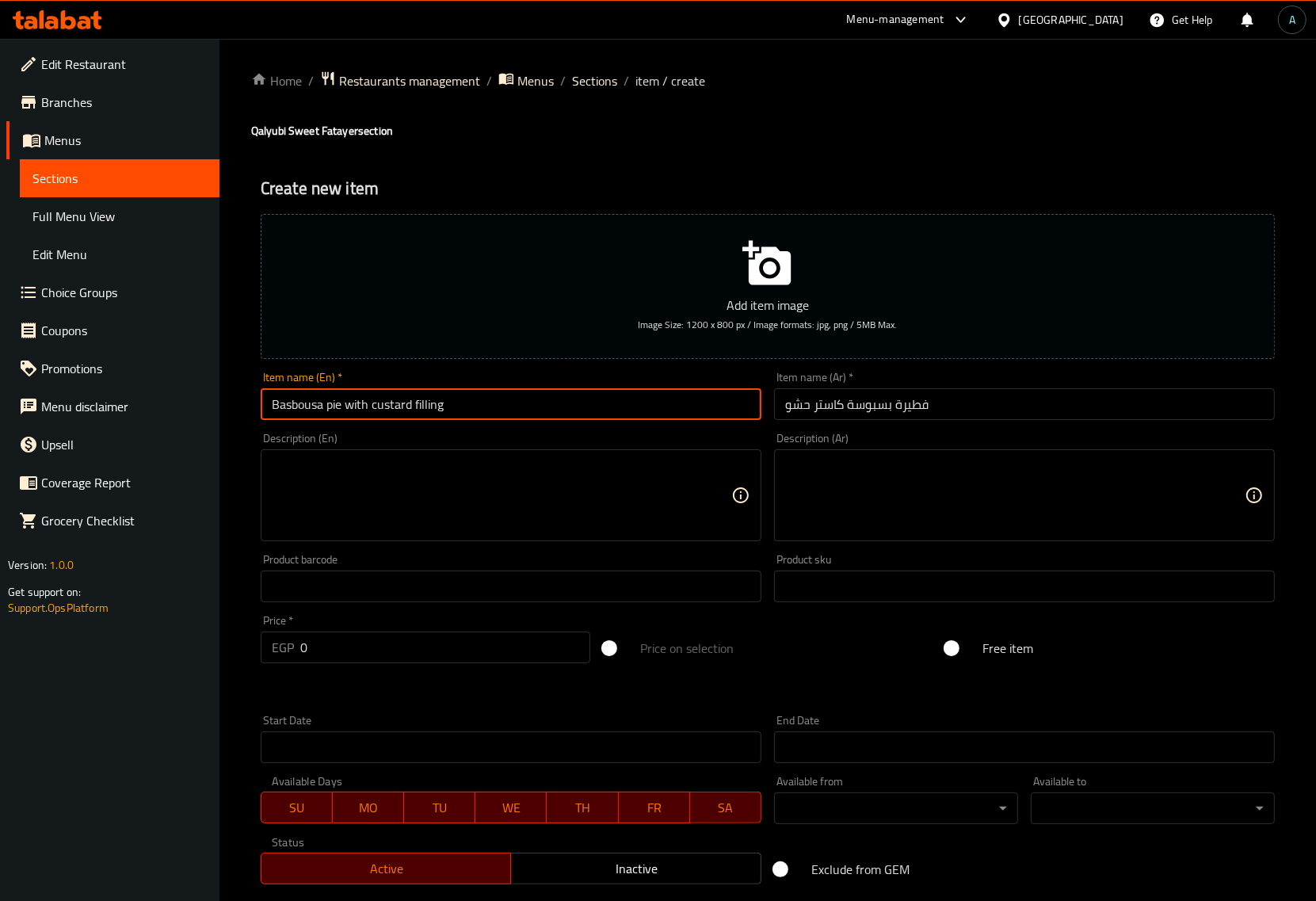
drag, startPoint x: 487, startPoint y: 402, endPoint x: 226, endPoint y: 402, distance: 261.0
click at [226, 402] on div "Home / Restaurants management / Menus / Sections / item / create Qalyubi Sweet …" at bounding box center [768, 722] width 1097 height 1367
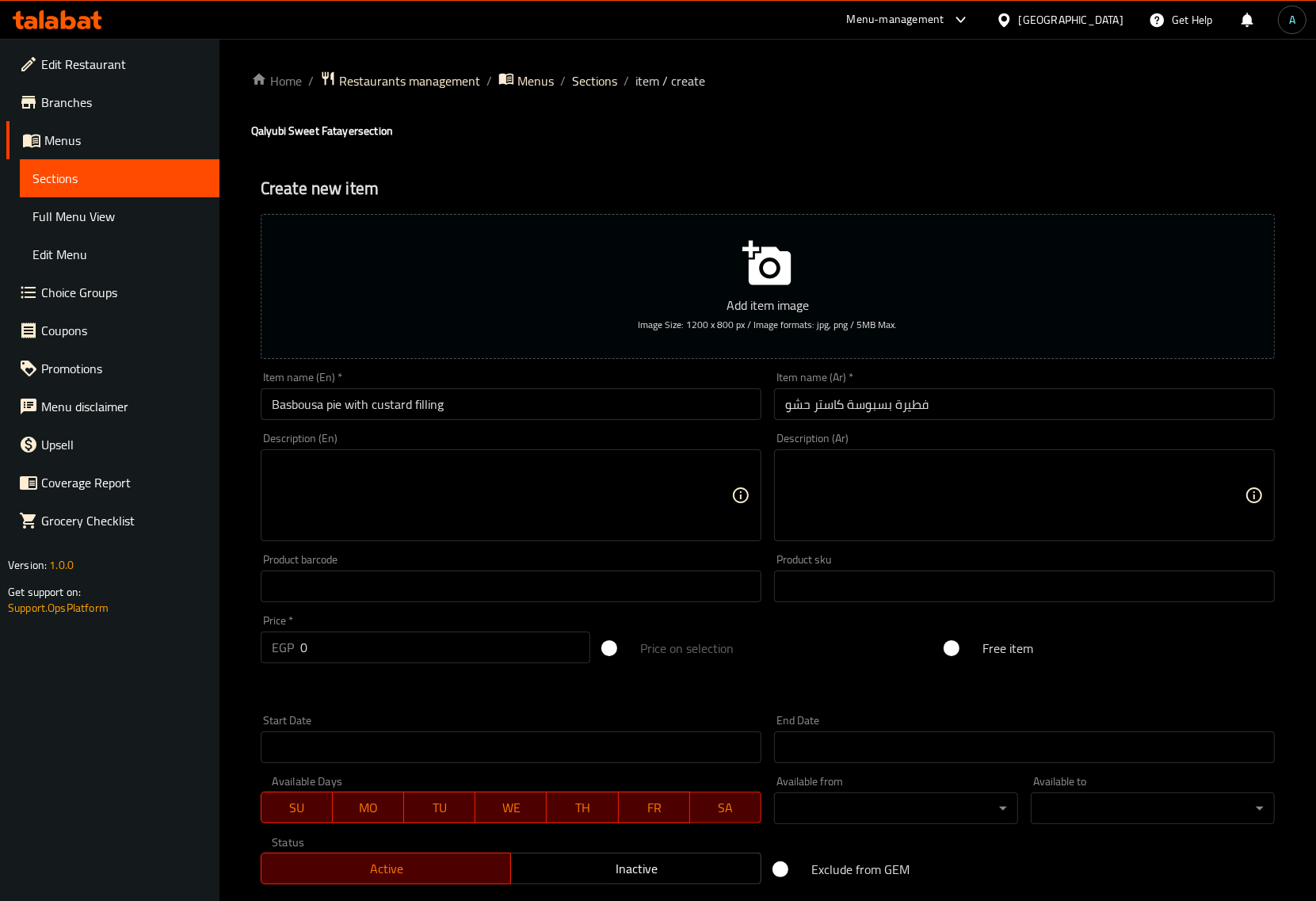
click at [238, 402] on div "Home / Restaurants management / Menus / Sections / item / create Qalyubi Sweet …" at bounding box center [768, 722] width 1097 height 1367
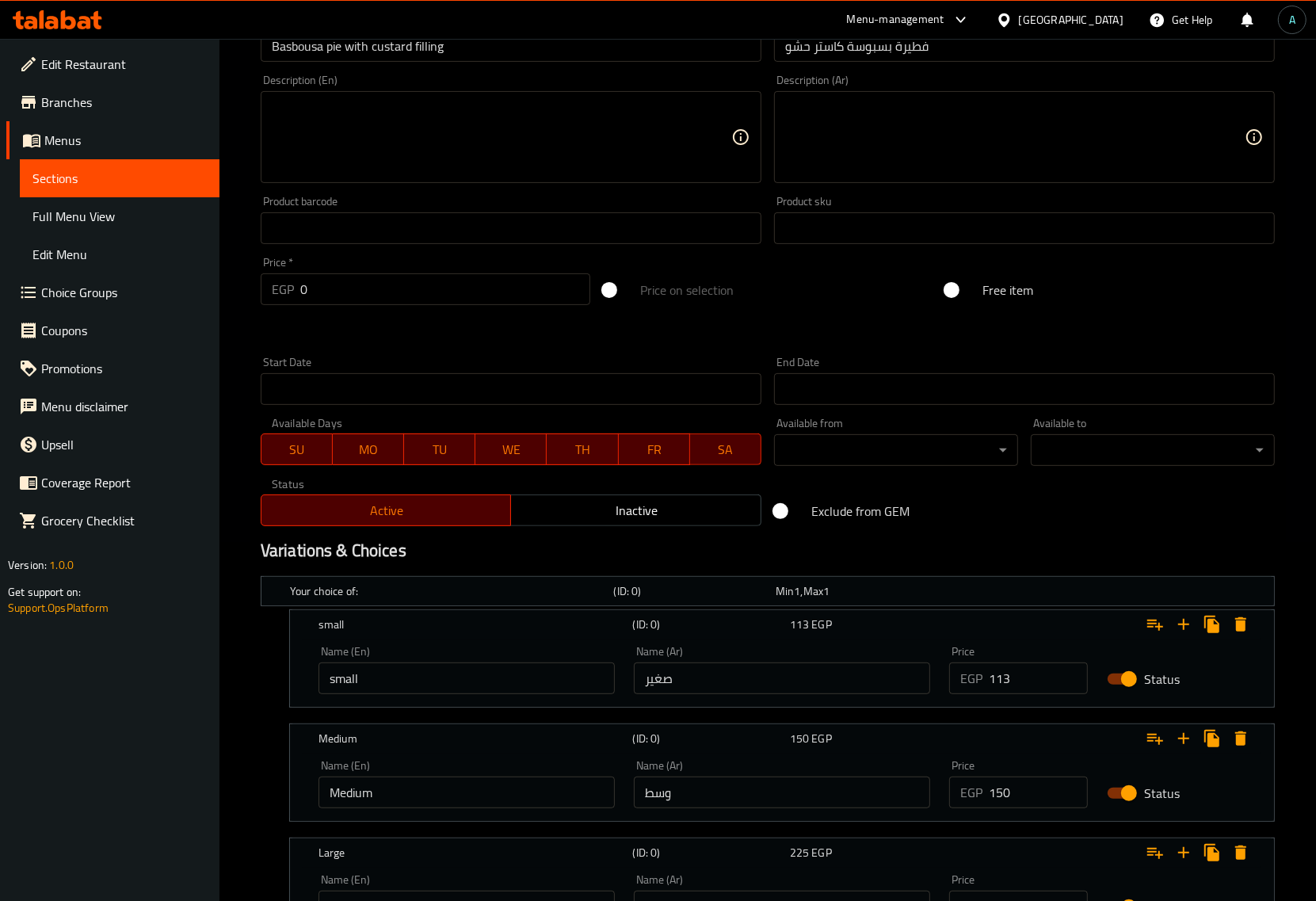
scroll to position [505, 0]
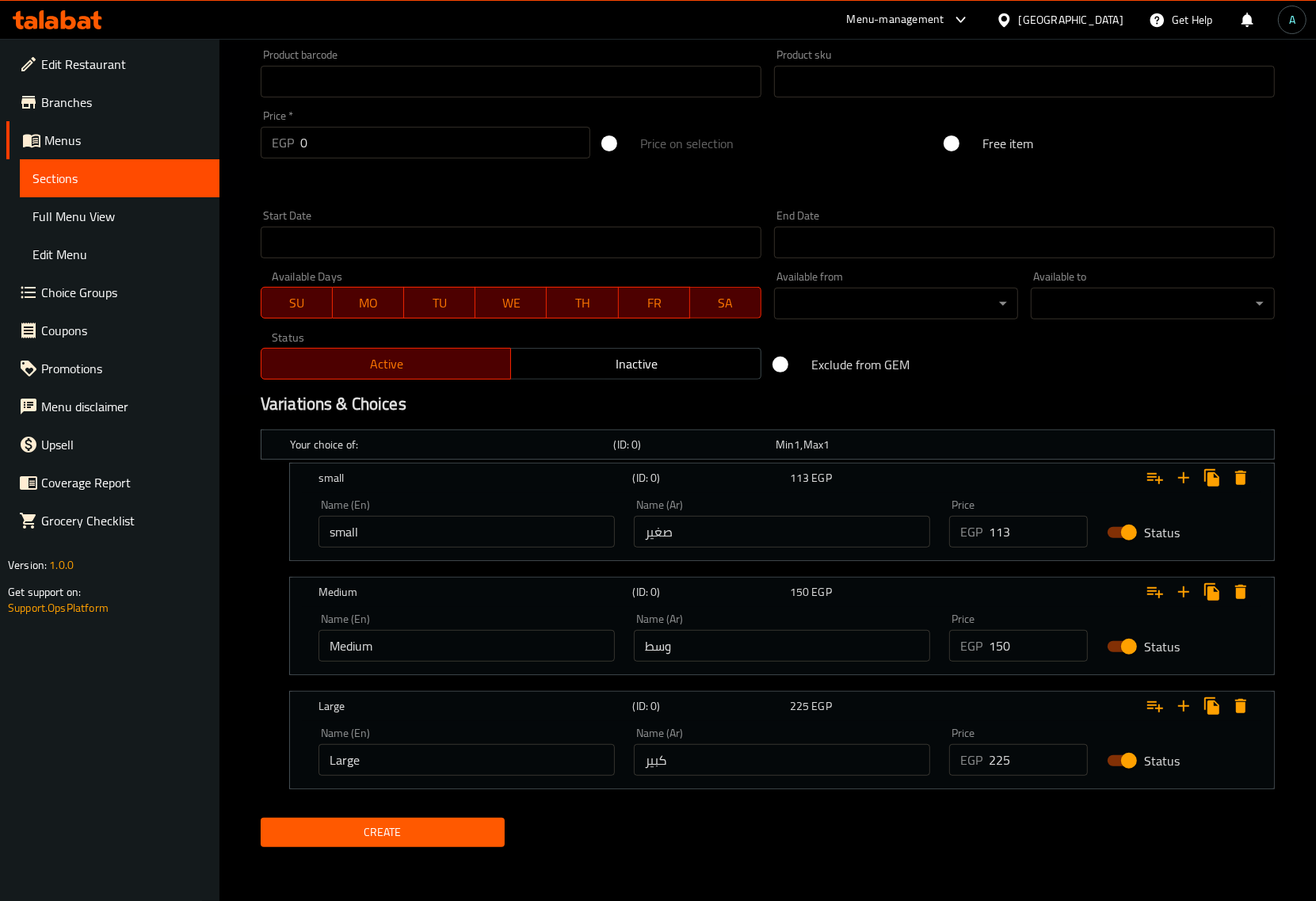
click at [370, 822] on span "Create" at bounding box center [383, 832] width 219 height 20
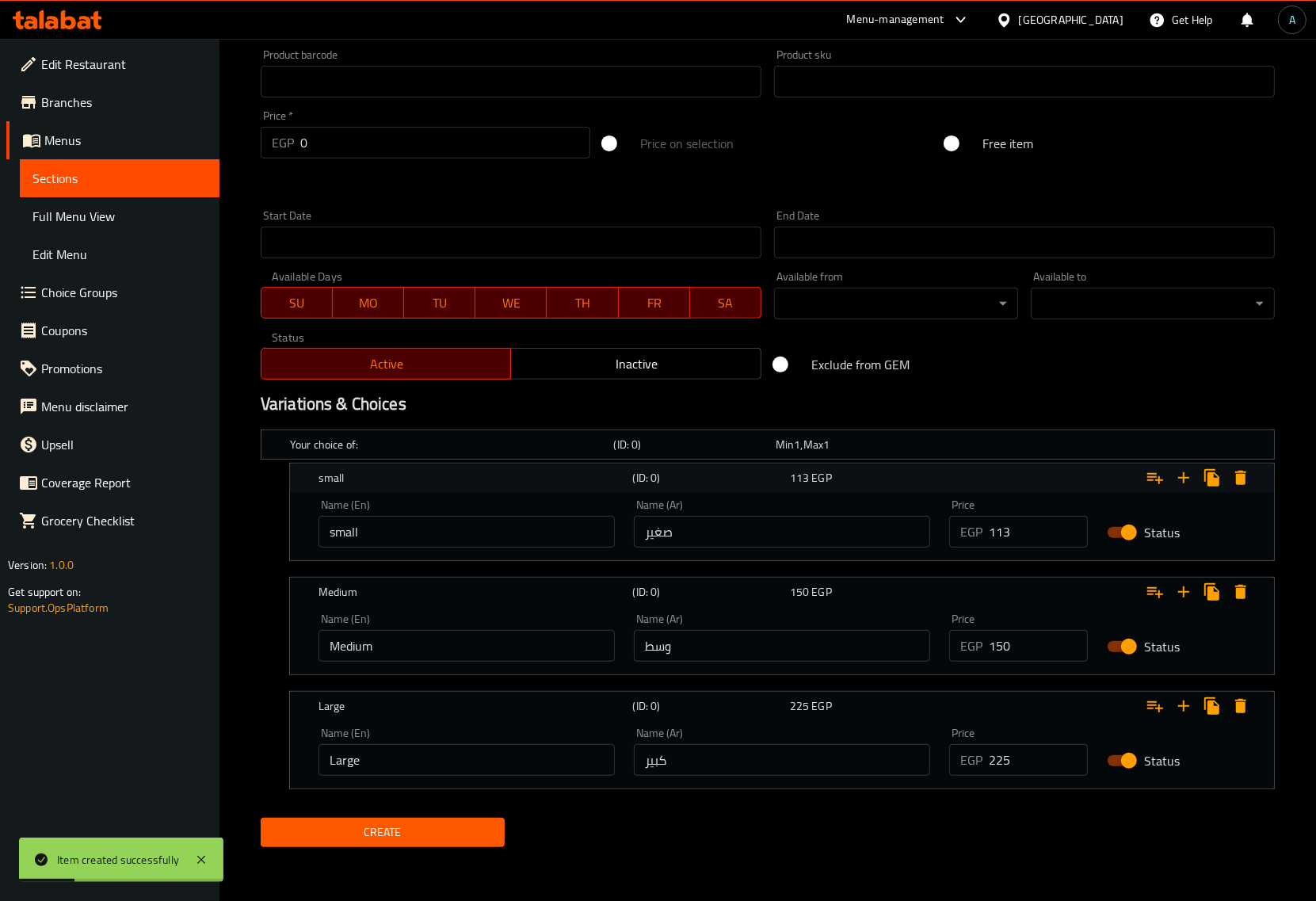
click at [1240, 474] on icon "Expand" at bounding box center [1241, 478] width 11 height 14
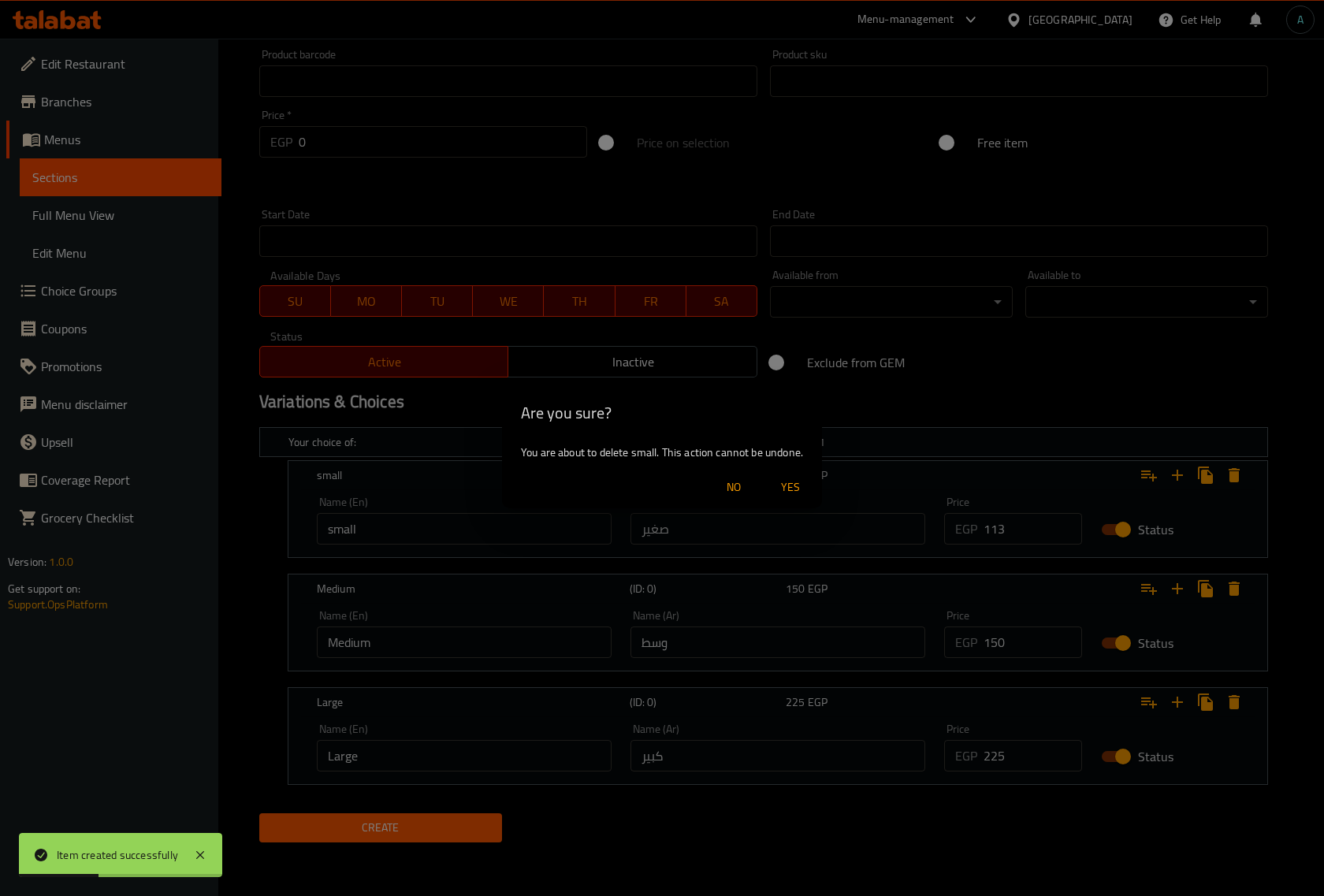
click at [732, 487] on span "No" at bounding box center [733, 487] width 38 height 20
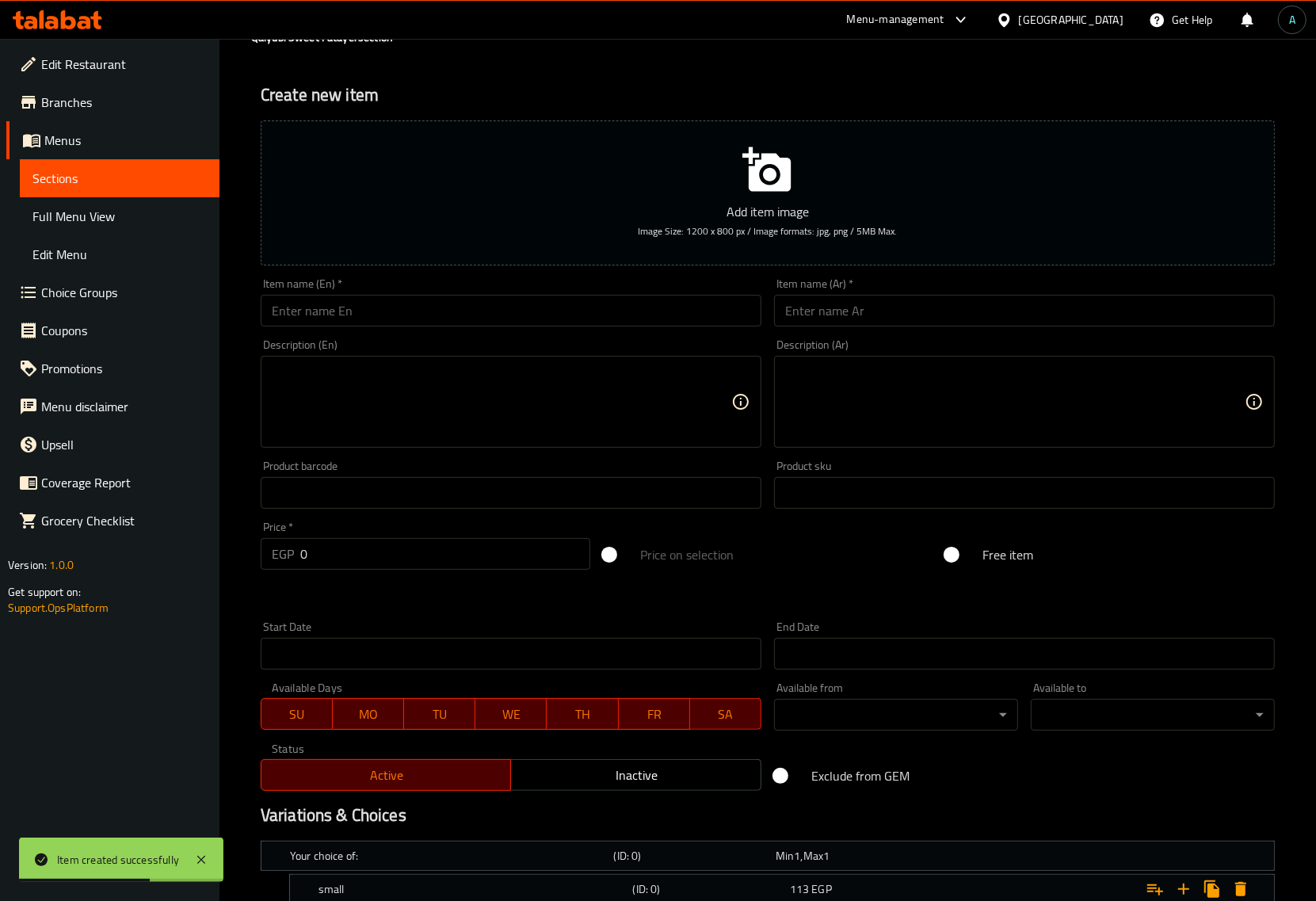
scroll to position [0, 0]
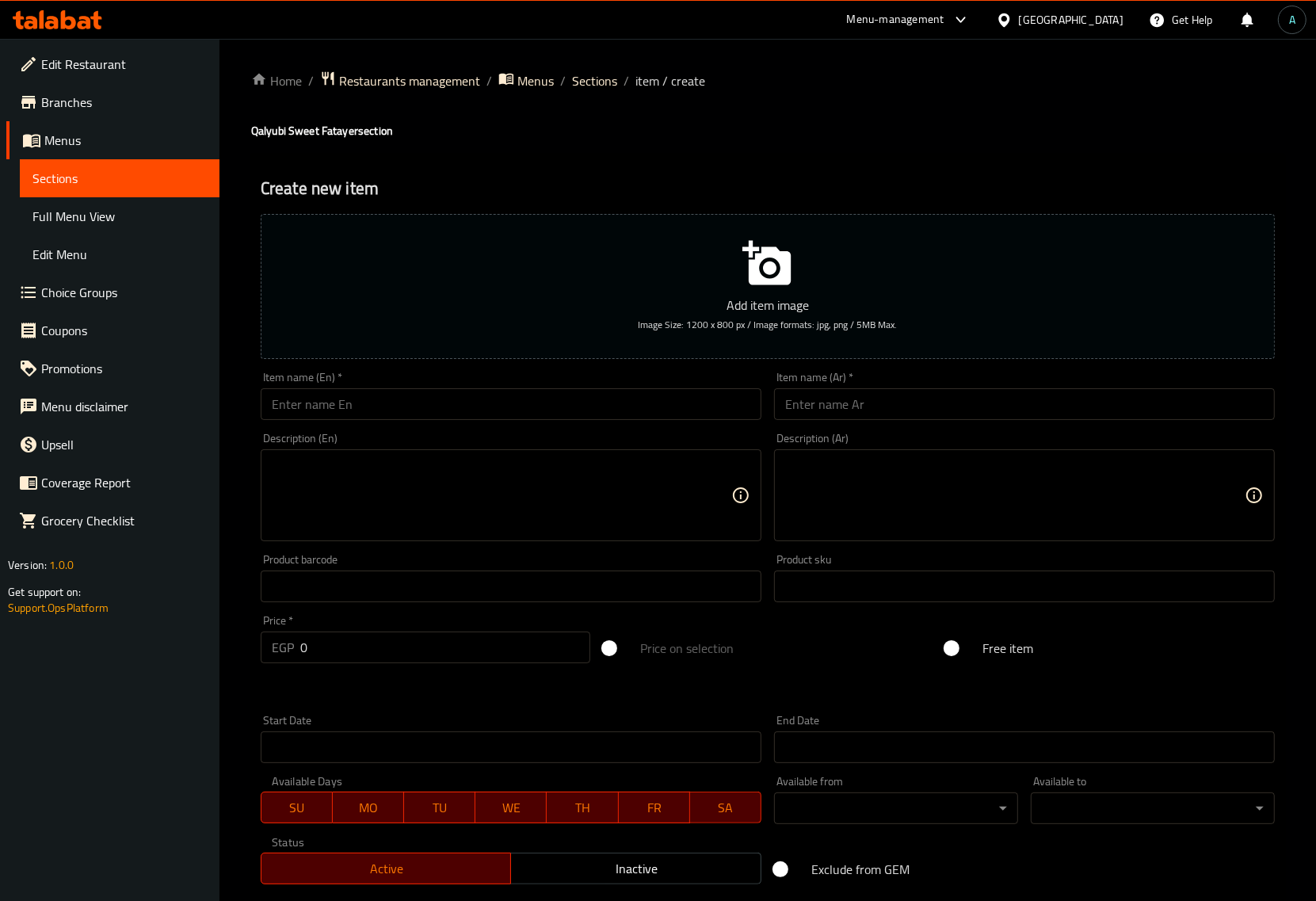
drag, startPoint x: 888, startPoint y: 413, endPoint x: 879, endPoint y: 413, distance: 9.0
click at [888, 413] on input "text" at bounding box center [1025, 404] width 501 height 32
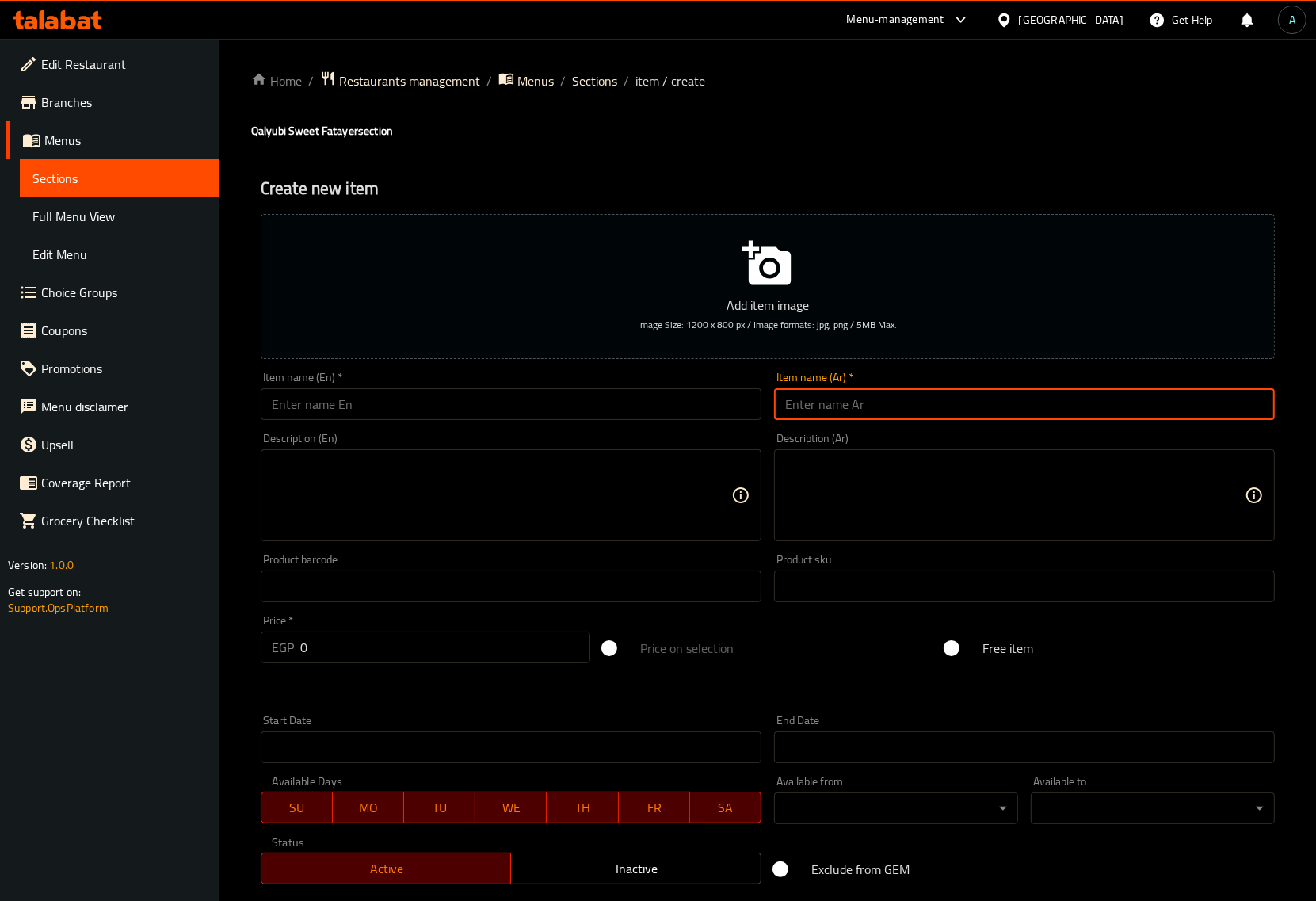
paste input "فطيرة بسبوسة وكاستر"
type input "فطيرة بسبوسة وكاستر"
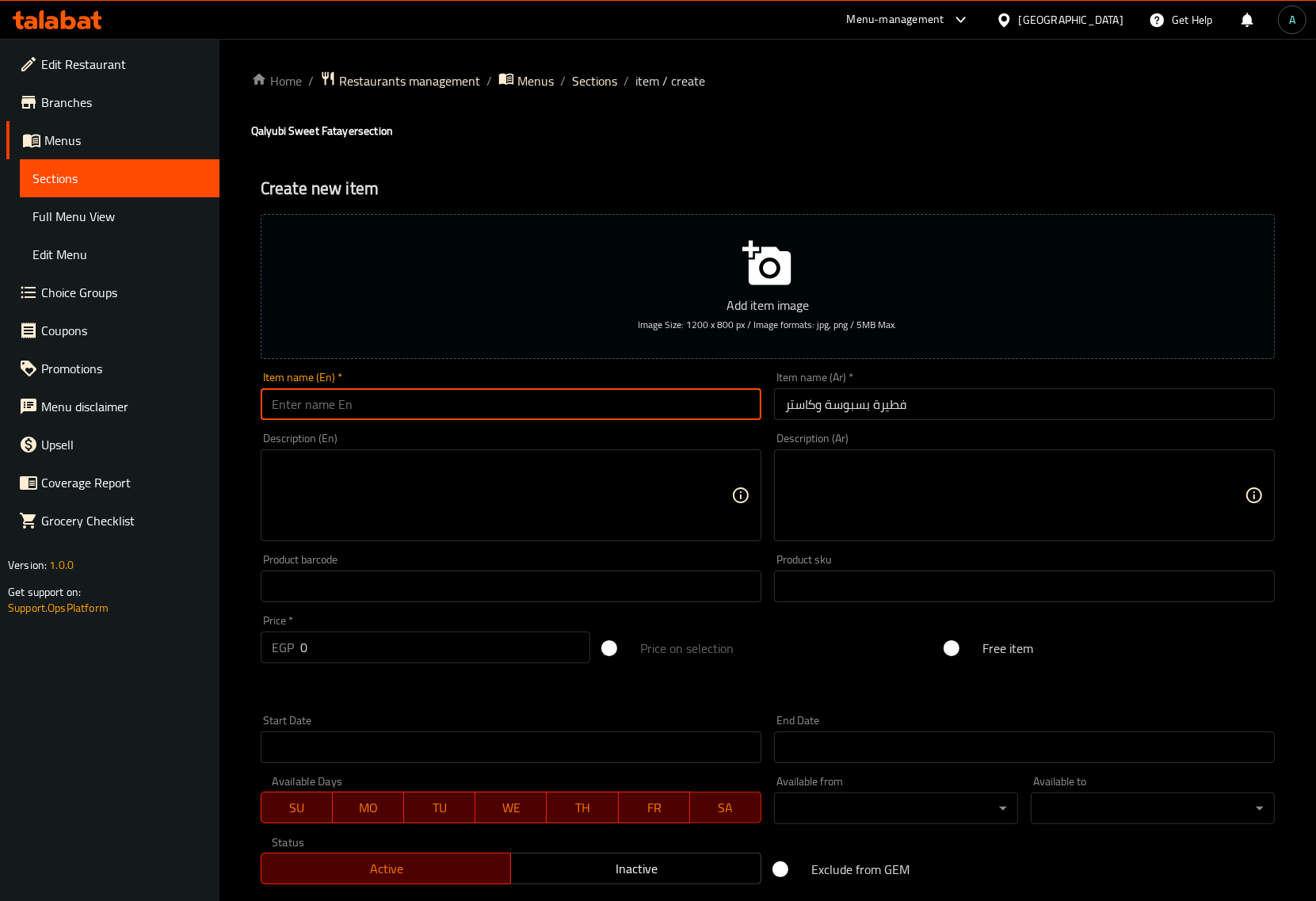
click at [472, 399] on input "text" at bounding box center [511, 404] width 501 height 32
paste input "Basbousa and custard pie"
type input "Basbousa and custard pie"
click at [426, 488] on textarea at bounding box center [502, 495] width 460 height 75
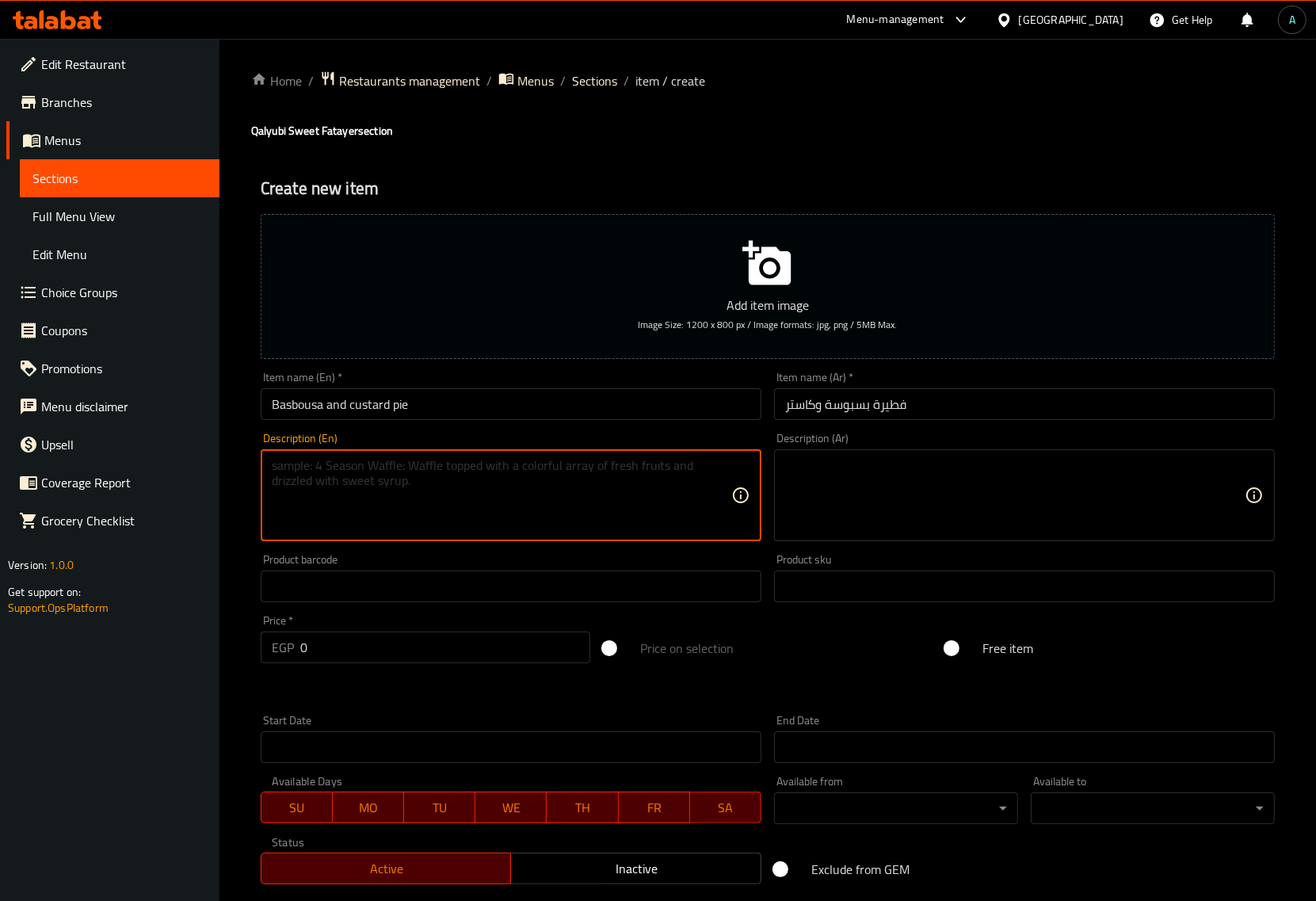
click at [430, 493] on textarea at bounding box center [502, 495] width 460 height 75
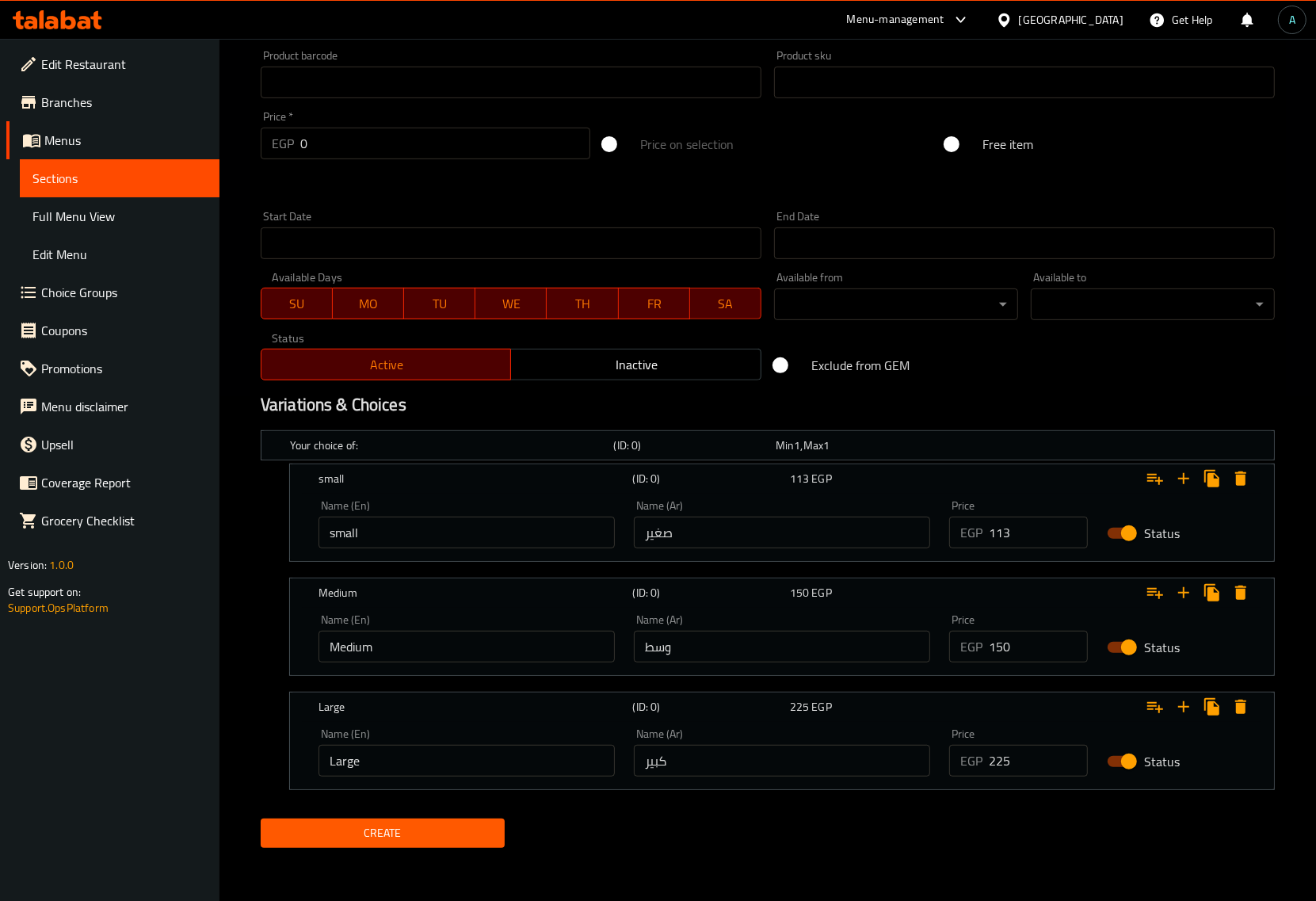
scroll to position [505, 0]
drag, startPoint x: 1000, startPoint y: 531, endPoint x: 962, endPoint y: 530, distance: 38.0
click at [962, 531] on div "EGP 113 Price" at bounding box center [1018, 531] width 138 height 32
type input "94"
drag, startPoint x: 1014, startPoint y: 650, endPoint x: 900, endPoint y: 646, distance: 114.1
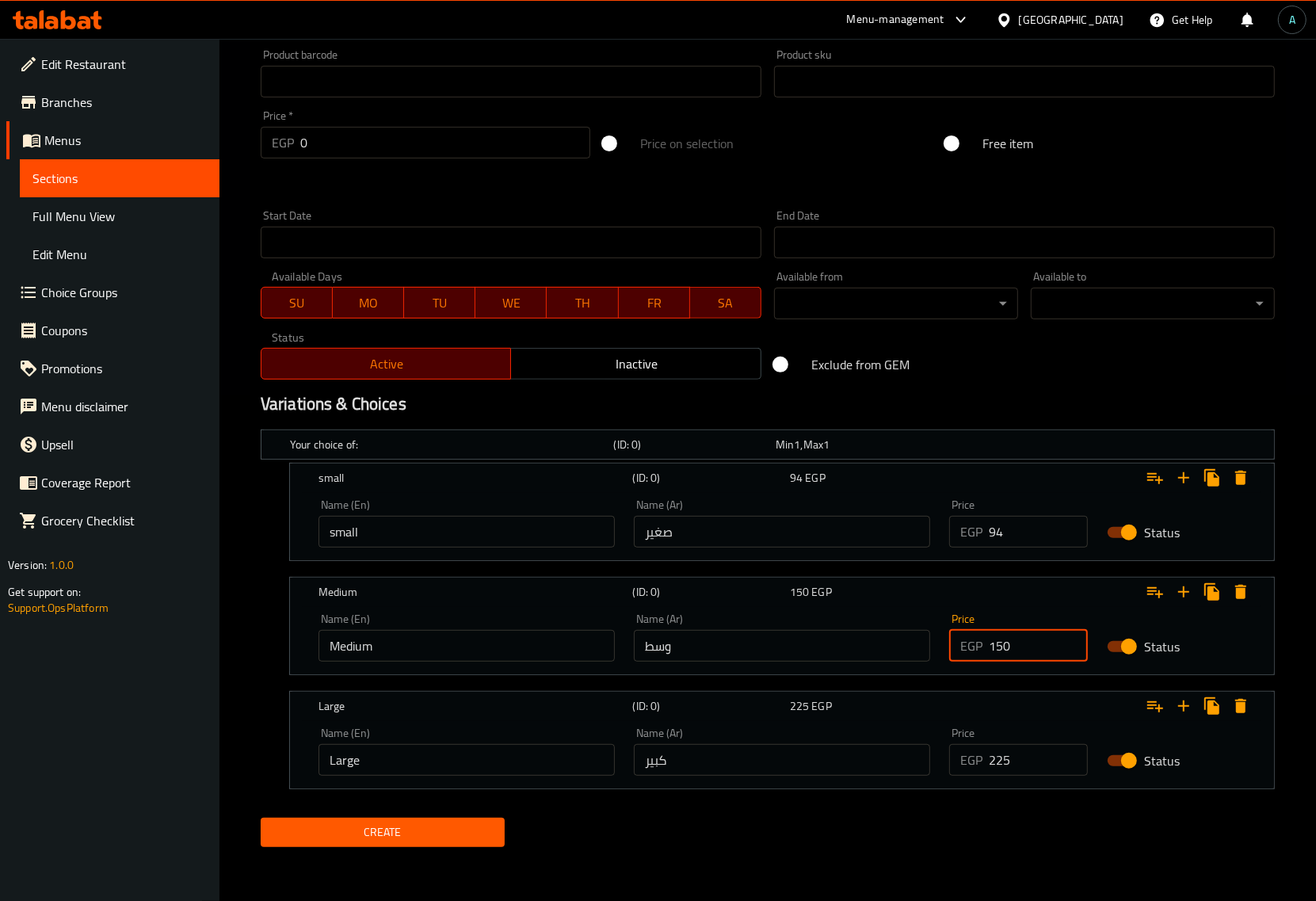
click at [898, 648] on div "Name (En) Medium Name (En) Name (Ar) وسط Name (Ar) Price EGP 150 Price Status" at bounding box center [782, 637] width 946 height 68
type input "125"
drag, startPoint x: 1014, startPoint y: 771, endPoint x: 866, endPoint y: 763, distance: 148.2
click at [866, 763] on div "Name (En) Large Name (En) Name (Ar) كبير Name (Ar) Price EGP 225 Price Status" at bounding box center [782, 751] width 946 height 68
type input "188"
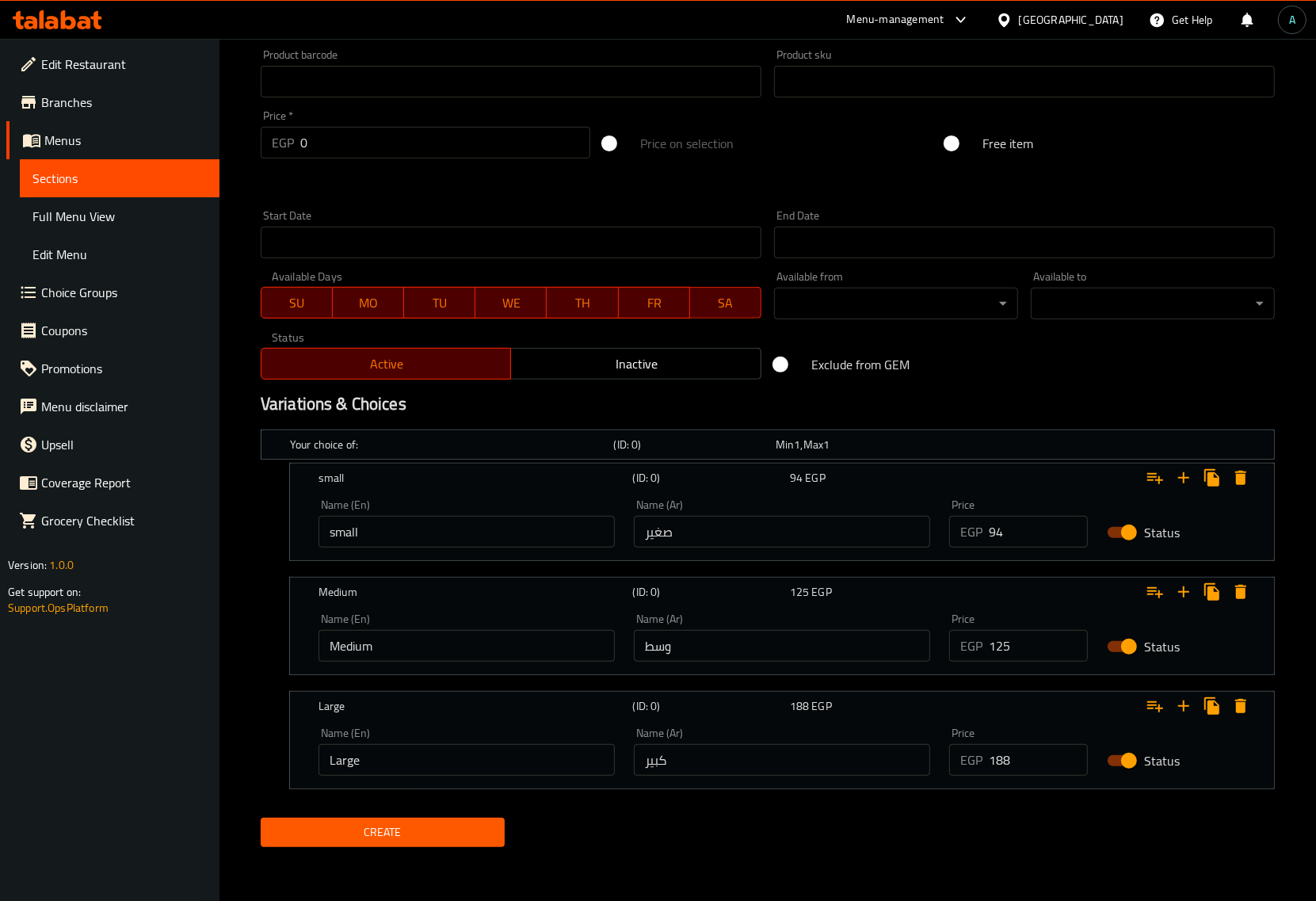
click at [844, 685] on nav at bounding box center [767, 685] width 1014 height 13
click at [437, 818] on button "Create" at bounding box center [382, 832] width 244 height 29
click at [49, 188] on span "Sections" at bounding box center [119, 178] width 174 height 19
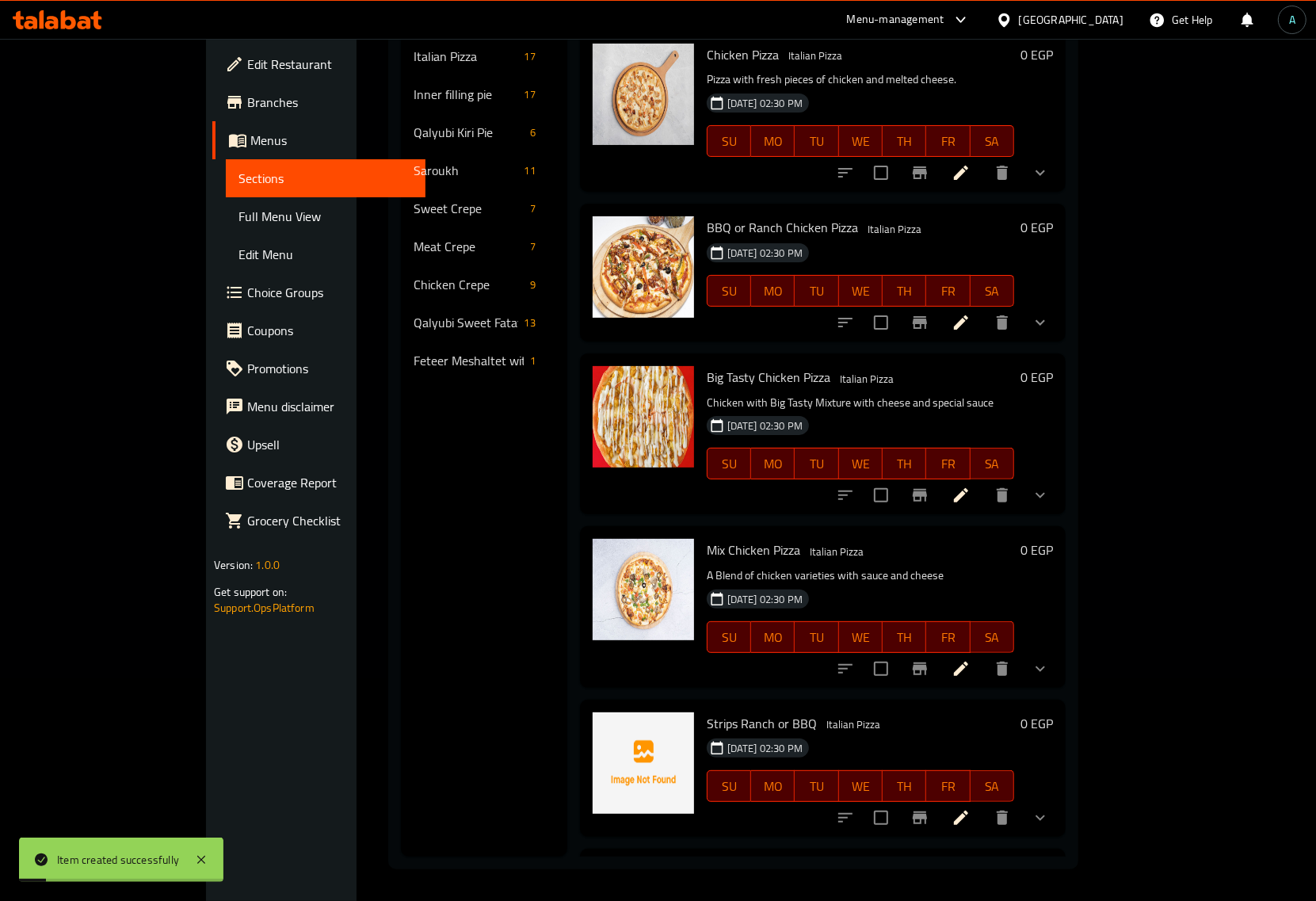
scroll to position [222, 0]
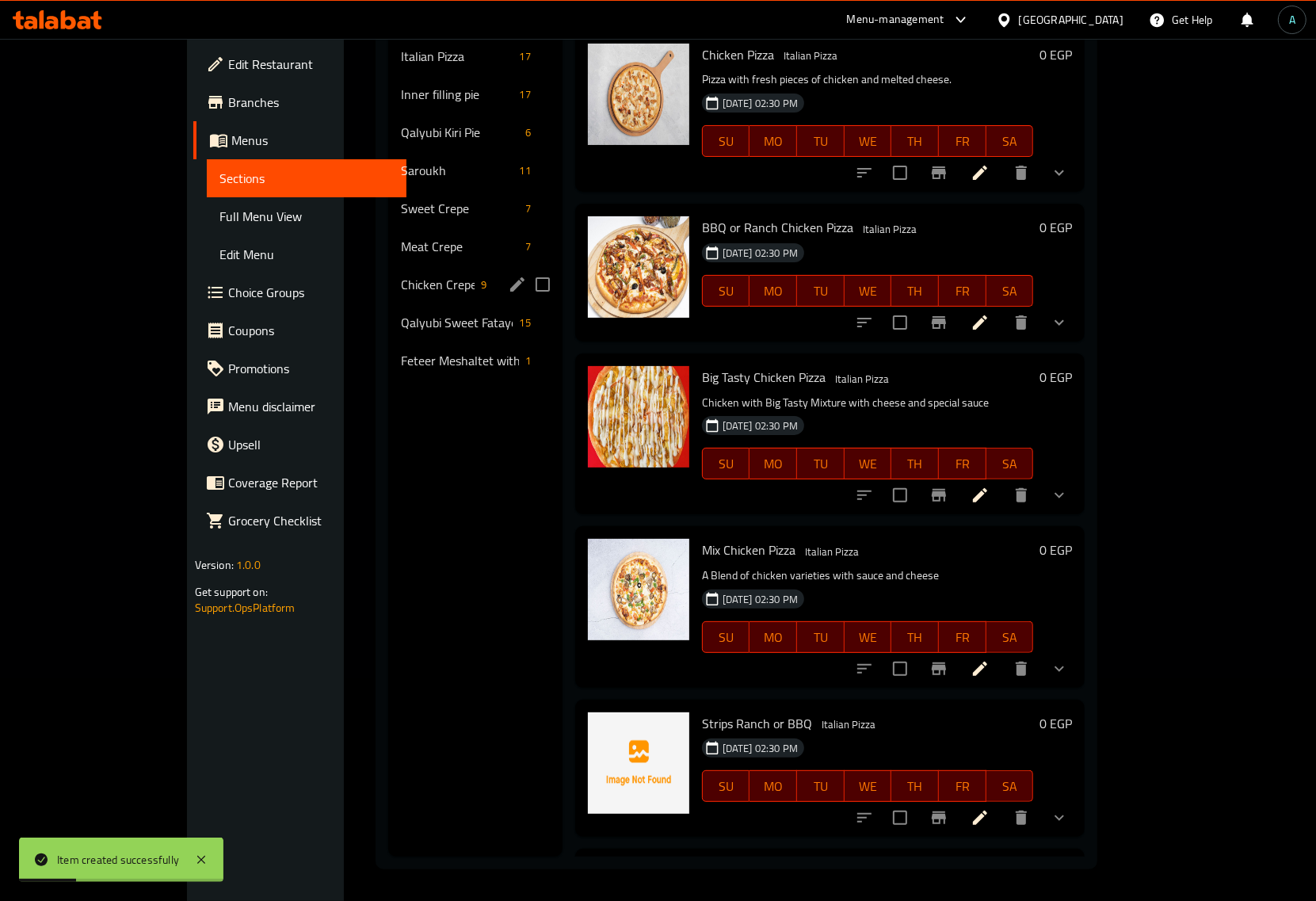
click at [401, 275] on span "Chicken Crepe" at bounding box center [438, 284] width 74 height 19
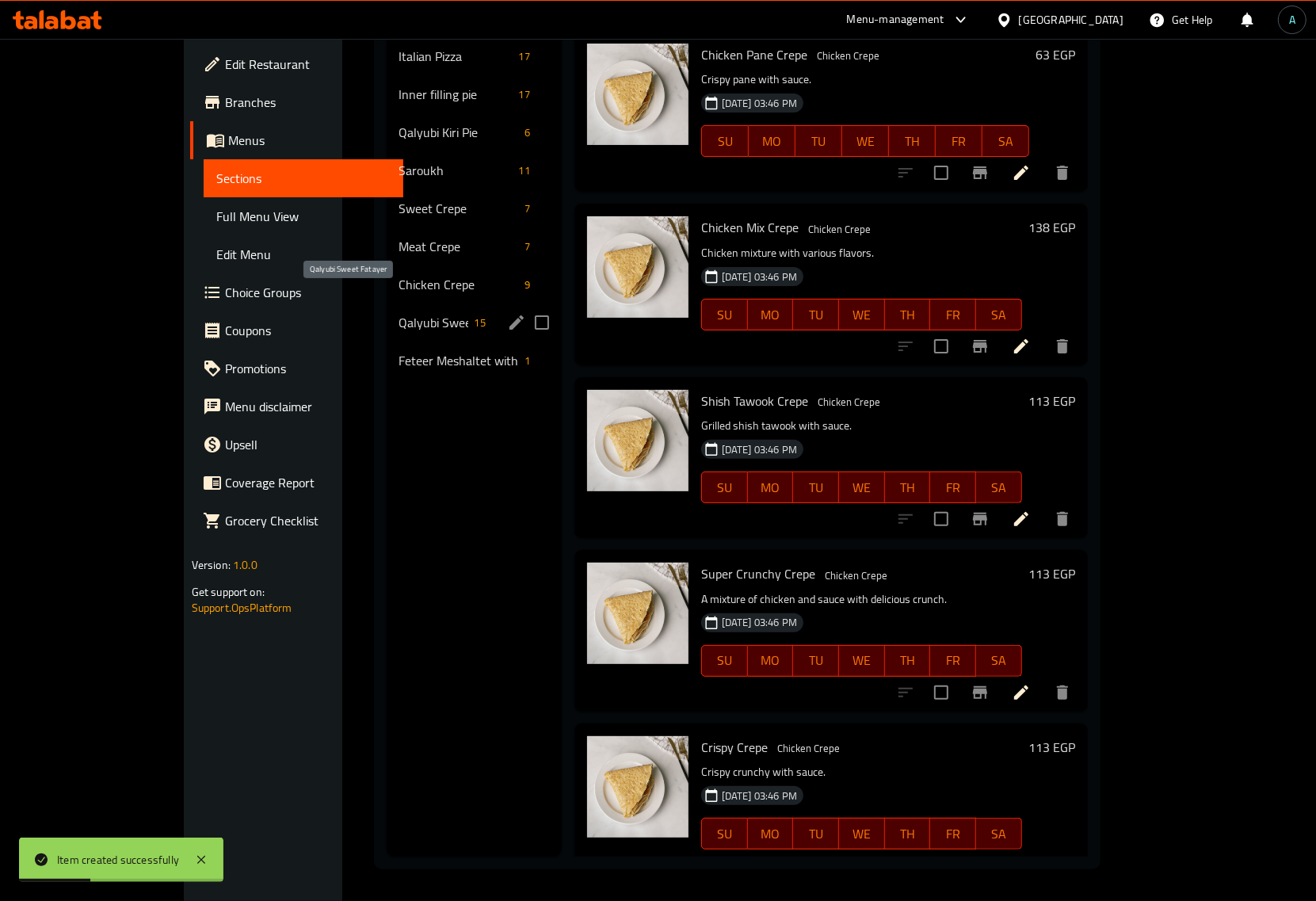
click at [400, 313] on span "Qalyubi Sweet Fatayer" at bounding box center [434, 322] width 69 height 19
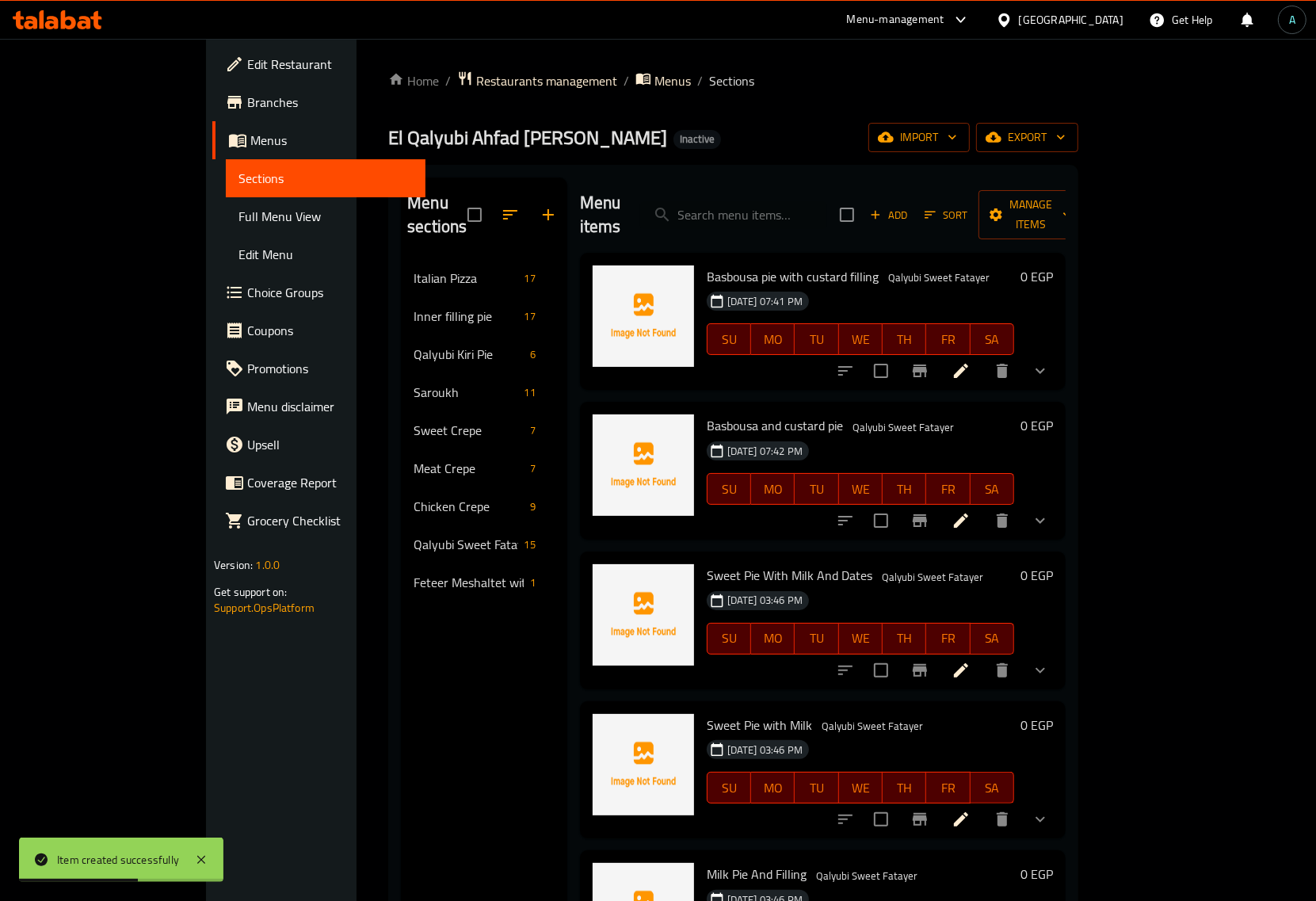
click at [776, 265] on span "Basbousa pie with custard filling" at bounding box center [793, 277] width 172 height 23
click at [969, 513] on icon at bounding box center [962, 521] width 14 height 14
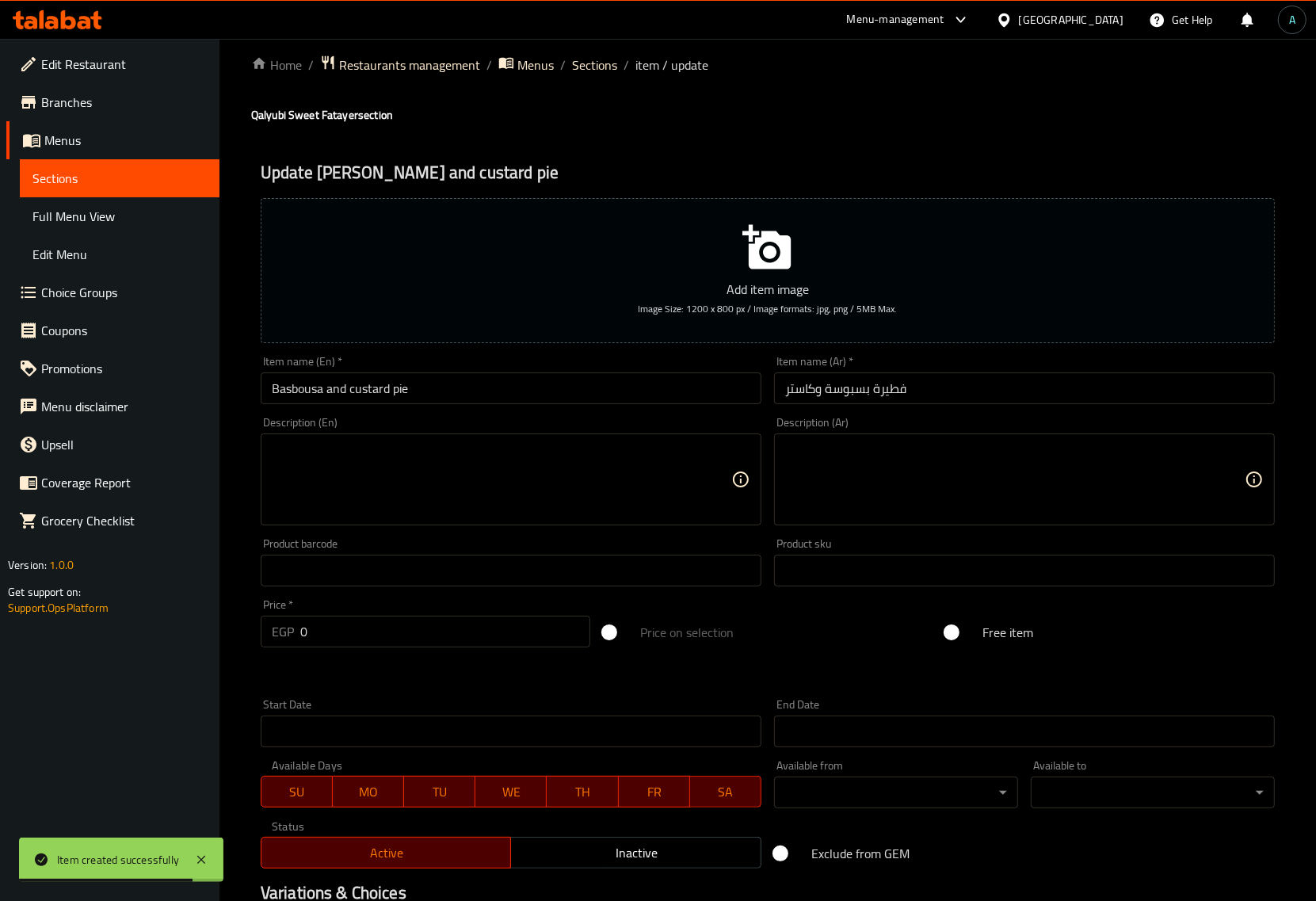
scroll to position [301, 0]
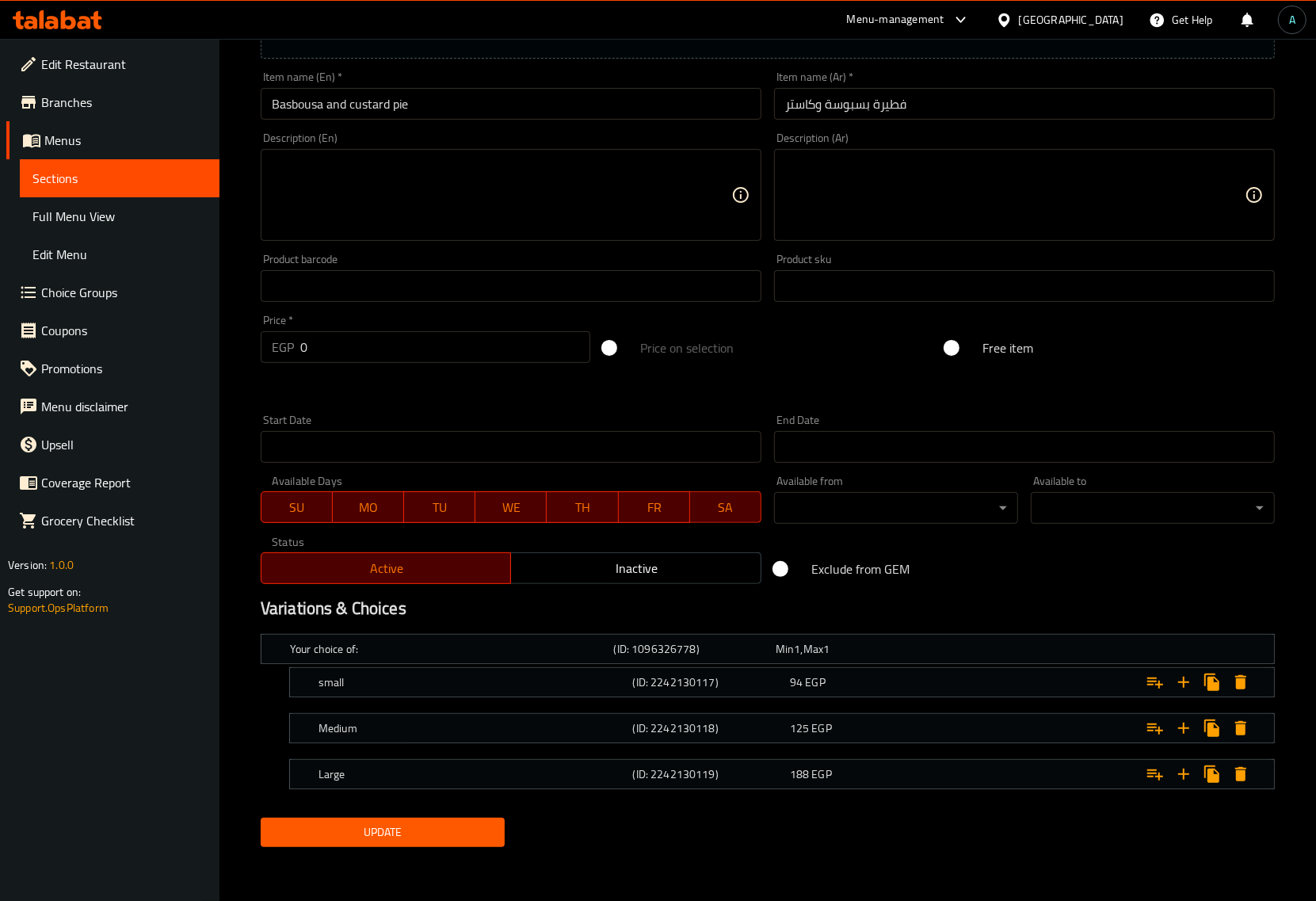
click at [96, 211] on span "Full Menu View" at bounding box center [119, 216] width 174 height 19
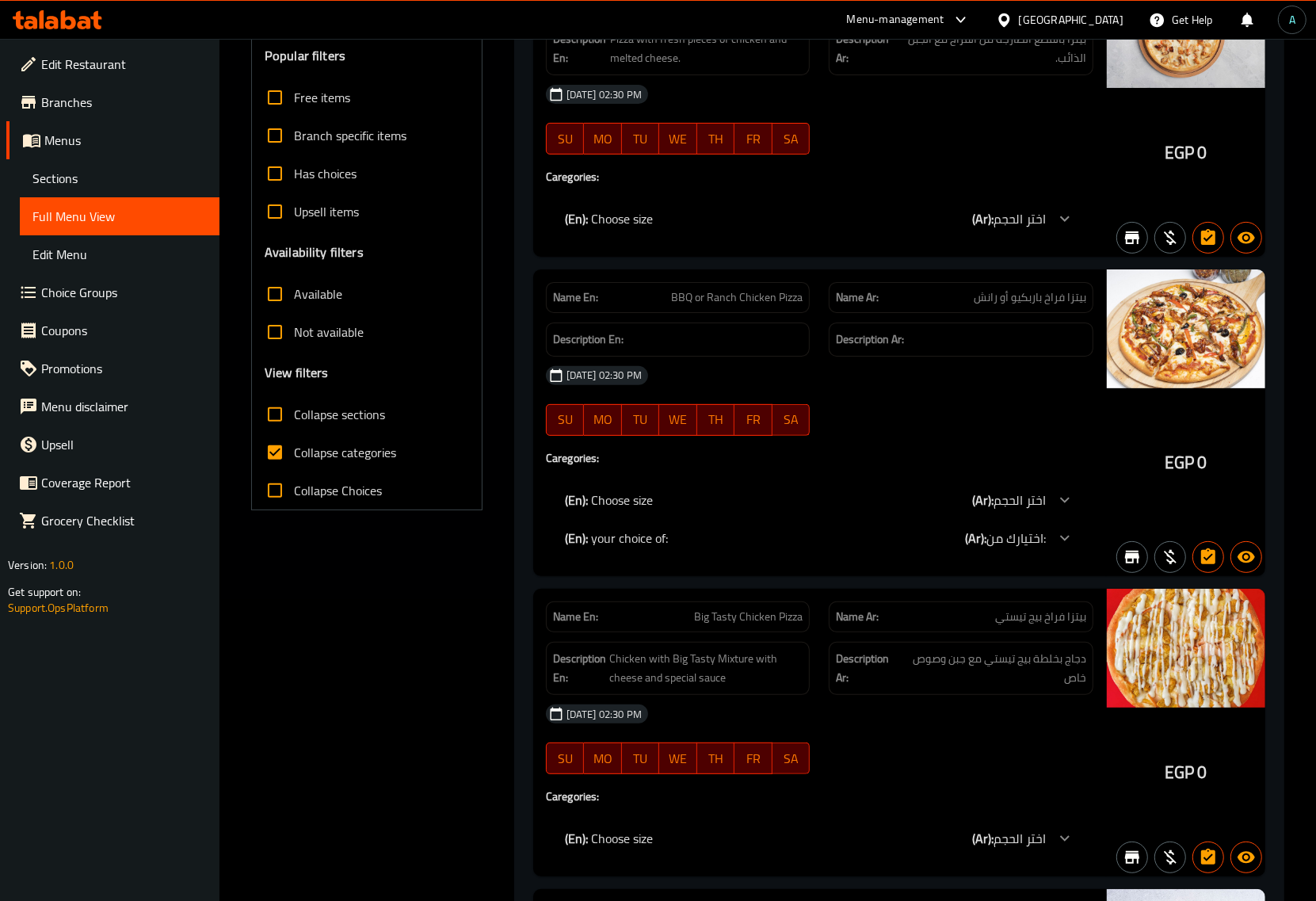
click at [319, 460] on span "Collapse categories" at bounding box center [344, 452] width 102 height 19
click at [294, 460] on input "Collapse categories" at bounding box center [275, 453] width 38 height 38
checkbox input "false"
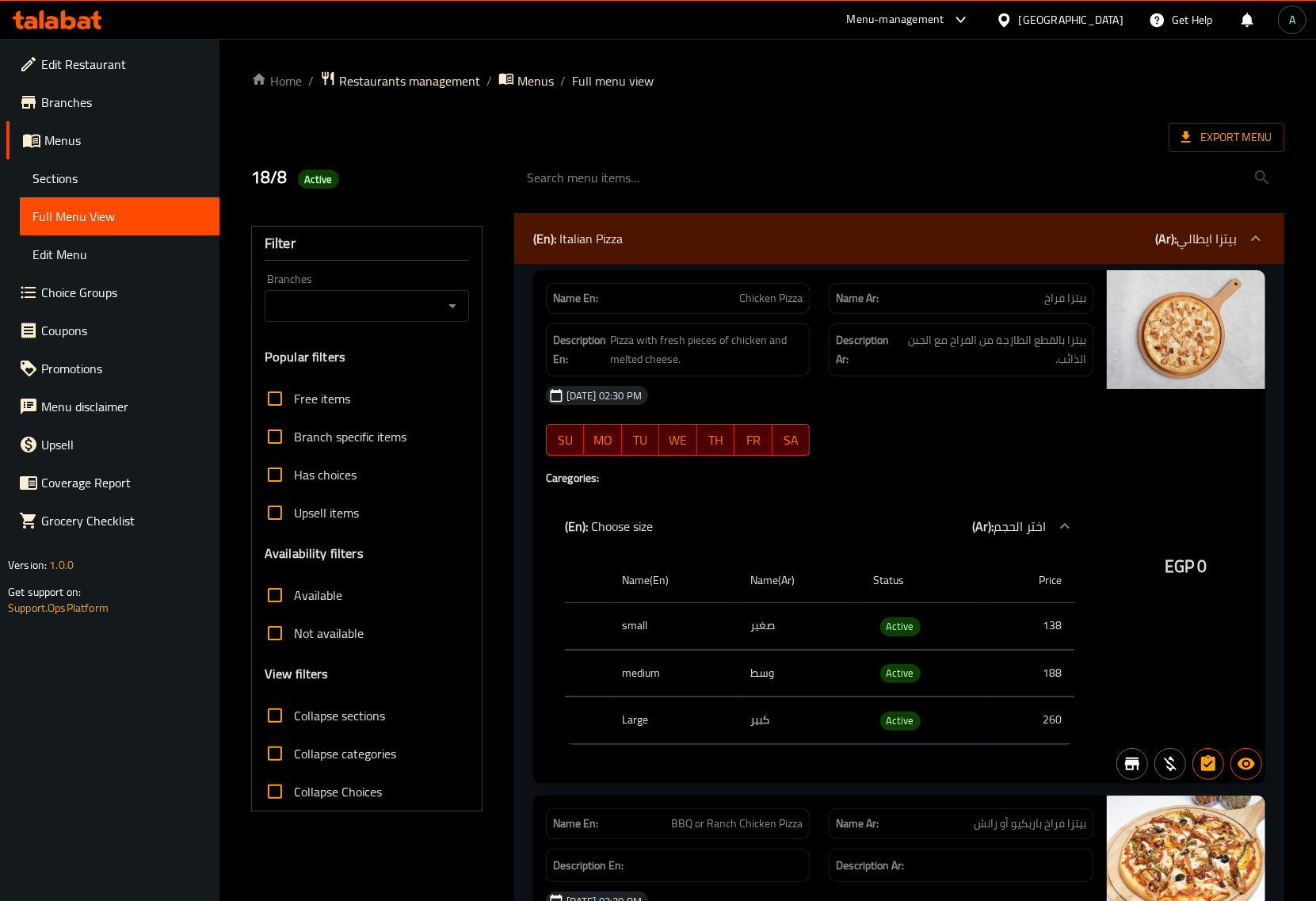
click at [696, 231] on div "(En): Italian Pizza (Ar): بيتزا ايطالي" at bounding box center [885, 238] width 704 height 19
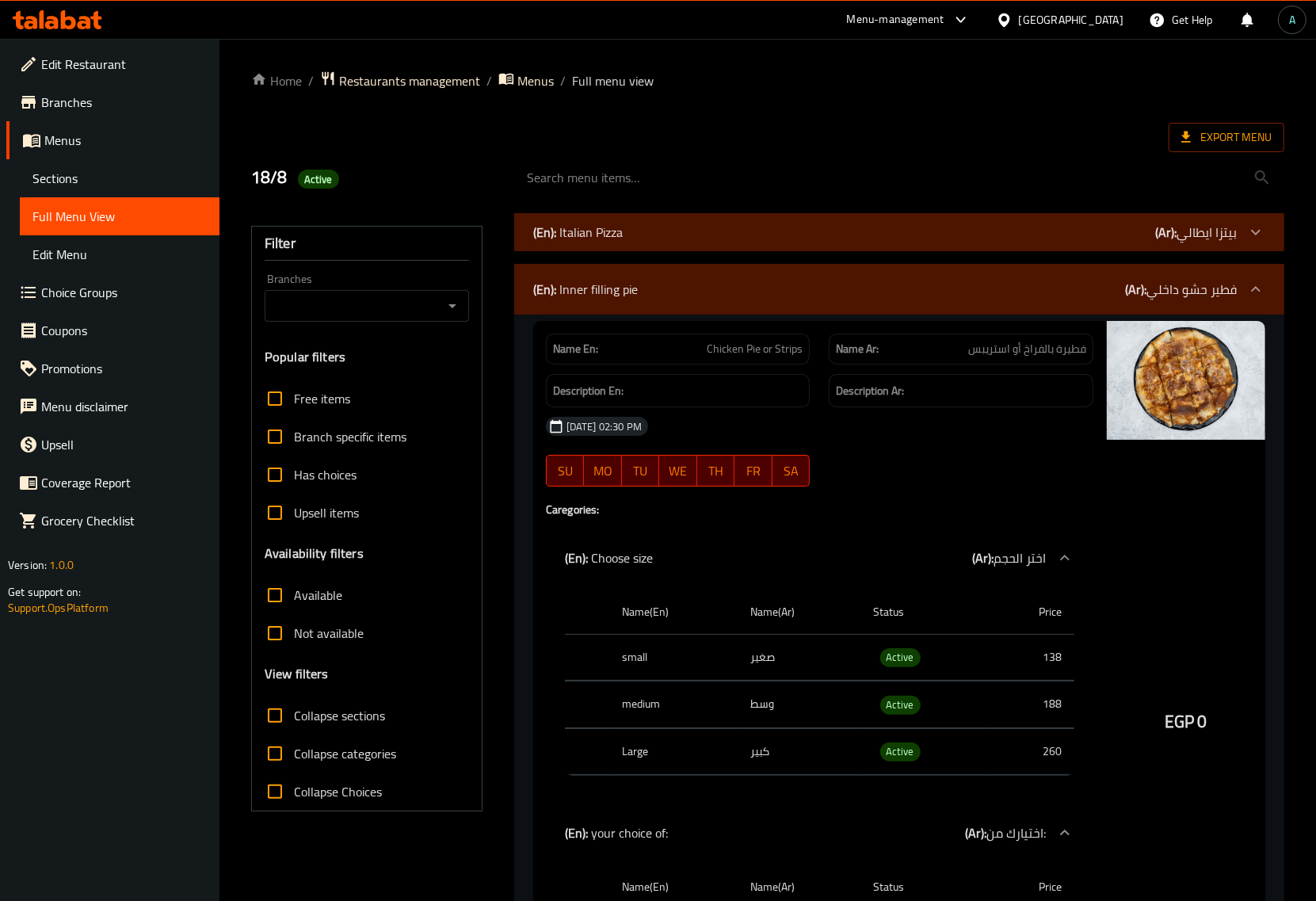
click at [676, 279] on div "(En): Inner filling pie (Ar): فطير حشو داخلي" at bounding box center [899, 289] width 770 height 51
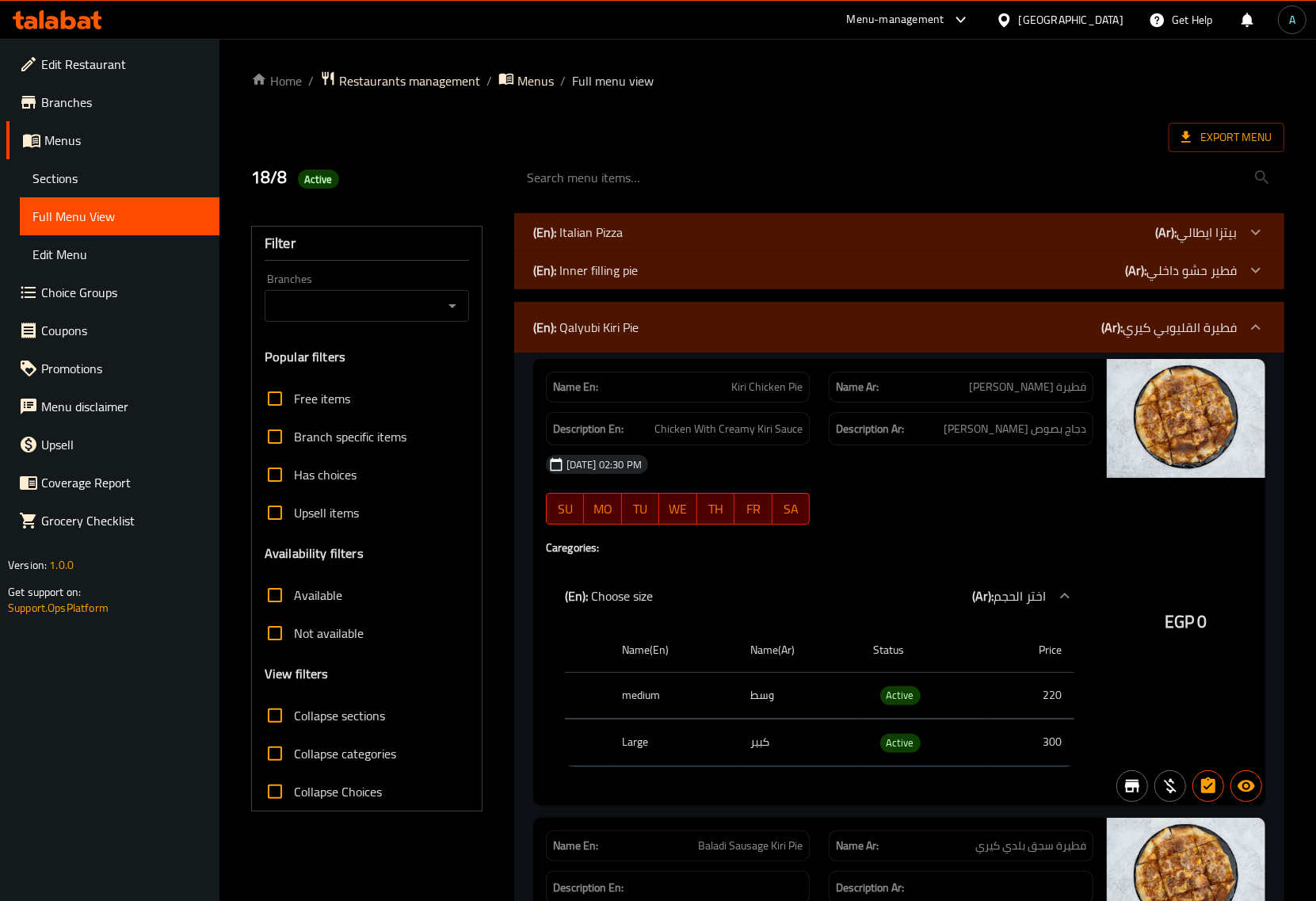
click at [673, 327] on div "(En): Qalyubi Kiri Pie (Ar): فطيرة القليوبي كيري" at bounding box center [885, 327] width 704 height 19
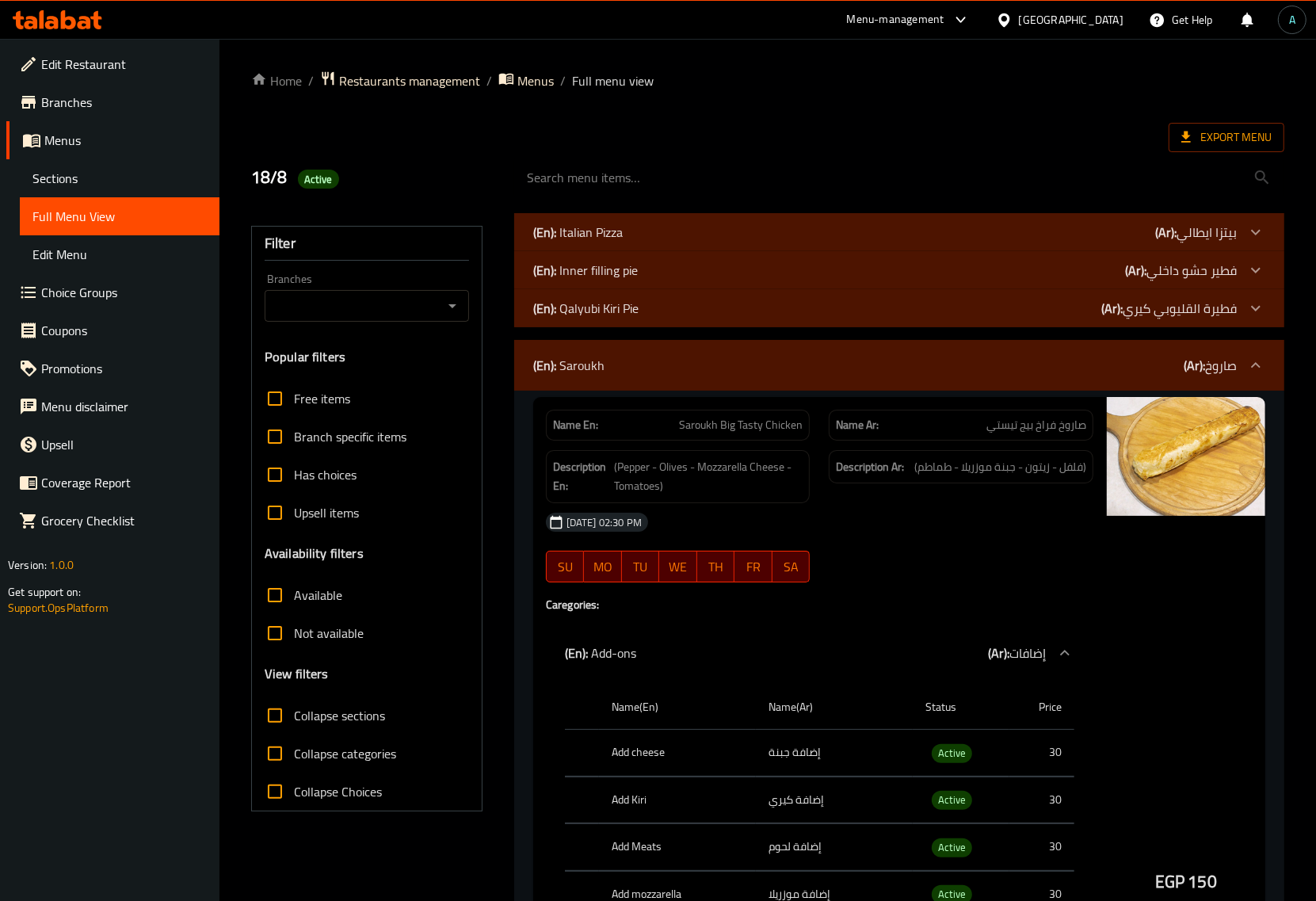
click at [668, 358] on div "(En): [PERSON_NAME] (Ar): صاروخ" at bounding box center [885, 365] width 704 height 19
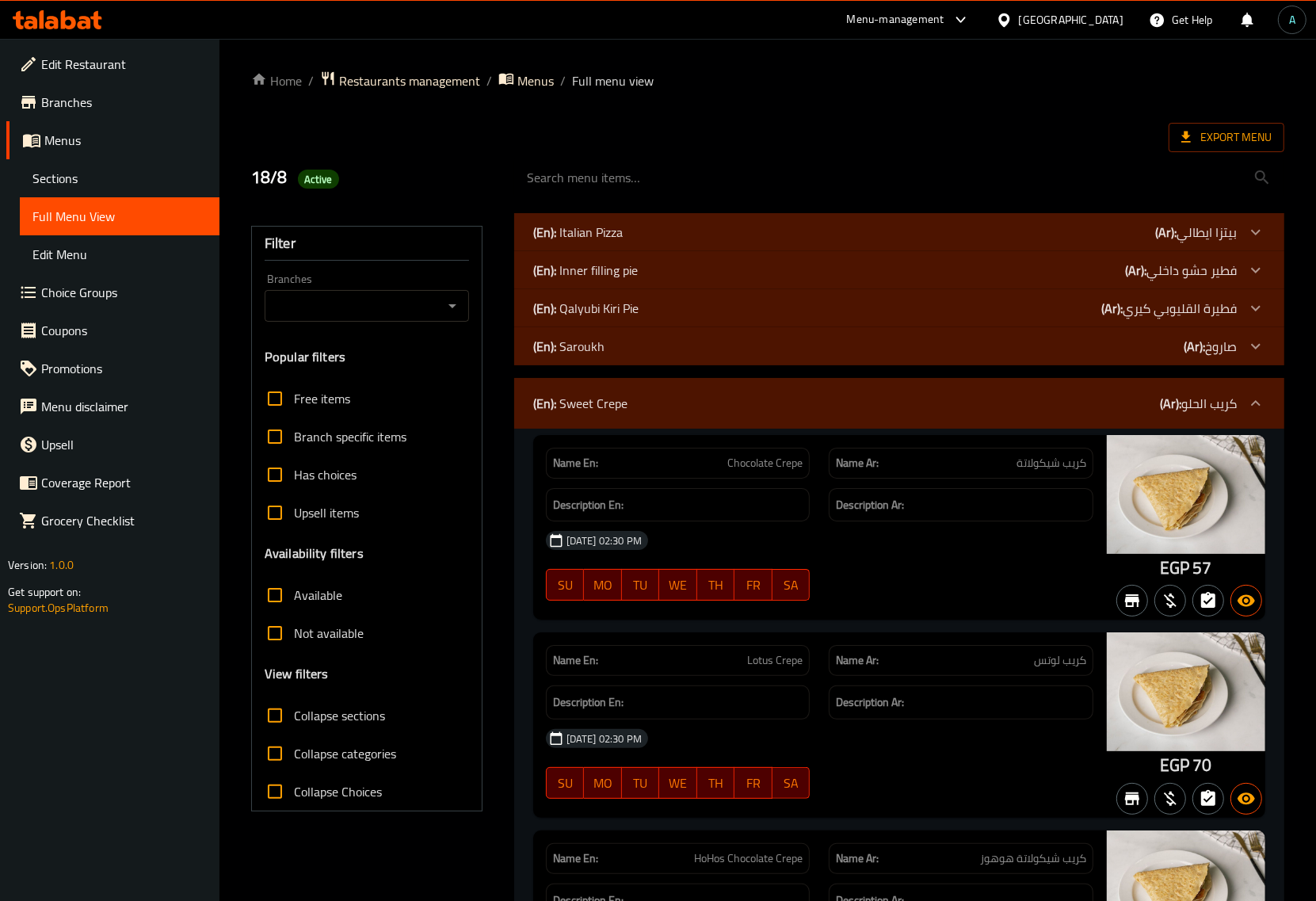
click at [647, 408] on div "(En): Sweet Crepe (Ar): كريب الحلو" at bounding box center [885, 403] width 704 height 19
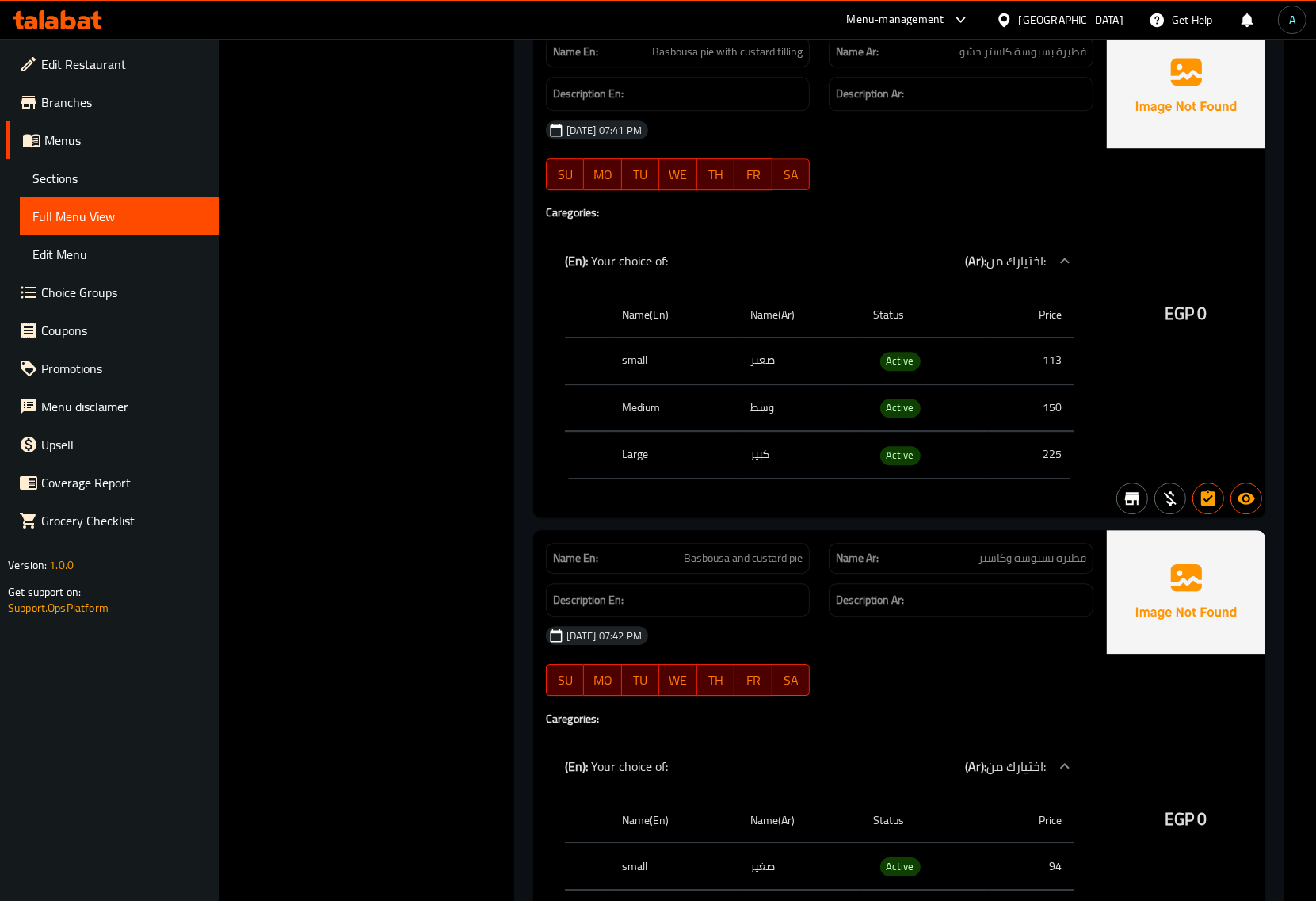
scroll to position [4051, 0]
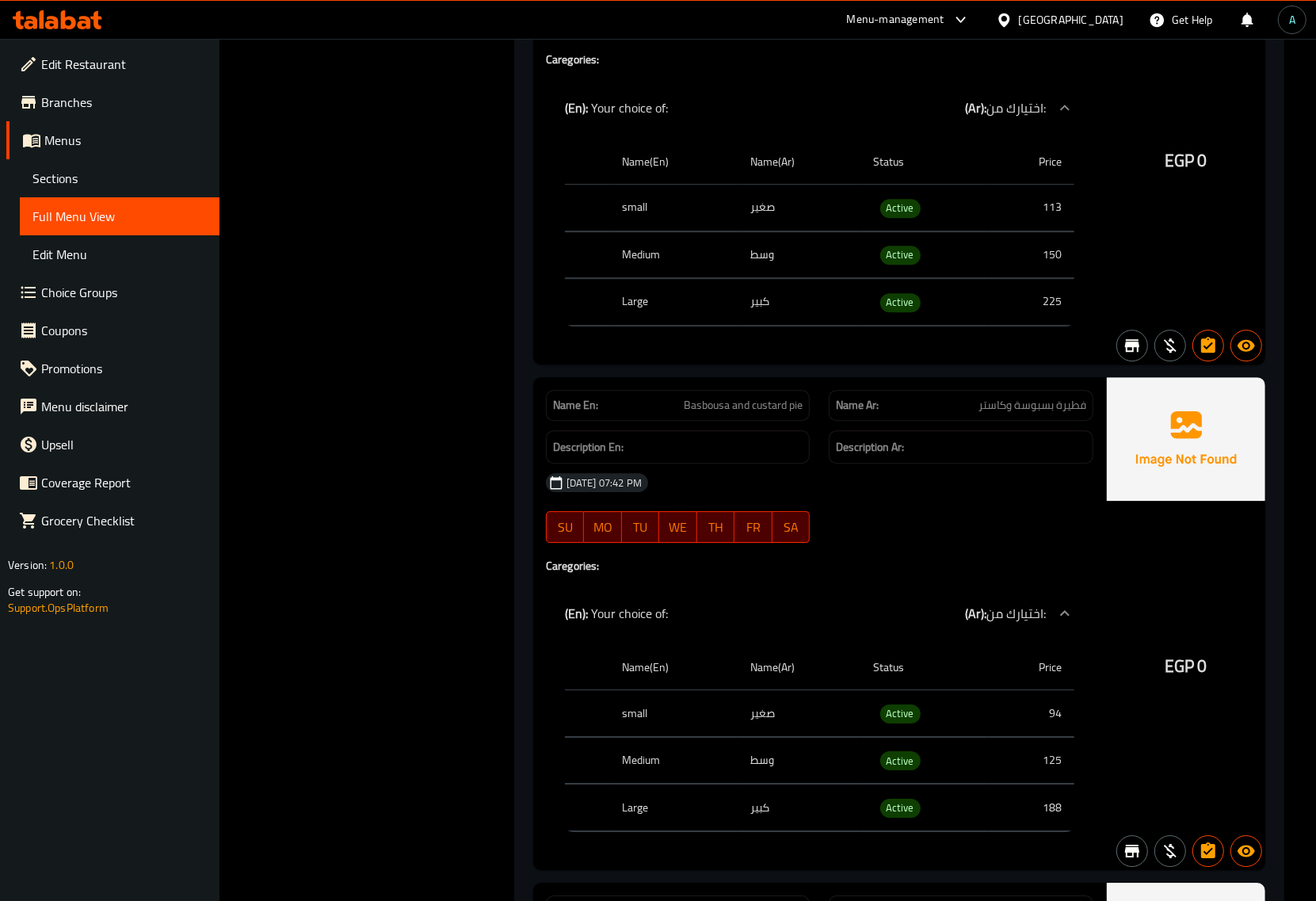
scroll to position [4249, 0]
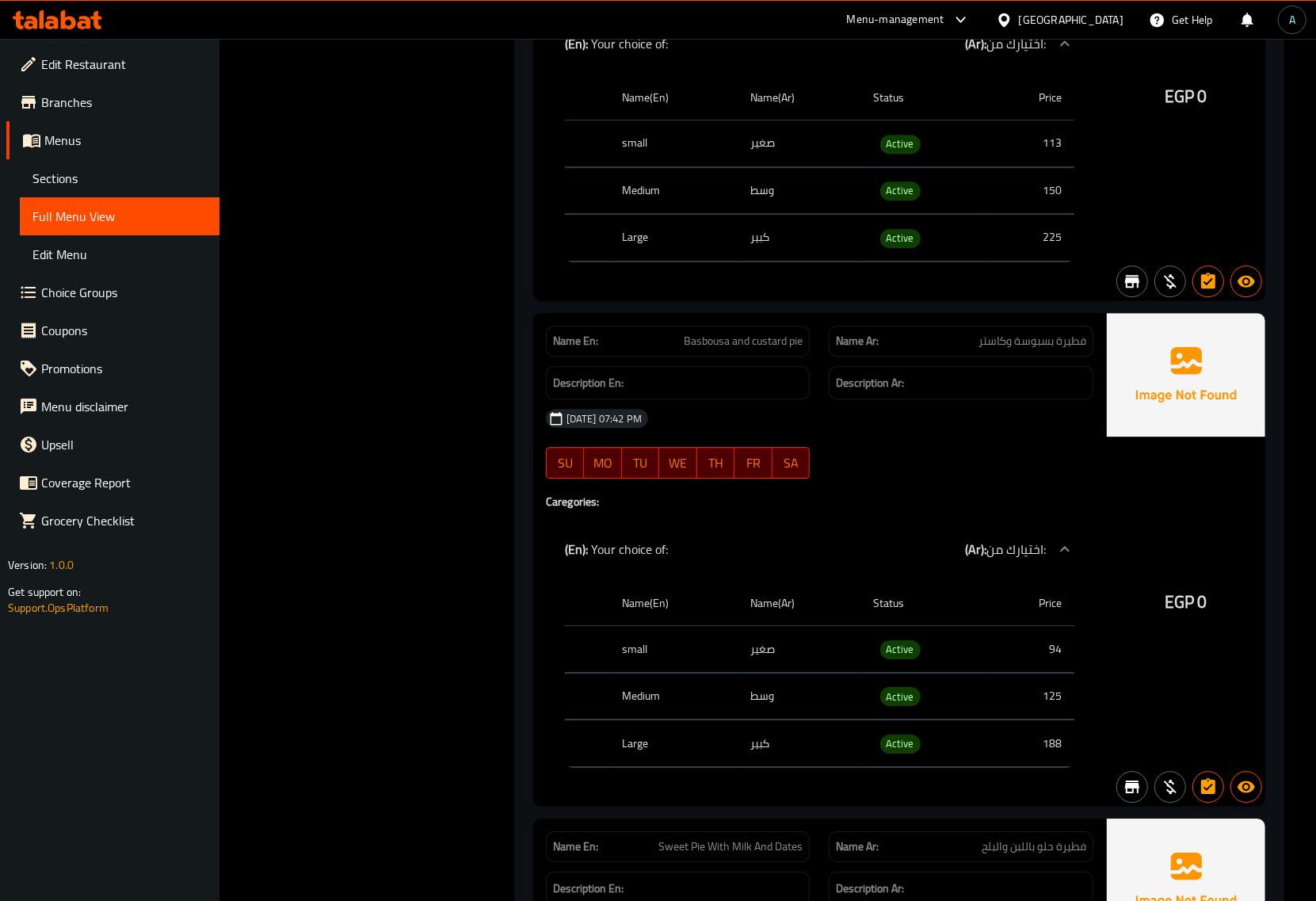
scroll to position [4150, 0]
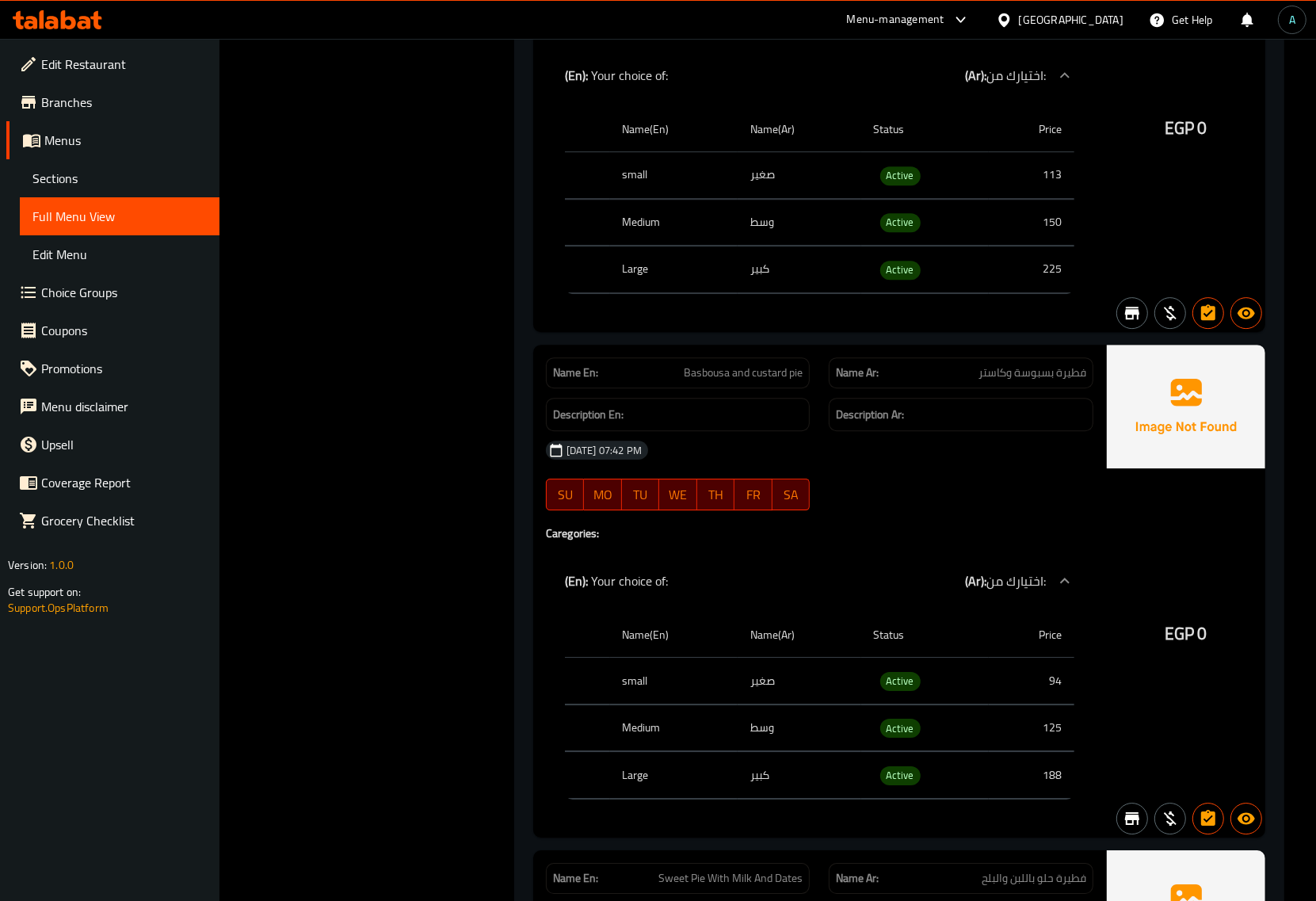
copy span "Basbousa and custard pie"
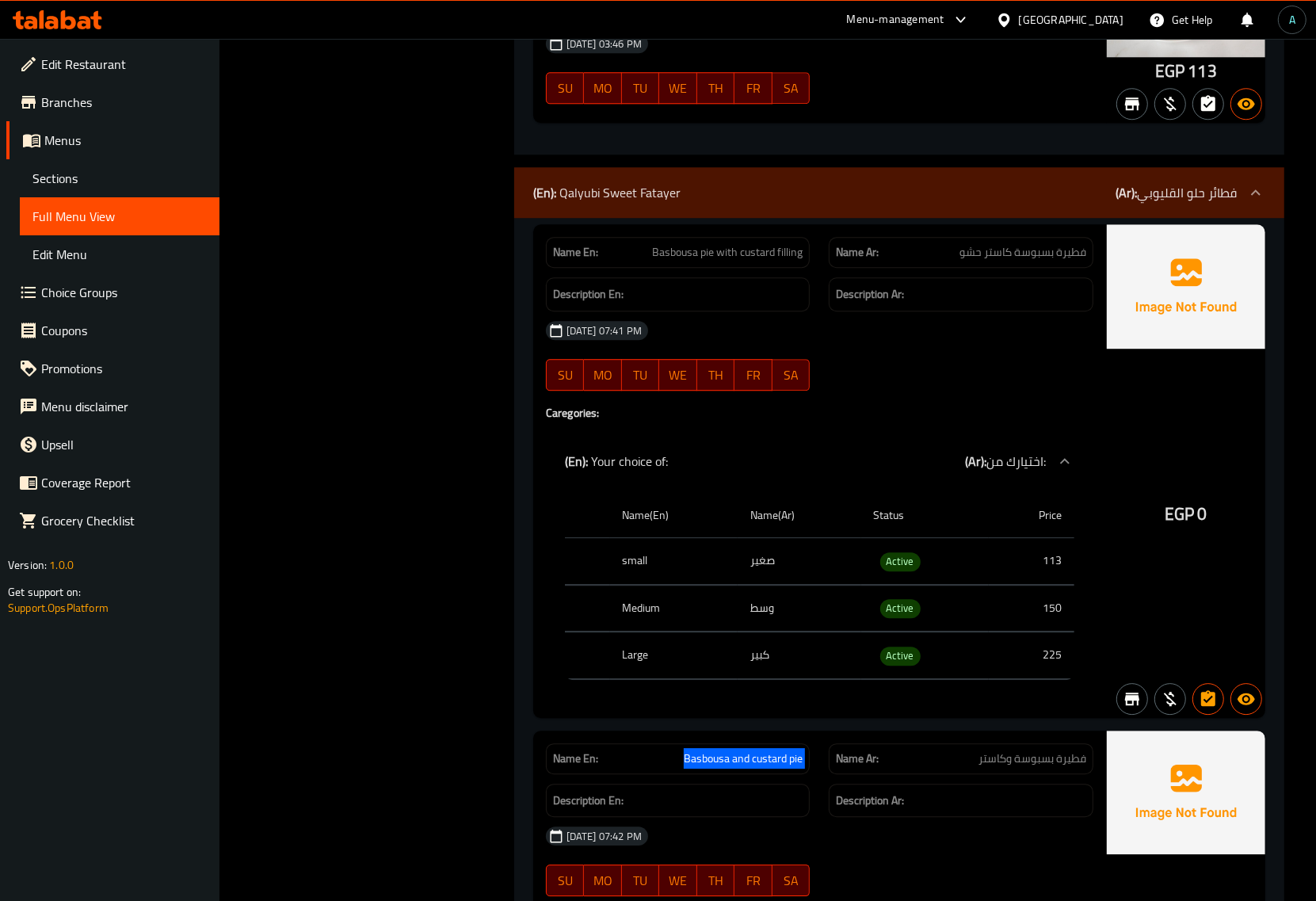
scroll to position [3754, 0]
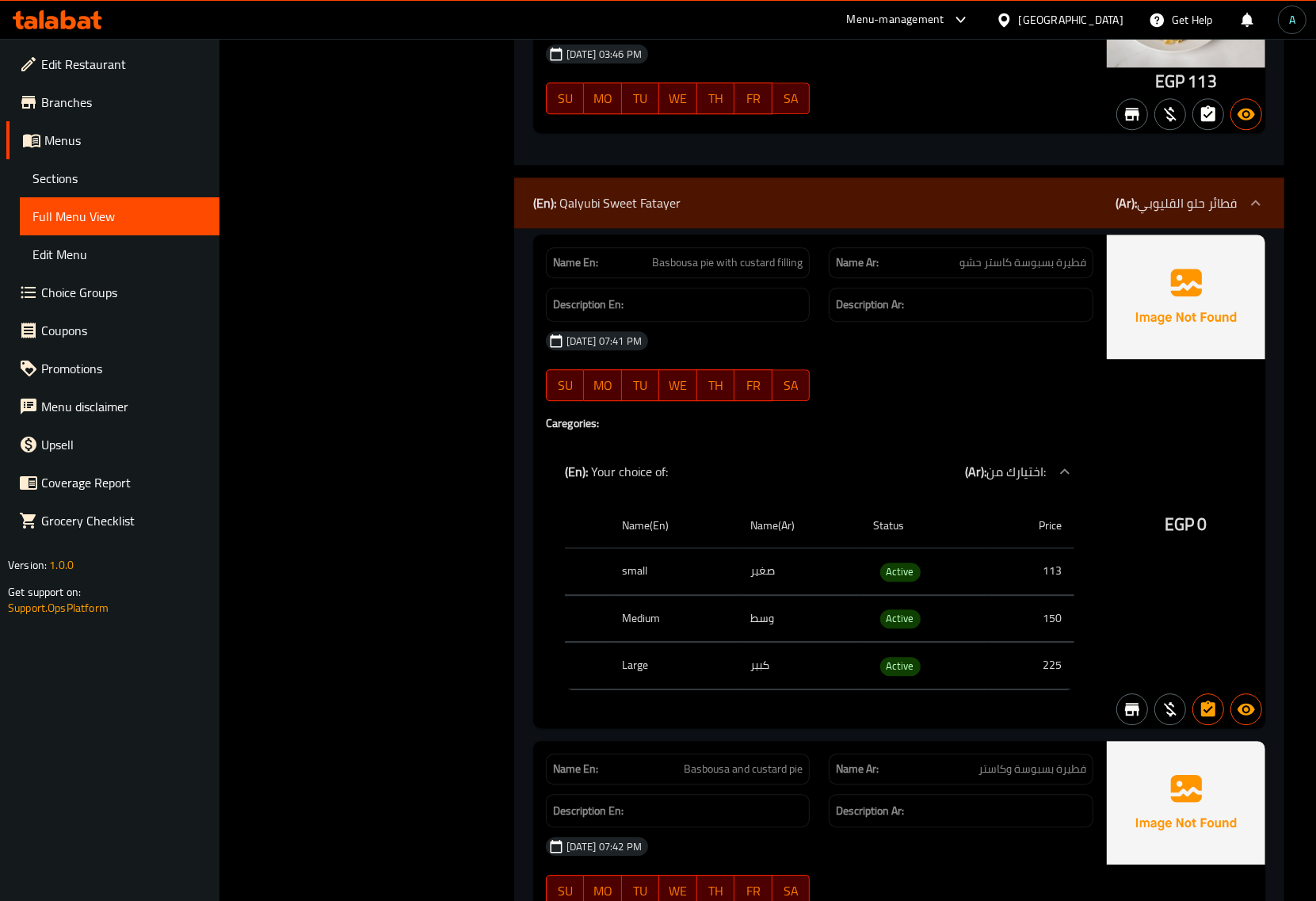
copy span "Basbousa pie with custard filling"
